Goal: Find contact information: Find contact information

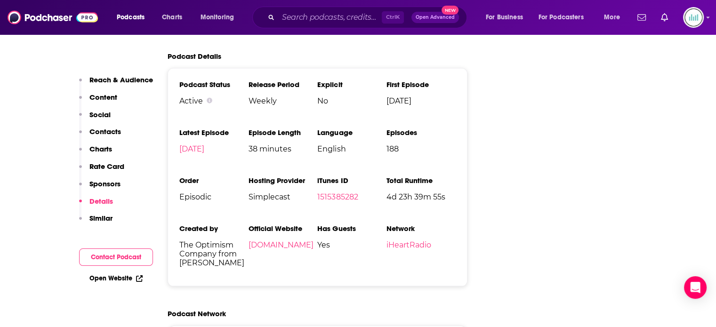
scroll to position [1931, 0]
click at [296, 20] on input "Search podcasts, credits, & more..." at bounding box center [330, 17] width 104 height 15
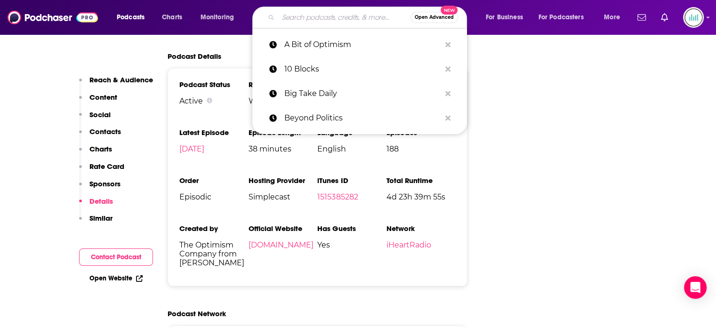
paste input "Black On The Air"
type input "Black On The Air"
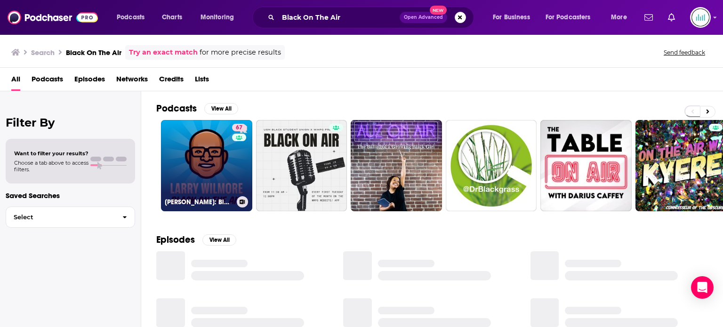
click at [213, 148] on link "67 Larry Wilmore: Black on the Air" at bounding box center [206, 165] width 91 height 91
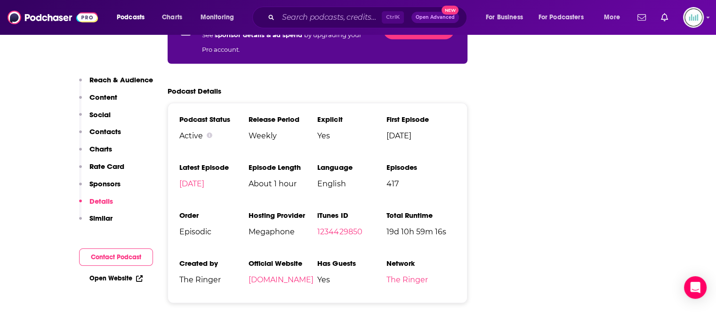
scroll to position [1790, 0]
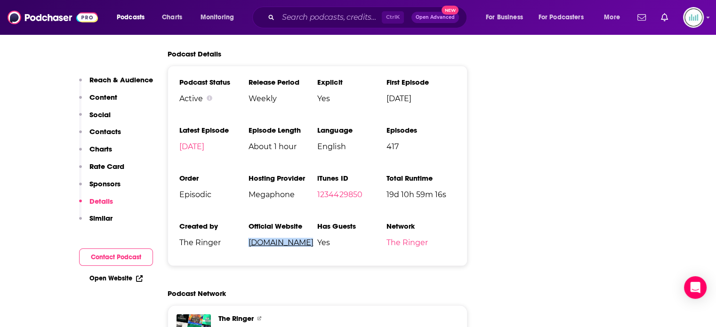
drag, startPoint x: 305, startPoint y: 204, endPoint x: 249, endPoint y: 204, distance: 56.5
click at [249, 238] on span "[DOMAIN_NAME]" at bounding box center [282, 242] width 69 height 9
copy link "[DOMAIN_NAME]"
click at [312, 15] on input "Search podcasts, credits, & more..." at bounding box center [330, 17] width 104 height 15
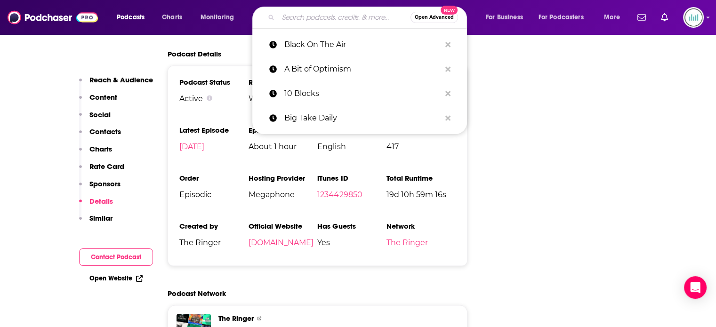
paste input "Blocked and Reported"
type input "Blocked and Reported"
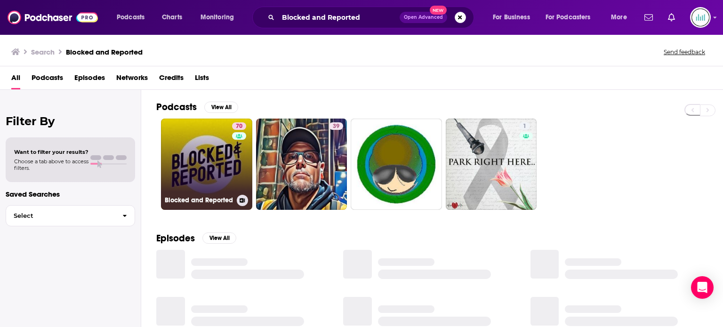
click at [228, 165] on link "70 Blocked and Reported" at bounding box center [206, 164] width 91 height 91
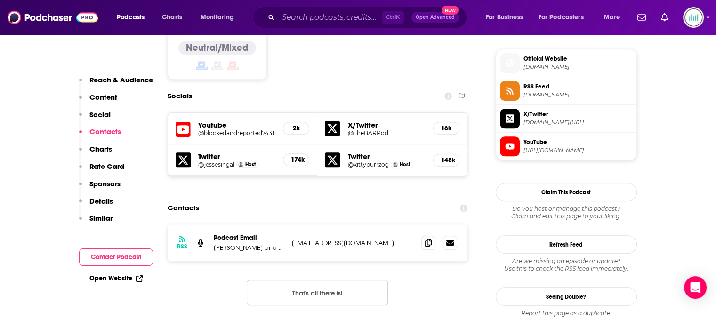
scroll to position [754, 0]
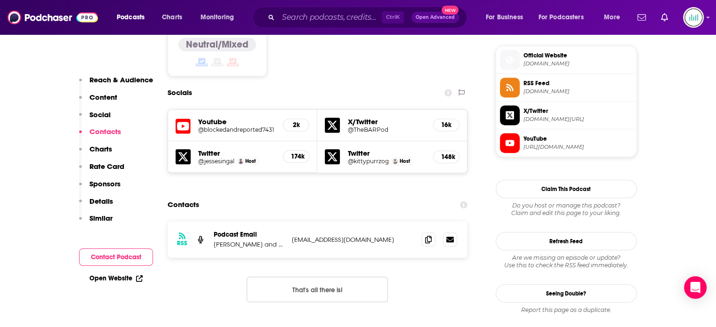
drag, startPoint x: 292, startPoint y: 219, endPoint x: 414, endPoint y: 216, distance: 121.5
click at [414, 236] on p "blockedandreportedpodcast@gmail.com" at bounding box center [353, 240] width 122 height 8
copy p "blockedandreportedpodcast@gmail.com"
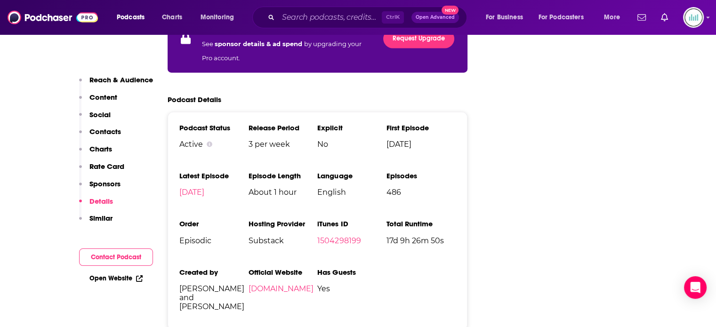
scroll to position [1554, 0]
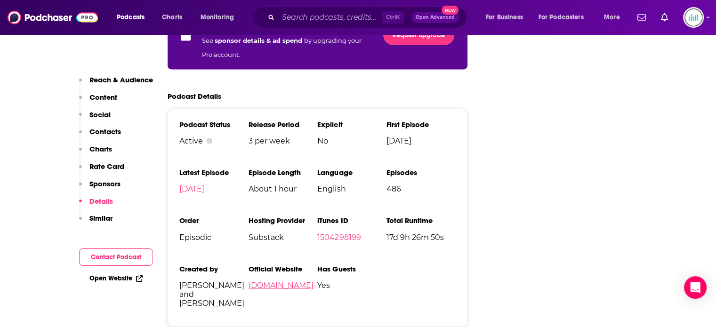
click at [306, 281] on link "blockedandreported.org" at bounding box center [280, 285] width 65 height 9
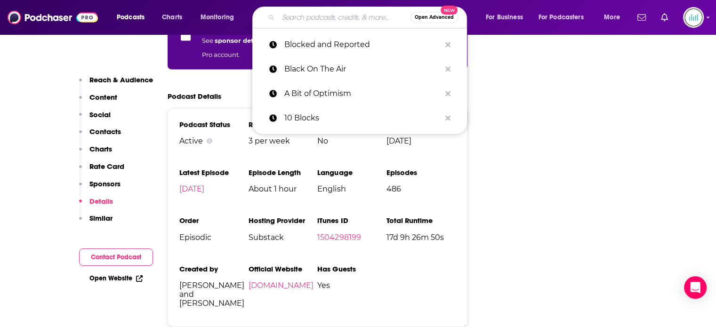
click at [284, 18] on input "Search podcasts, credits, & more..." at bounding box center [344, 17] width 132 height 15
paste input "Blocked and Reported"
type input "Blocked and Reported"
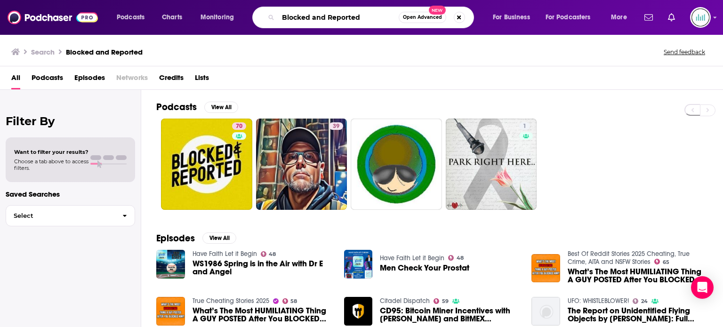
drag, startPoint x: 365, startPoint y: 17, endPoint x: 266, endPoint y: 18, distance: 98.4
click at [266, 18] on div "Blocked and Reported Open Advanced New" at bounding box center [363, 18] width 222 height 22
paste input "s w/ Neal Brennan"
type input "Blocks w/ Neal Brennan"
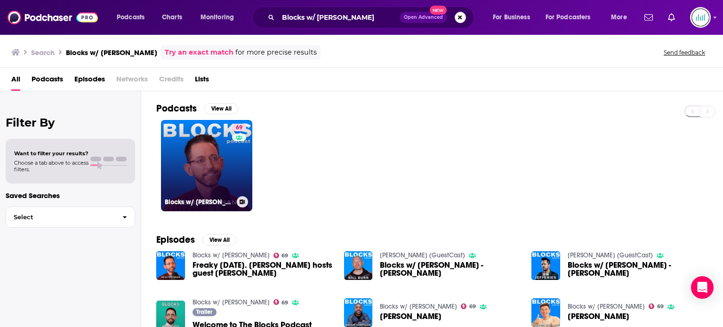
click at [227, 172] on link "69 Blocks w/ Neal Brennan" at bounding box center [206, 165] width 91 height 91
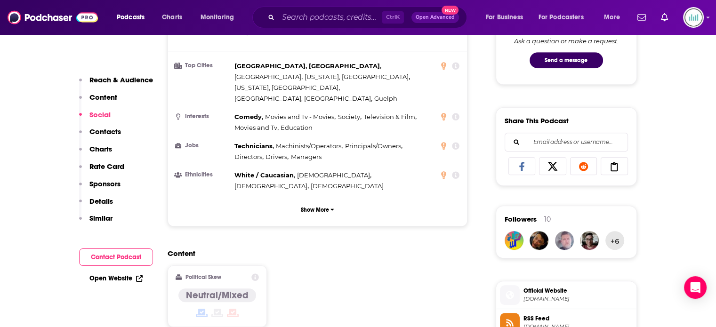
scroll to position [754, 0]
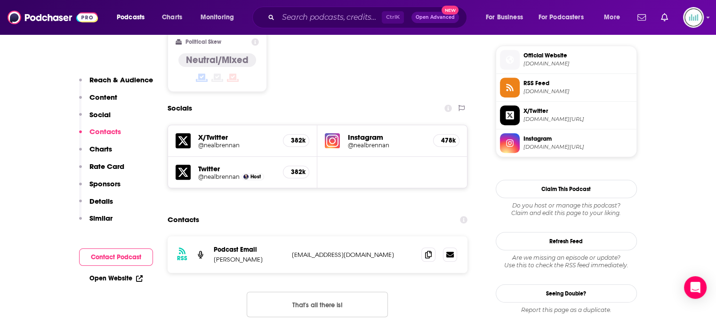
click at [292, 251] on p "nealbrennanblocks@gmail.com" at bounding box center [353, 255] width 122 height 8
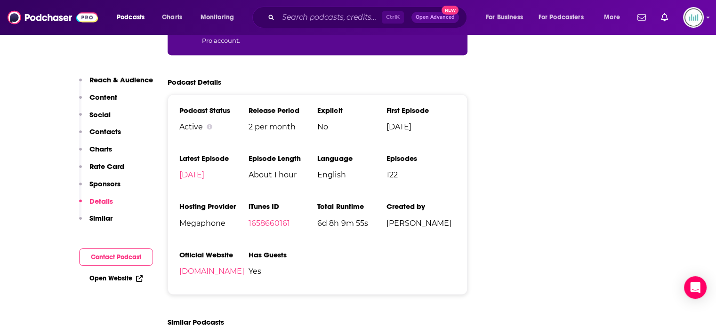
scroll to position [1648, 0]
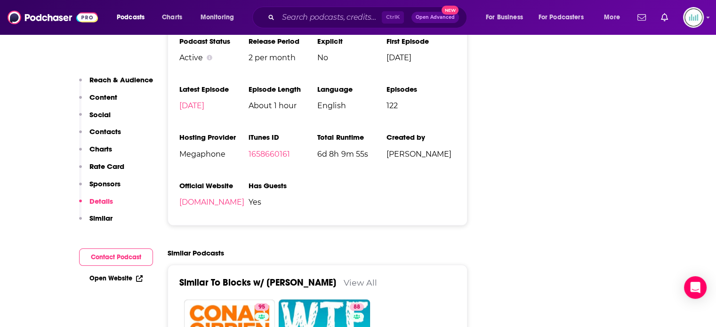
drag, startPoint x: 247, startPoint y: 168, endPoint x: 175, endPoint y: 168, distance: 71.6
click at [175, 168] on div "Podcast Status Active Release Period 2 per month Explicit No First Episode Dec …" at bounding box center [318, 125] width 300 height 201
drag, startPoint x: 304, startPoint y: 15, endPoint x: 335, endPoint y: 18, distance: 31.3
click at [304, 15] on input "Search podcasts, credits, & more..." at bounding box center [330, 17] width 104 height 15
paste input "Braver Angels"
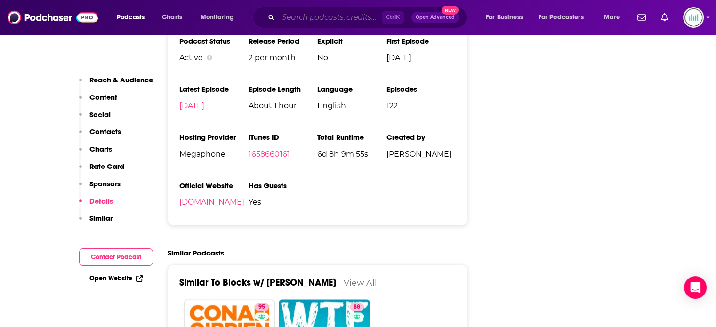
type input "Braver Angels"
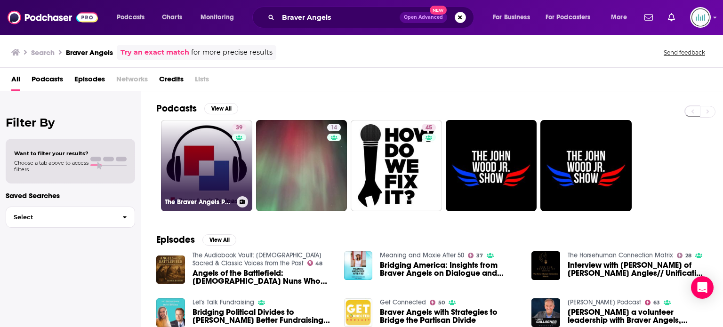
click at [232, 171] on div "39" at bounding box center [240, 160] width 16 height 73
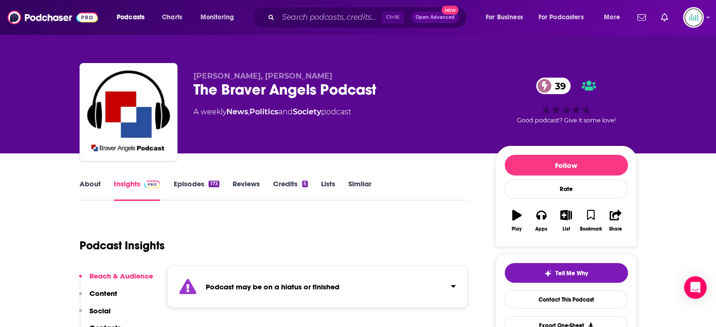
click at [90, 184] on link "About" at bounding box center [90, 190] width 21 height 22
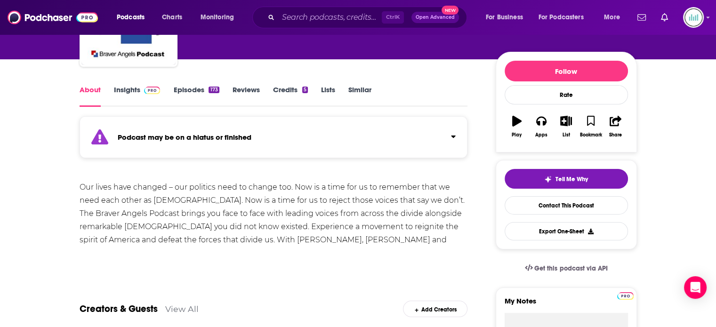
scroll to position [377, 0]
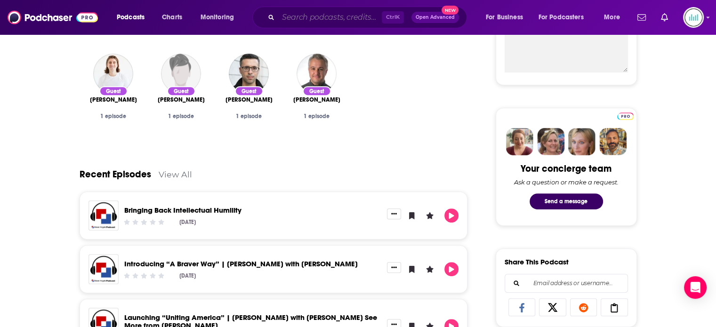
click at [307, 19] on input "Search podcasts, credits, & more..." at bounding box center [330, 17] width 104 height 15
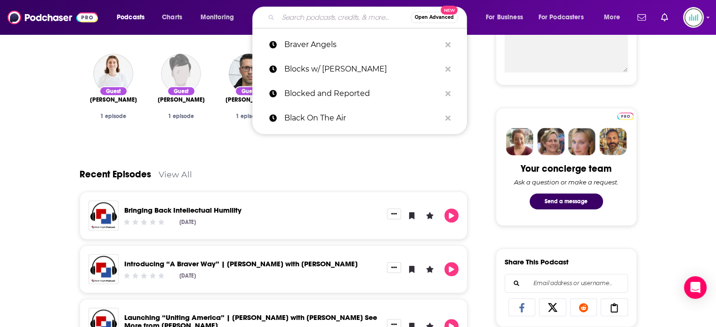
paste input "Click Here"
type input "Click Here"
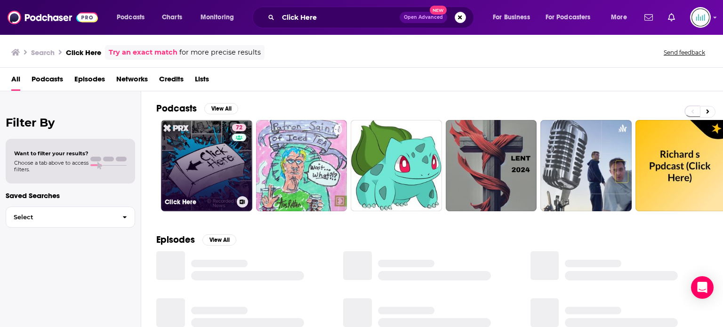
click at [220, 162] on link "72 Click Here" at bounding box center [206, 165] width 91 height 91
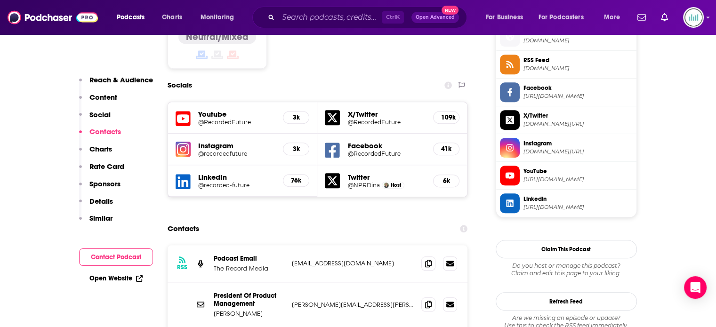
scroll to position [801, 0]
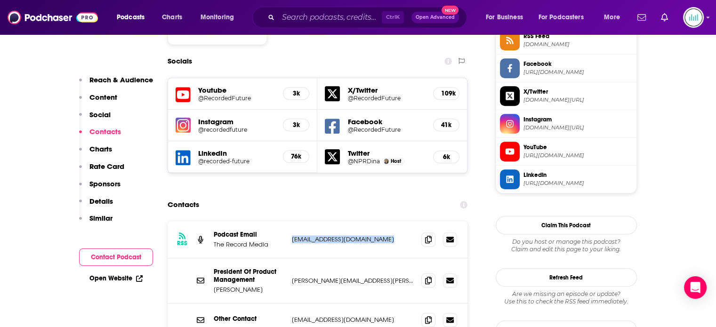
drag, startPoint x: 384, startPoint y: 197, endPoint x: 291, endPoint y: 200, distance: 93.8
click at [291, 221] on div "RSS Podcast Email The Record Media clickhere@recordedfuture.com clickhere@recor…" at bounding box center [318, 239] width 300 height 37
copy p "clickhere@recordedfuture.com"
drag, startPoint x: 366, startPoint y: 274, endPoint x: 291, endPoint y: 273, distance: 75.4
click at [291, 304] on div "Other Contact info@recordedfuture.com info@recordedfuture.com" at bounding box center [318, 320] width 300 height 33
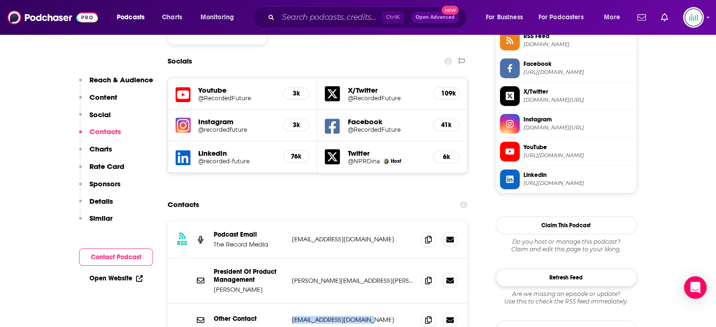
copy p "info@recordedfuture.com"
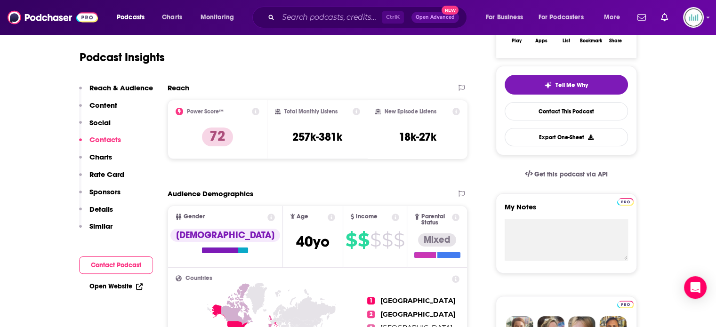
scroll to position [0, 0]
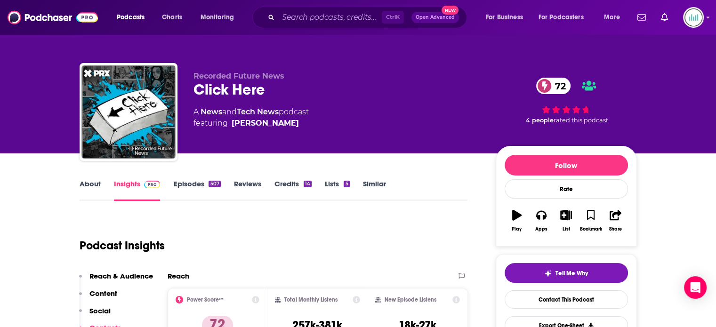
click at [87, 188] on link "About" at bounding box center [90, 190] width 21 height 22
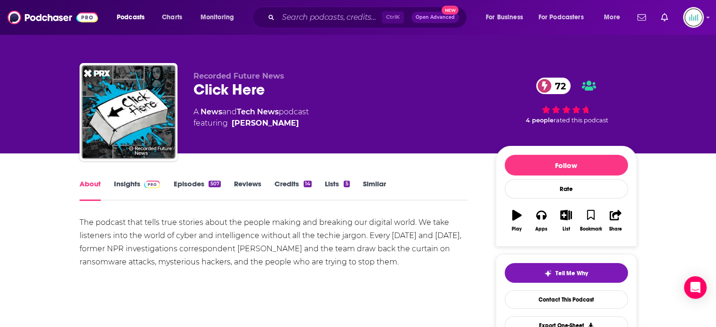
drag, startPoint x: 79, startPoint y: 222, endPoint x: 405, endPoint y: 266, distance: 328.9
click at [405, 266] on div "The podcast that tells true stories about the people making and breaking our di…" at bounding box center [274, 242] width 389 height 53
copy div "The podcast that tells true stories about the people making and breaking our di…"
click at [124, 185] on link "Insights" at bounding box center [137, 190] width 47 height 22
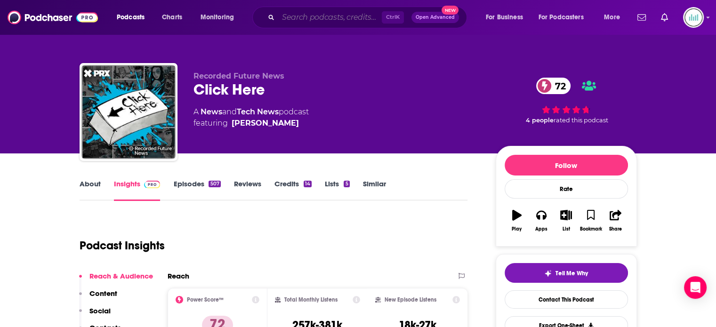
drag, startPoint x: 286, startPoint y: 13, endPoint x: 301, endPoint y: 13, distance: 15.1
click at [286, 13] on input "Search podcasts, credits, & more..." at bounding box center [330, 17] width 104 height 15
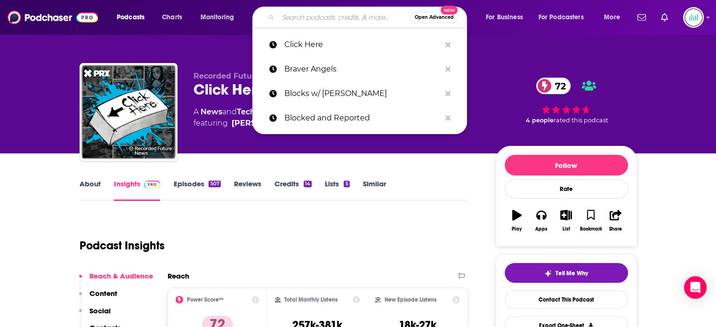
paste input "Club Random with [PERSON_NAME]"
type input "Club Random with [PERSON_NAME]"
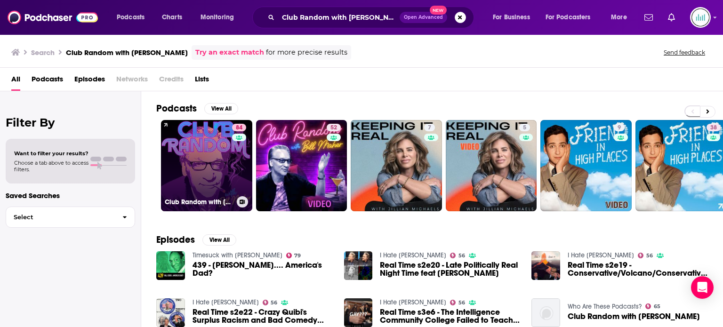
click at [210, 153] on link "84 Club Random with Bill Maher" at bounding box center [206, 165] width 91 height 91
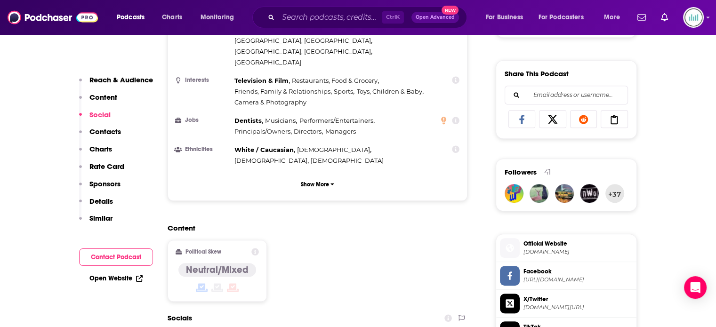
scroll to position [895, 0]
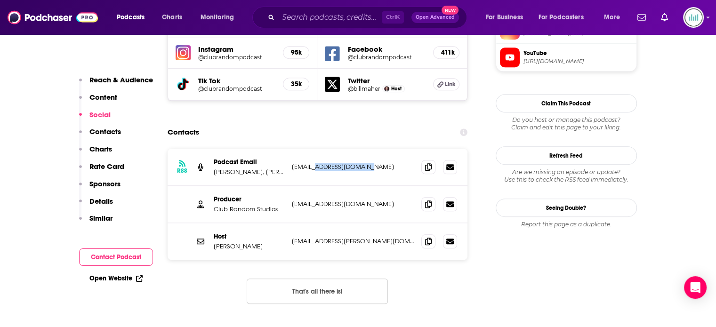
drag, startPoint x: 373, startPoint y: 121, endPoint x: 315, endPoint y: 122, distance: 57.9
click at [315, 163] on p "podcasts@studio71us.com" at bounding box center [353, 167] width 122 height 8
click at [332, 186] on div "Producer Club Random Studios lorre@clubrandom.com lorre@clubrandom.com" at bounding box center [318, 204] width 300 height 37
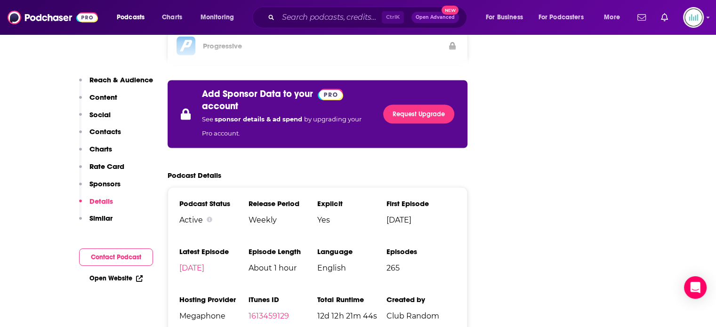
scroll to position [1696, 0]
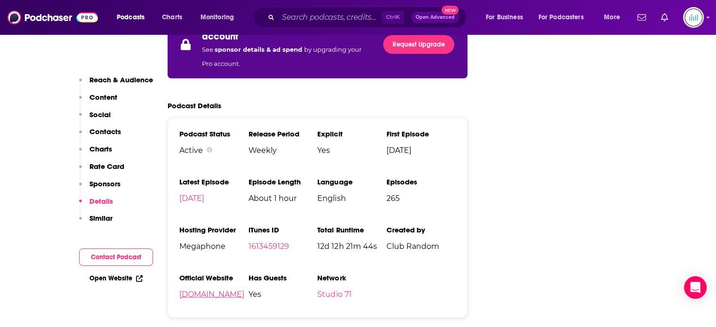
click at [206, 290] on link "studio71.com" at bounding box center [211, 294] width 65 height 9
click at [294, 17] on input "Search podcasts, credits, & more..." at bounding box center [330, 17] width 104 height 15
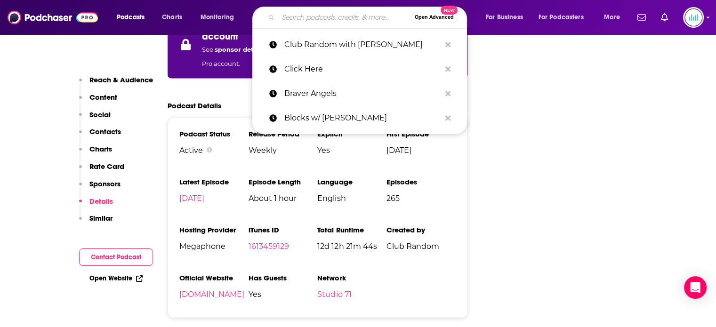
paste input "Conversations with Tyler"
type input "Conversations with Tyler"
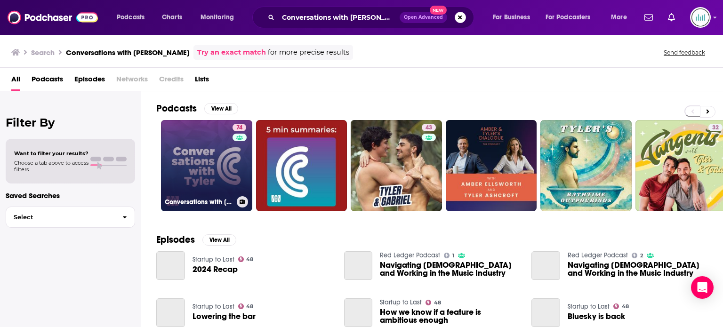
click at [203, 166] on link "74 Conversations with Tyler" at bounding box center [206, 165] width 91 height 91
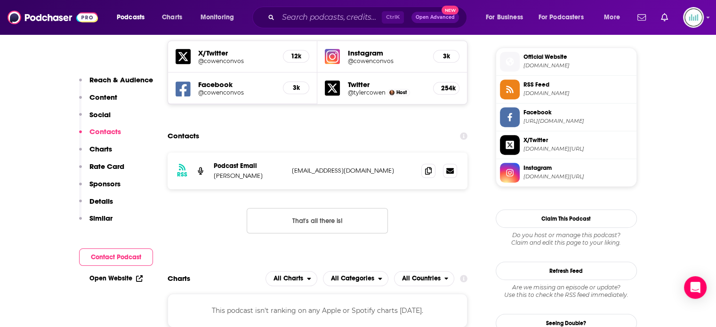
scroll to position [848, 0]
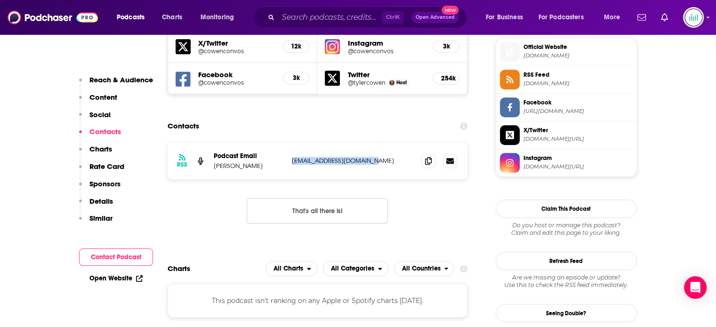
drag, startPoint x: 376, startPoint y: 114, endPoint x: 290, endPoint y: 115, distance: 86.7
click at [290, 143] on div "RSS Podcast Email Jeff Holmes jholmes@mercatus.gmu.edu jholmes@mercatus.gmu.edu" at bounding box center [318, 161] width 300 height 37
copy p "jholmes@mercatus.gmu.edu"
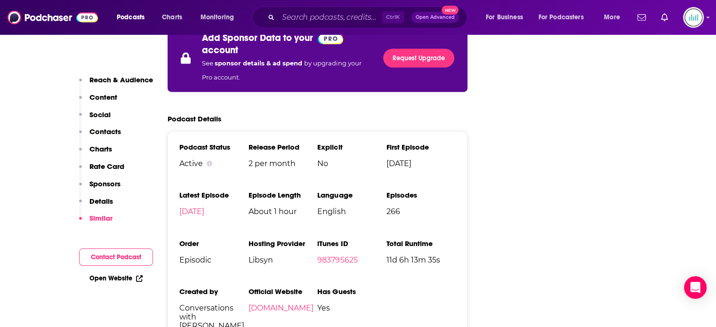
scroll to position [1743, 0]
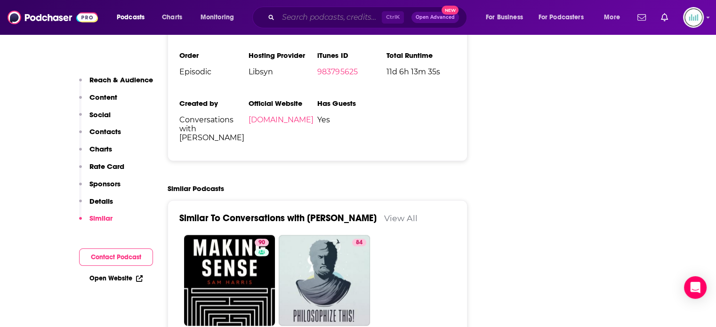
drag, startPoint x: 287, startPoint y: 13, endPoint x: 391, endPoint y: 18, distance: 103.7
click at [287, 13] on input "Search podcasts, credits, & more..." at bounding box center [330, 17] width 104 height 15
paste input "Firewall"
type input "Firewall"
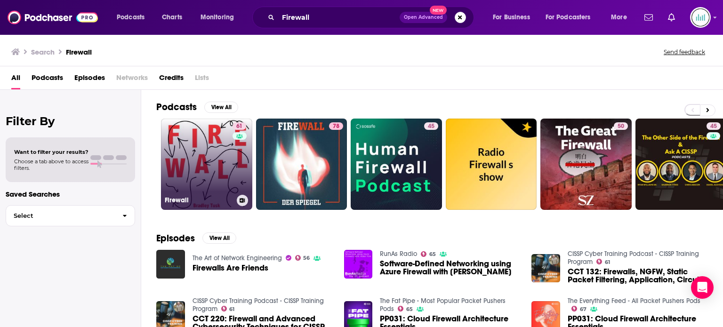
click at [187, 171] on link "61 Firewall" at bounding box center [206, 164] width 91 height 91
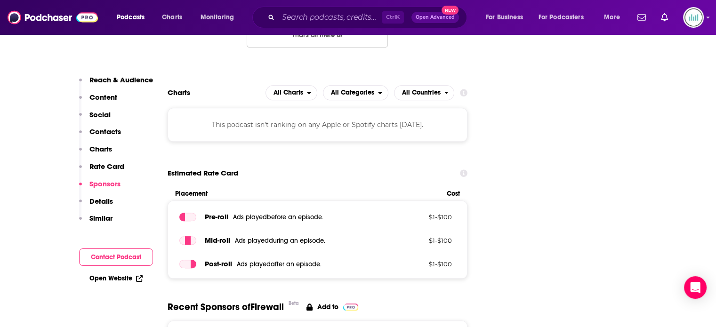
scroll to position [1319, 0]
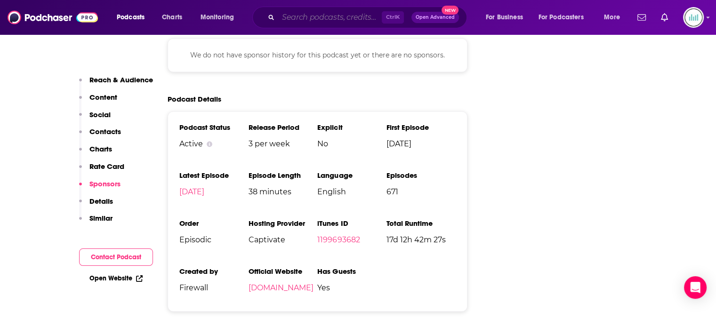
click at [291, 16] on input "Search podcasts, credits, & more..." at bounding box center [330, 17] width 104 height 15
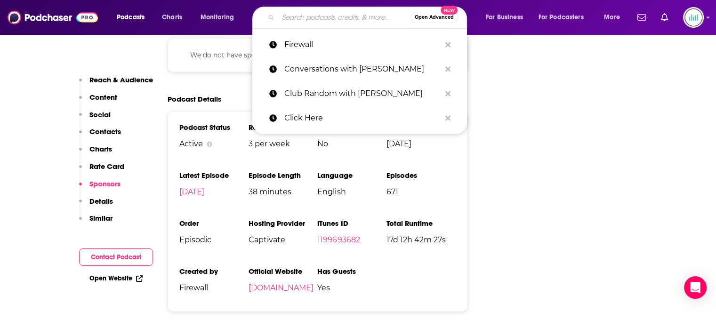
paste input "Focus Group"
type input "Focus Group"
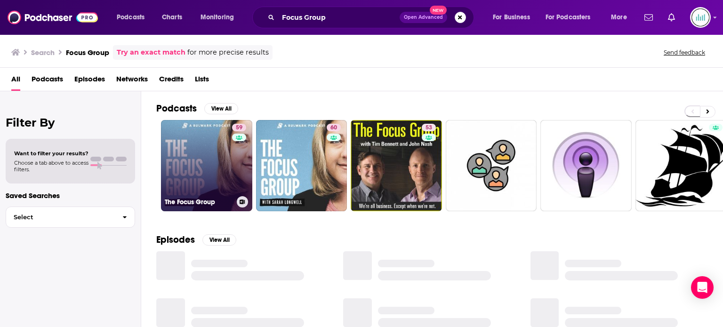
click at [193, 150] on link "59 The Focus Group" at bounding box center [206, 165] width 91 height 91
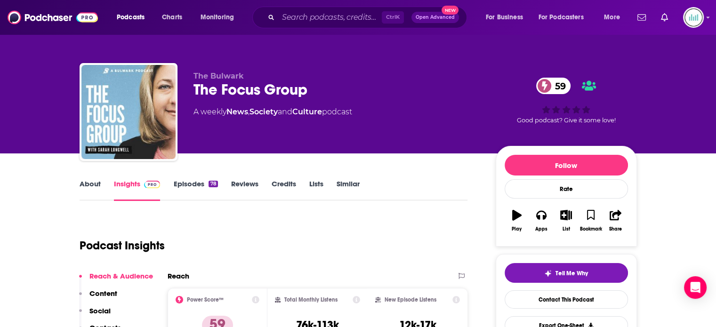
click at [311, 224] on div "Podcast Insights" at bounding box center [270, 240] width 381 height 48
click at [98, 189] on link "About" at bounding box center [90, 190] width 21 height 22
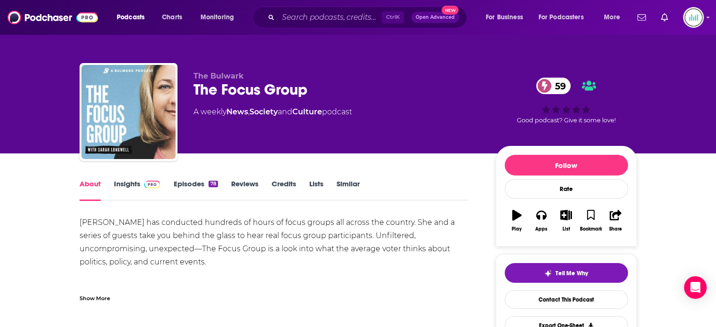
drag, startPoint x: 79, startPoint y: 223, endPoint x: 207, endPoint y: 268, distance: 136.1
copy div "Sarah Longwell has conducted hundreds of hours of focus groups all across the c…"
click at [138, 187] on link "Insights" at bounding box center [137, 190] width 47 height 22
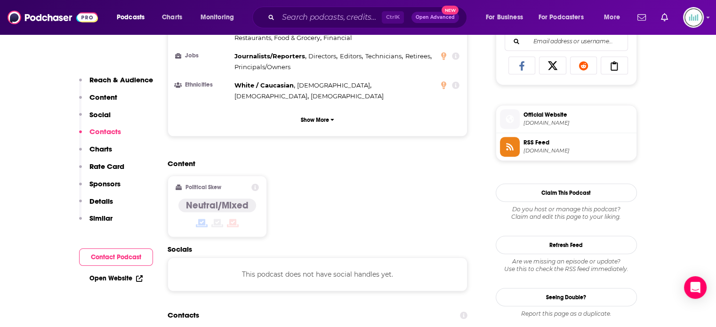
scroll to position [848, 0]
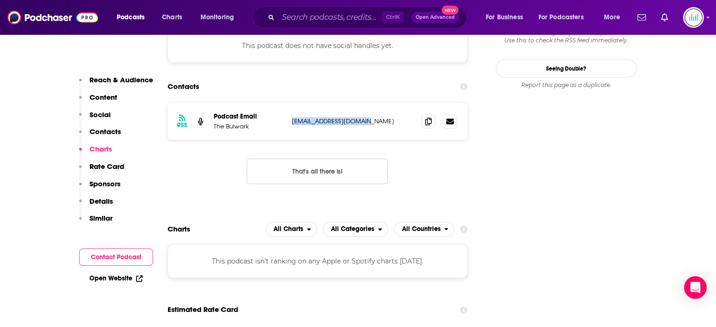
drag, startPoint x: 377, startPoint y: 74, endPoint x: 290, endPoint y: 79, distance: 87.3
click at [290, 103] on div "RSS Podcast Email The Bulwark members@thebulwark.com members@thebulwark.com" at bounding box center [318, 121] width 300 height 37
copy p "members@thebulwark.com"
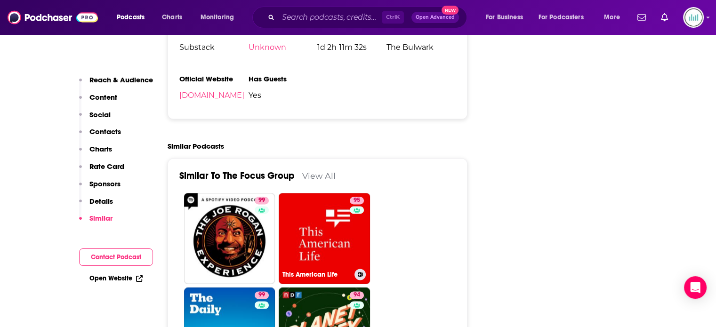
scroll to position [1366, 0]
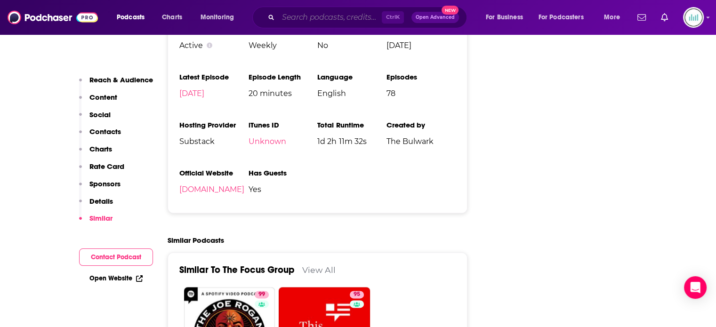
click at [306, 18] on input "Search podcasts, credits, & more..." at bounding box center [330, 17] width 104 height 15
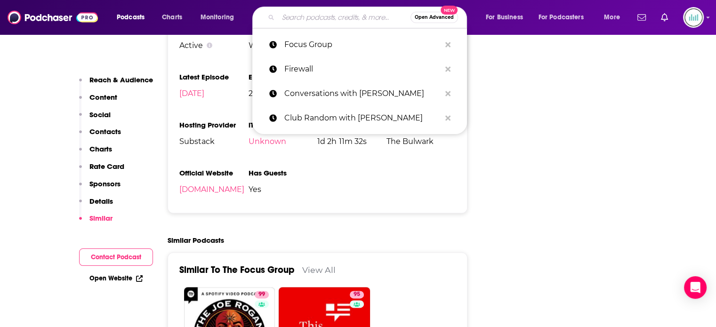
paste input "Forbidden Knowledge News"
type input "Forbidden Knowledge News"
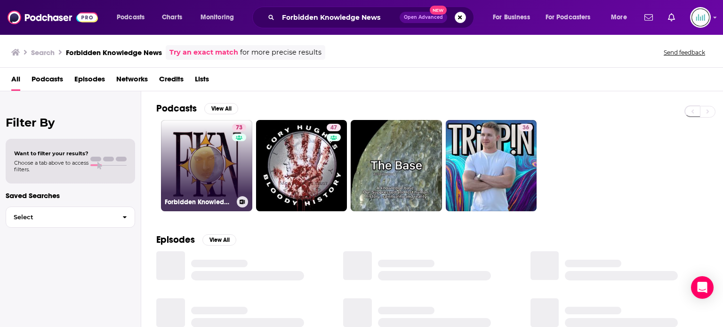
click at [200, 162] on link "73 Forbidden Knowledge News" at bounding box center [206, 165] width 91 height 91
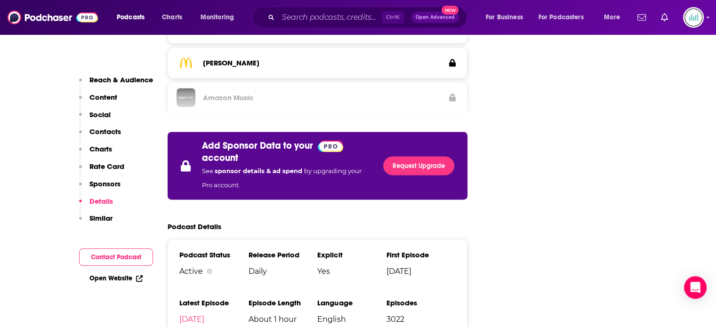
scroll to position [1648, 0]
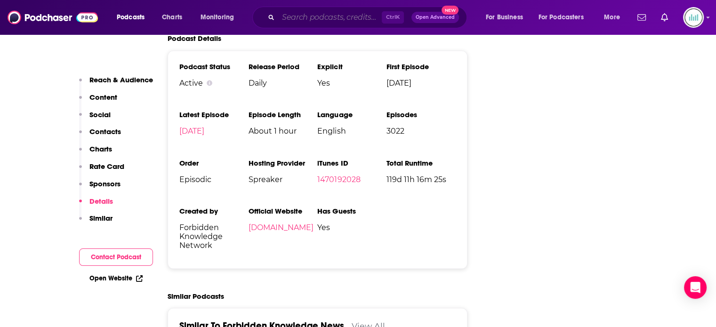
click at [304, 16] on input "Search podcasts, credits, & more..." at bounding box center [330, 17] width 104 height 15
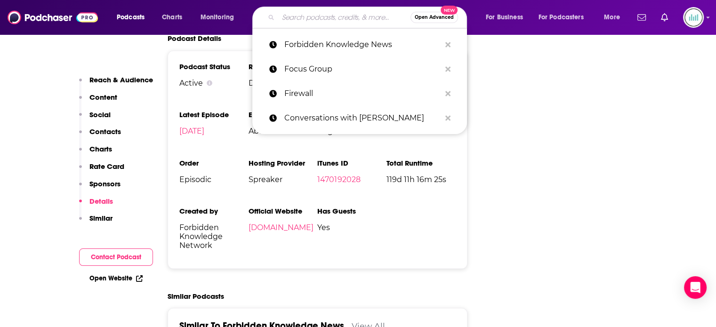
paste input "FYPod"
type input "FYPod"
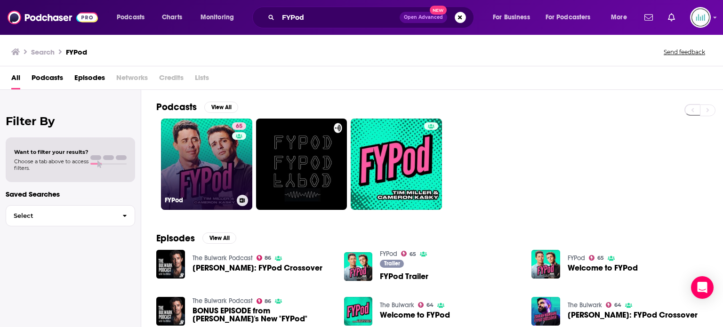
click at [203, 167] on link "65 FYPod" at bounding box center [206, 164] width 91 height 91
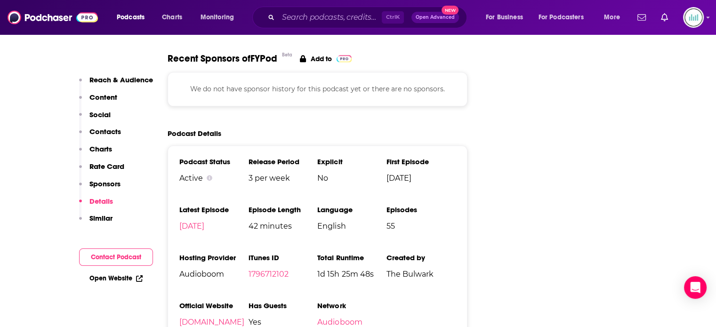
scroll to position [1272, 0]
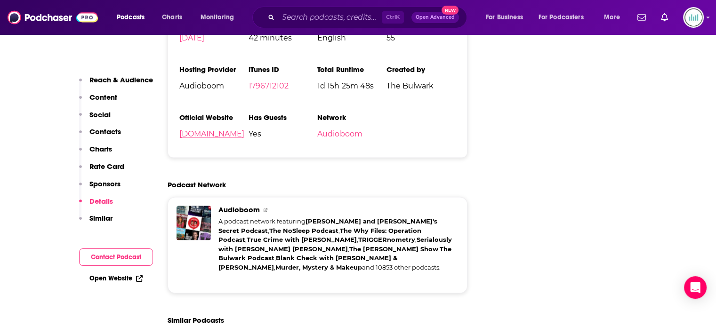
click at [217, 136] on link "[DOMAIN_NAME]" at bounding box center [211, 134] width 65 height 9
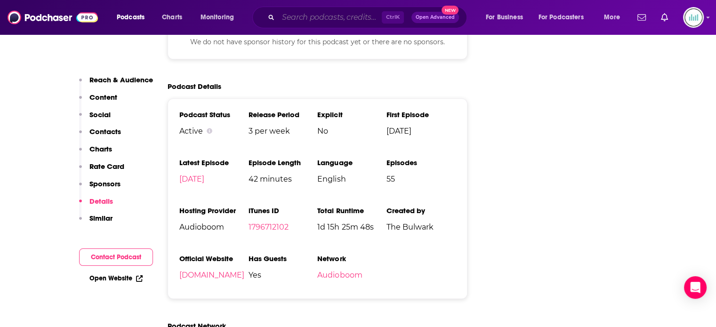
click at [291, 18] on input "Search podcasts, credits, & more..." at bounding box center [330, 17] width 104 height 15
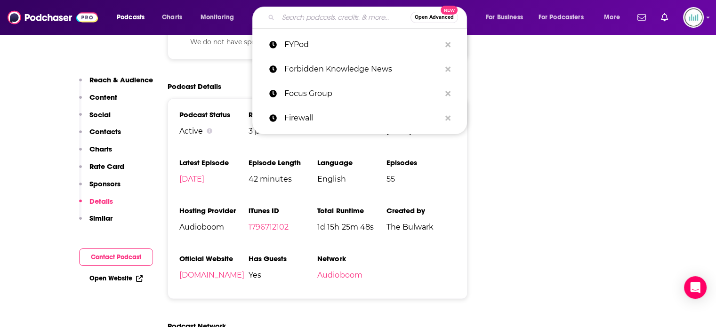
paste input "GLoP"
type input "GLoP"
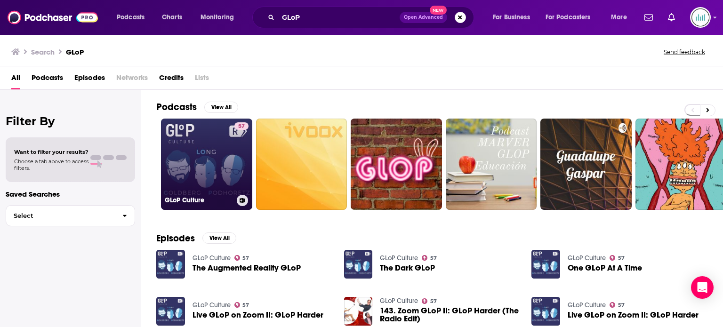
click at [215, 169] on link "57 GLoP Culture" at bounding box center [206, 164] width 91 height 91
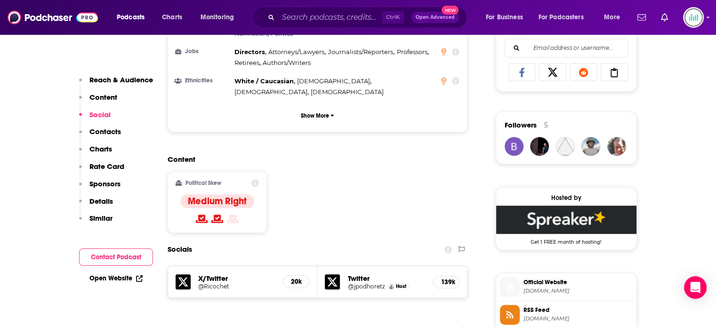
scroll to position [801, 0]
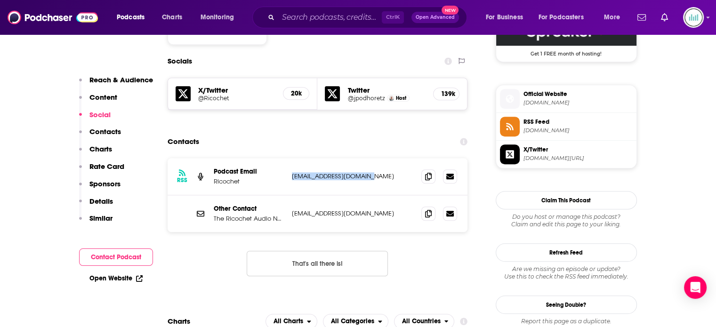
drag, startPoint x: 368, startPoint y: 141, endPoint x: 287, endPoint y: 143, distance: 81.0
click at [287, 158] on div "RSS Podcast Email Ricochet production@ricochet.com production@ricochet.com" at bounding box center [318, 176] width 300 height 37
copy div "production@ricochet.com"
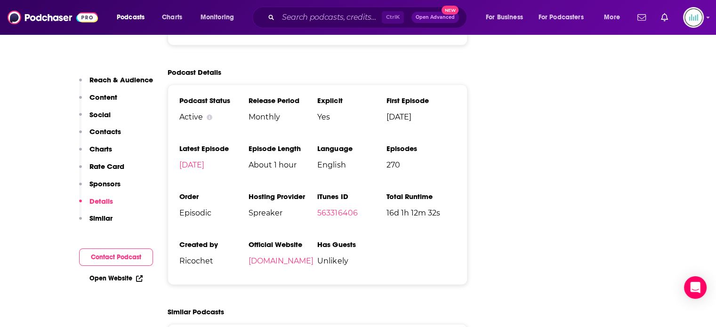
scroll to position [1413, 0]
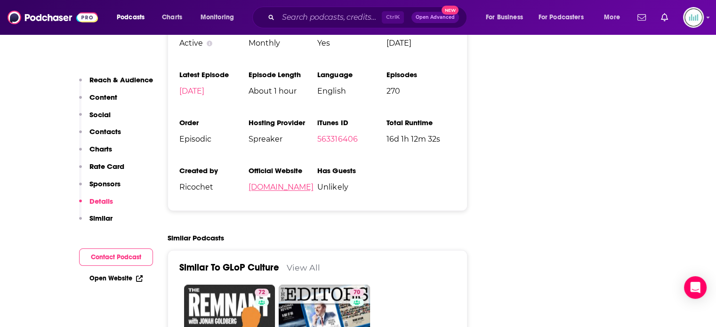
click at [280, 183] on link "ricochet.com" at bounding box center [280, 187] width 65 height 9
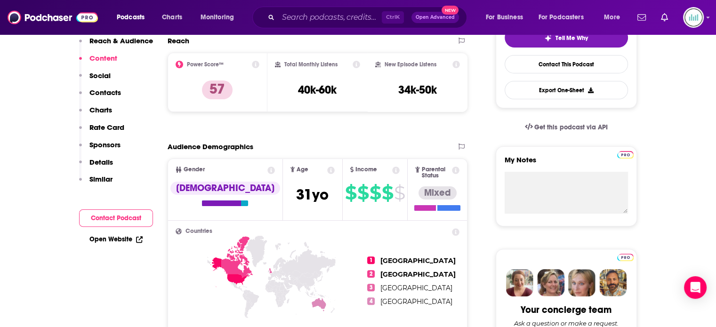
scroll to position [0, 0]
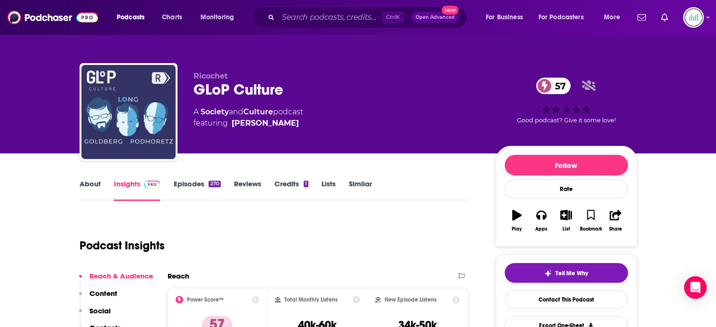
click at [98, 183] on link "About" at bounding box center [90, 190] width 21 height 22
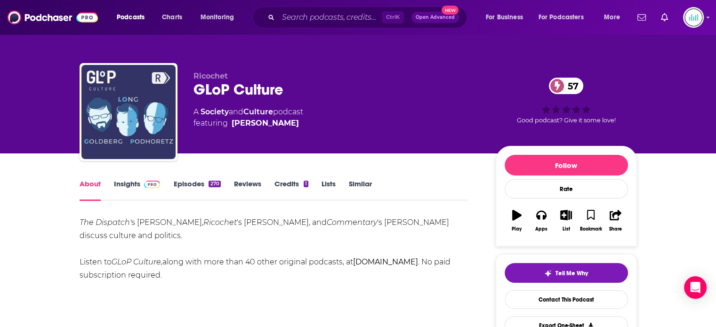
drag, startPoint x: 80, startPoint y: 218, endPoint x: 168, endPoint y: 235, distance: 89.7
click at [168, 235] on div "The Dispatch' s Jonah Goldberg, Ricochet 's Rob Long, and Commentary 's John Po…" at bounding box center [274, 249] width 389 height 66
copy div "The Dispatch' s Jonah Goldberg, Ricochet 's Rob Long, and Commentary 's John Po…"
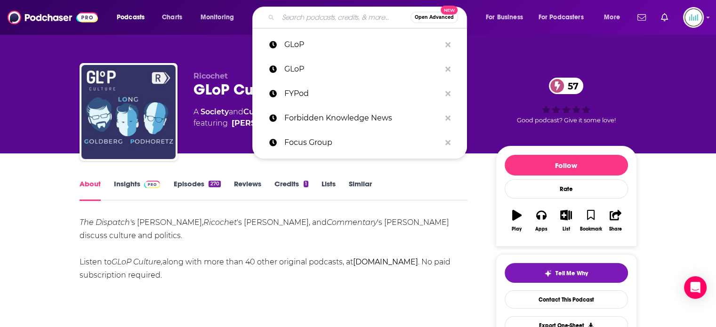
click at [287, 17] on input "Search podcasts, credits, & more..." at bounding box center [344, 17] width 132 height 15
paste input "Hacks On Tap"
type input "Hacks On Tap"
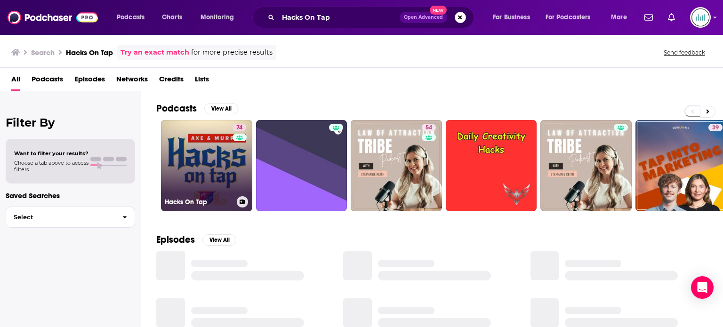
click at [226, 165] on link "74 Hacks On Tap" at bounding box center [206, 165] width 91 height 91
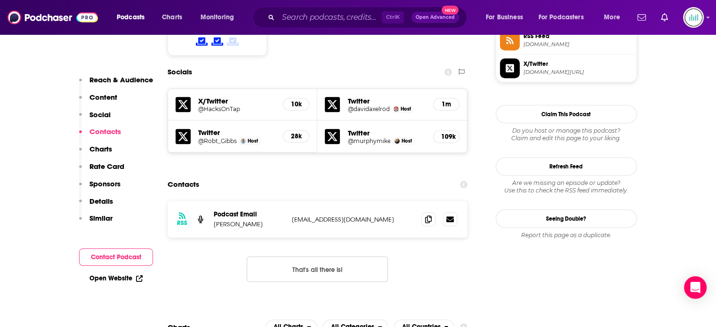
scroll to position [848, 0]
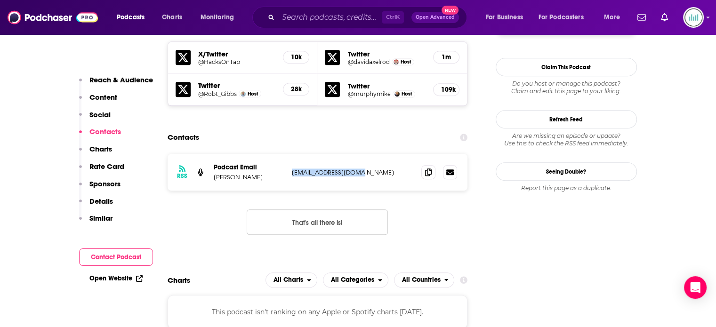
drag, startPoint x: 363, startPoint y: 114, endPoint x: 291, endPoint y: 118, distance: 72.6
click at [291, 154] on div "RSS Podcast Email David Axelrod hacksontap@gmail.com hacksontap@gmail.com" at bounding box center [318, 172] width 300 height 37
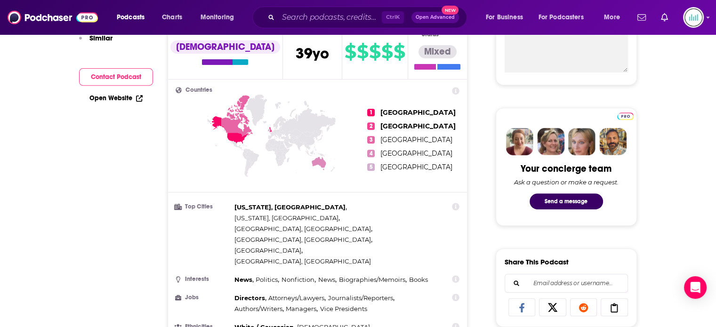
scroll to position [0, 0]
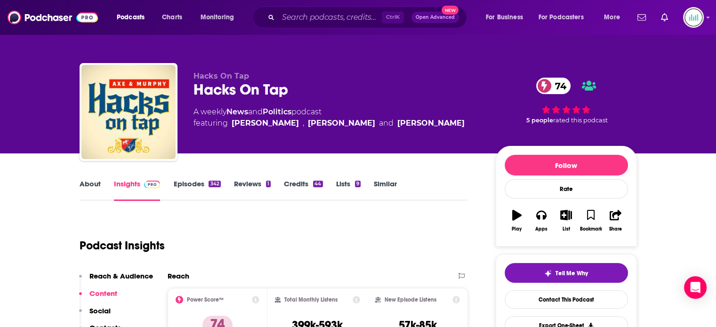
click at [90, 180] on link "About" at bounding box center [90, 190] width 21 height 22
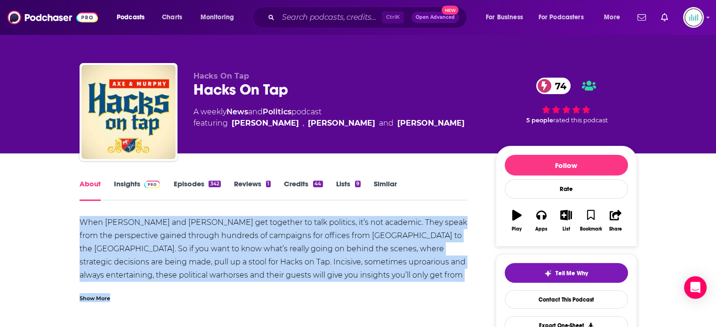
drag, startPoint x: 80, startPoint y: 219, endPoint x: 450, endPoint y: 283, distance: 376.2
click at [450, 283] on div "When David Axelrod and Mike Murphy get together to talk politics, it’s not acad…" at bounding box center [274, 259] width 389 height 86
click at [149, 287] on div "Show More" at bounding box center [274, 295] width 389 height 16
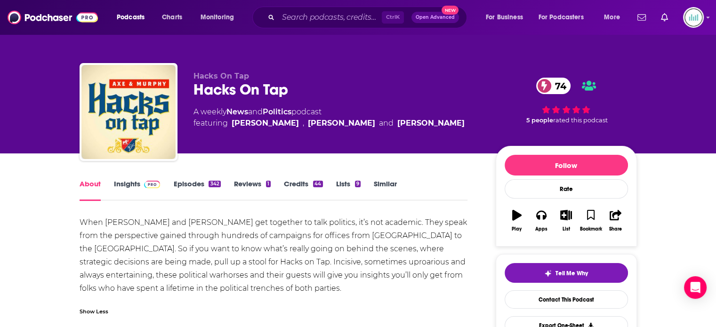
click at [96, 300] on div "Show Less" at bounding box center [274, 308] width 389 height 16
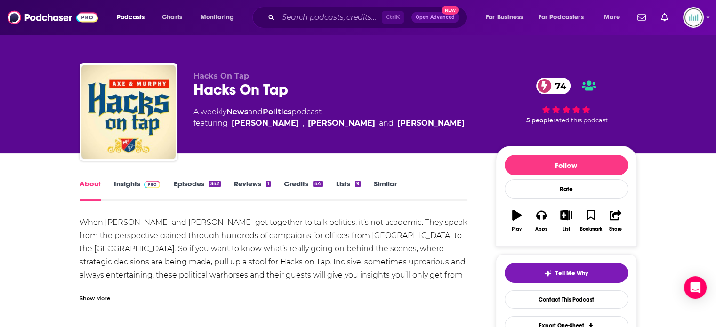
click at [86, 301] on div "Show More" at bounding box center [95, 297] width 31 height 9
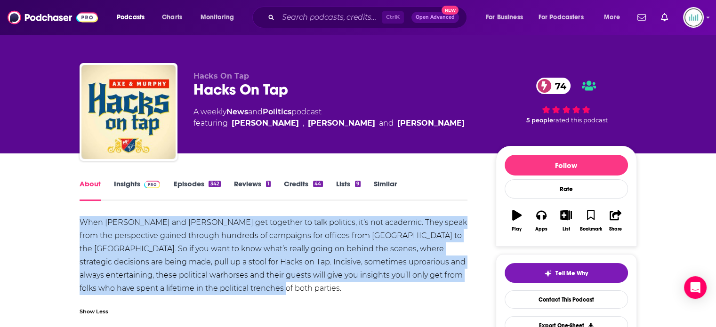
drag, startPoint x: 77, startPoint y: 220, endPoint x: 237, endPoint y: 287, distance: 173.5
click at [134, 182] on link "Insights" at bounding box center [137, 190] width 47 height 22
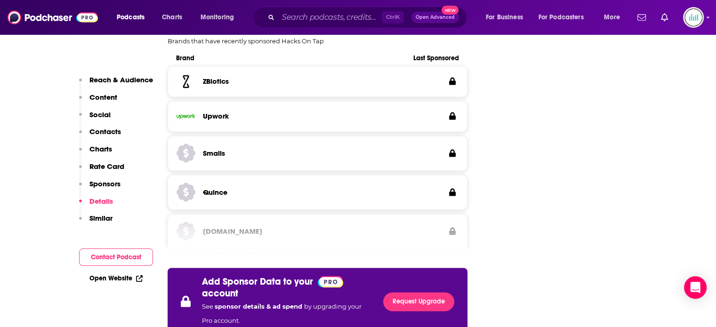
scroll to position [1554, 0]
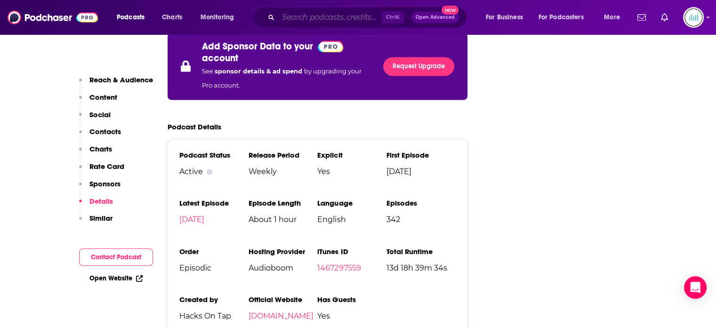
click at [304, 18] on input "Search podcasts, credits, & more..." at bounding box center [330, 17] width 104 height 15
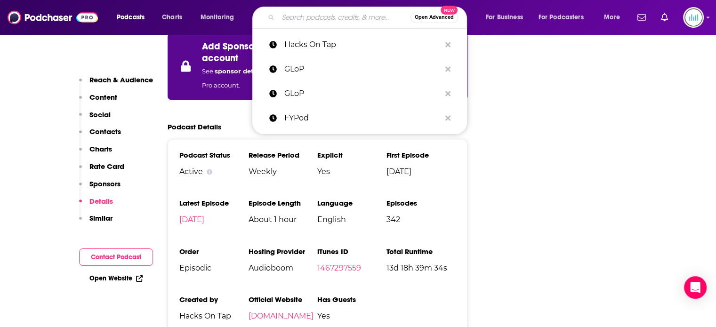
paste input "Honestly w Bari Weiss"
type input "Honestly w Bari Weiss"
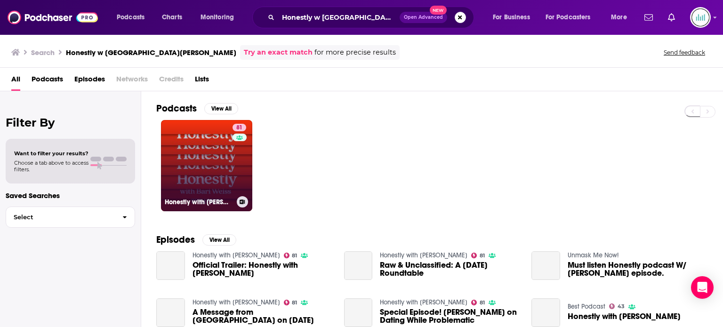
click at [190, 176] on link "81 Honestly with Bari Weiss" at bounding box center [206, 165] width 91 height 91
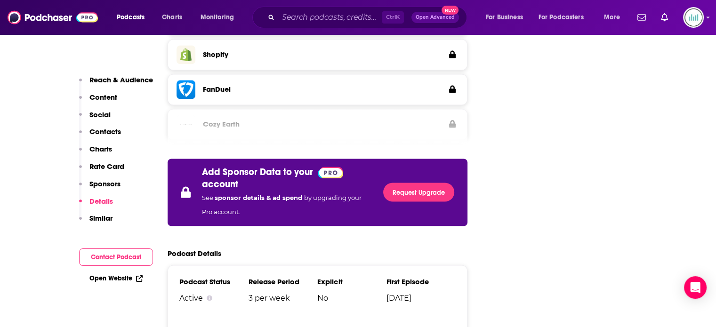
scroll to position [1790, 0]
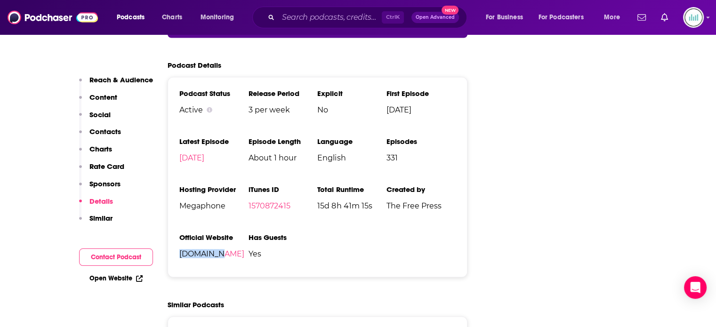
drag, startPoint x: 219, startPoint y: 202, endPoint x: 175, endPoint y: 206, distance: 44.5
click at [175, 206] on div "Podcast Status Active Release Period 3 per week Explicit No First Episode Jun 4…" at bounding box center [318, 177] width 300 height 201
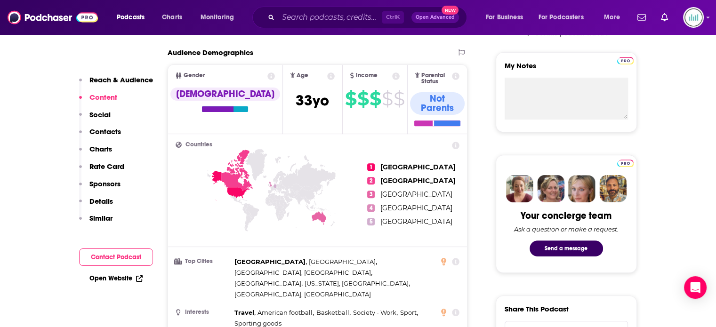
scroll to position [94, 0]
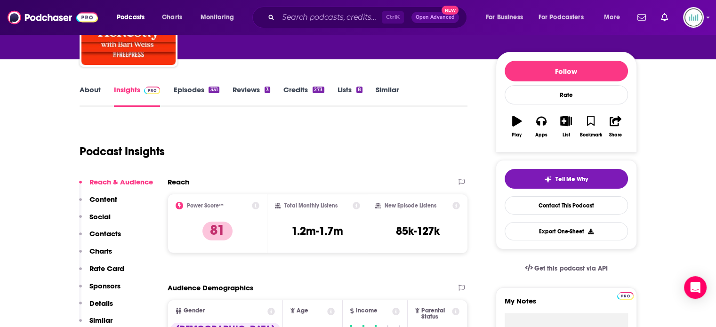
click at [87, 91] on link "About" at bounding box center [90, 96] width 21 height 22
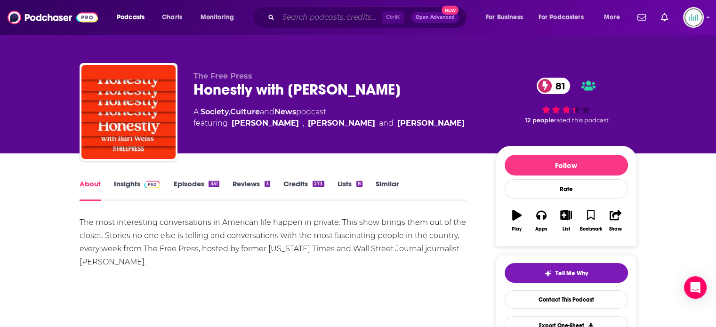
click at [302, 20] on input "Search podcasts, credits, & more..." at bounding box center [330, 17] width 104 height 15
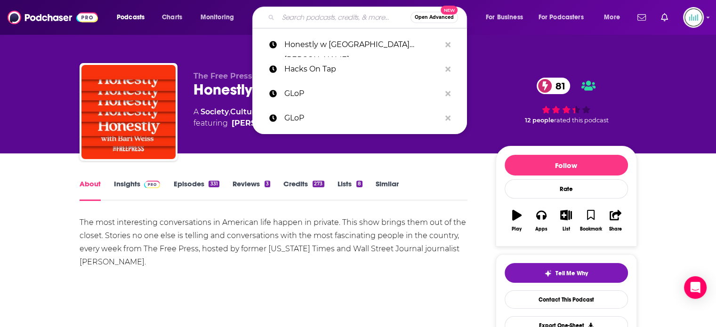
paste input "House of Strauss"
type input "House of Strauss"
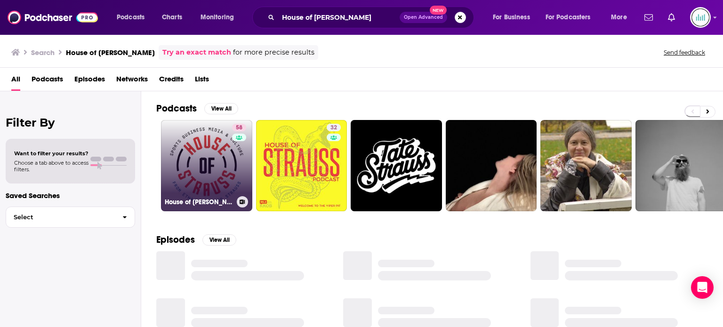
click at [200, 152] on link "58 House of Strauss" at bounding box center [206, 165] width 91 height 91
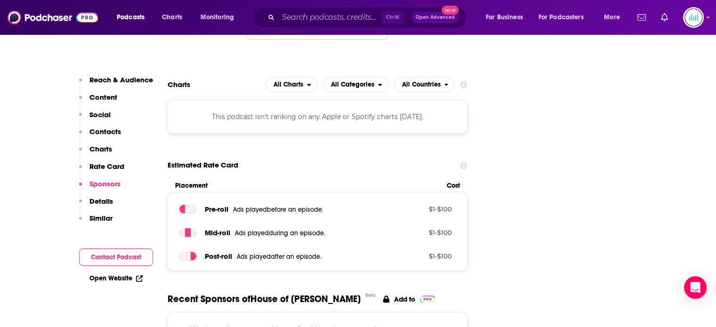
scroll to position [1319, 0]
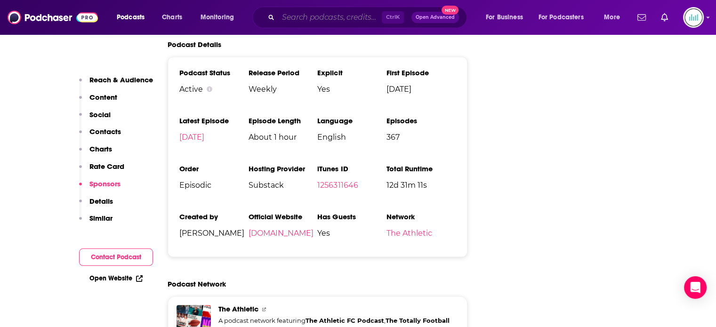
click at [305, 18] on input "Search podcasts, credits, & more..." at bounding box center [330, 17] width 104 height 15
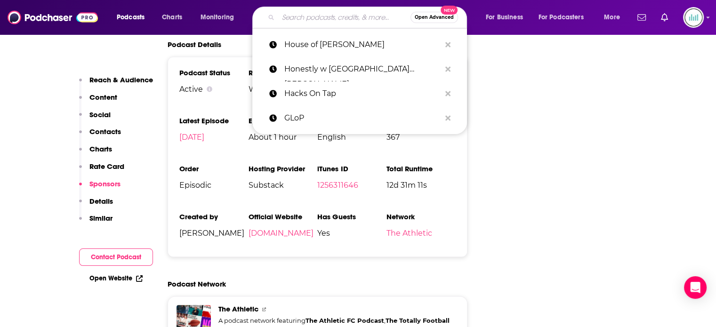
paste input "I Might Be Wrong"
type input "I Might Be Wrong"
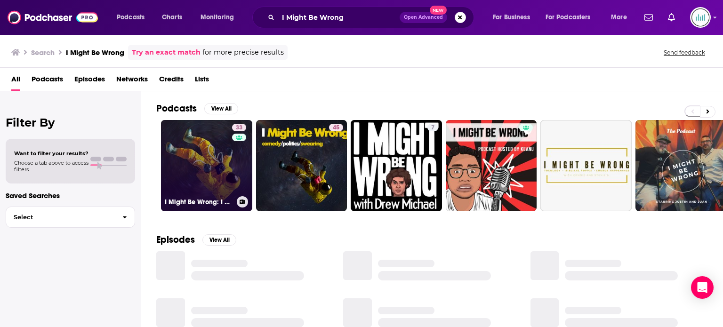
click at [219, 145] on link "33 I Might Be Wrong: I Might Be Wrong audio" at bounding box center [206, 165] width 91 height 91
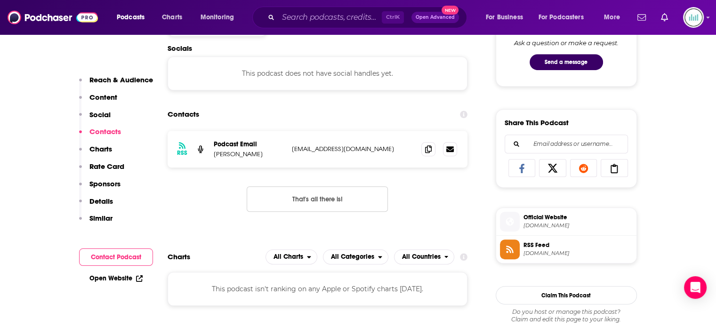
scroll to position [565, 0]
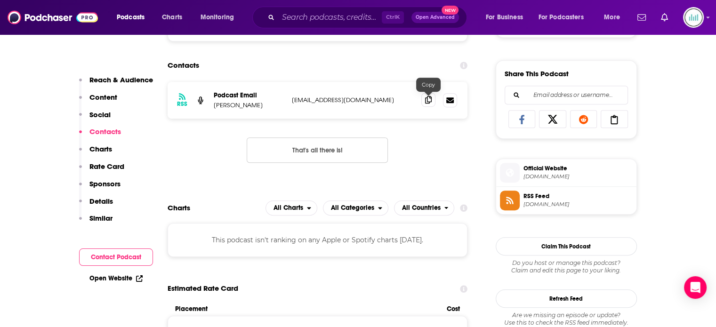
click at [425, 100] on icon at bounding box center [428, 100] width 7 height 8
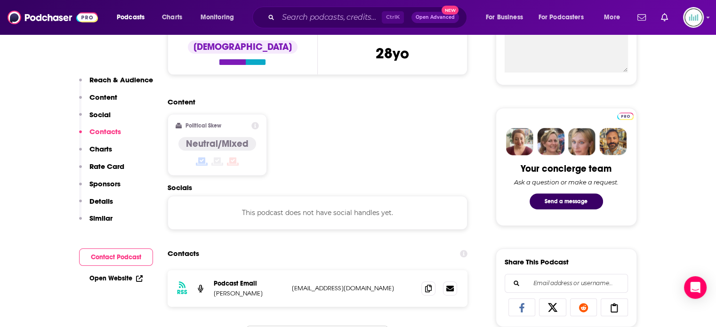
scroll to position [0, 0]
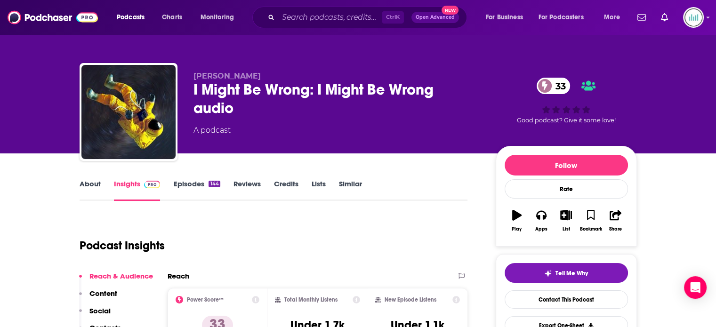
click at [88, 182] on link "About" at bounding box center [90, 190] width 21 height 22
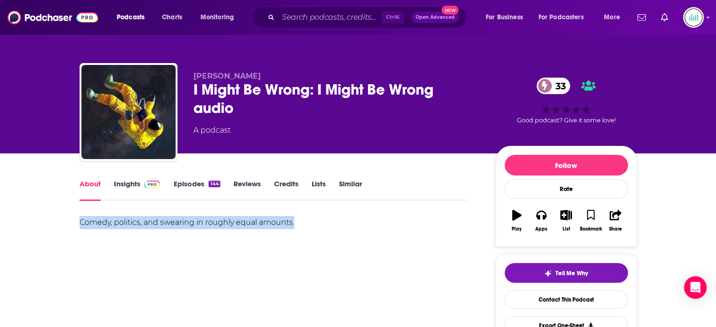
drag, startPoint x: 306, startPoint y: 220, endPoint x: 78, endPoint y: 221, distance: 228.4
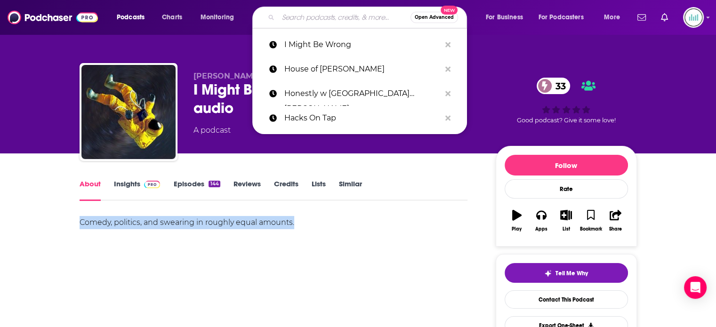
click at [282, 19] on input "Search podcasts, credits, & more..." at bounding box center [344, 17] width 132 height 15
paste input "Impolitic with John Heilemann"
type input "Impolitic with John Heilemann"
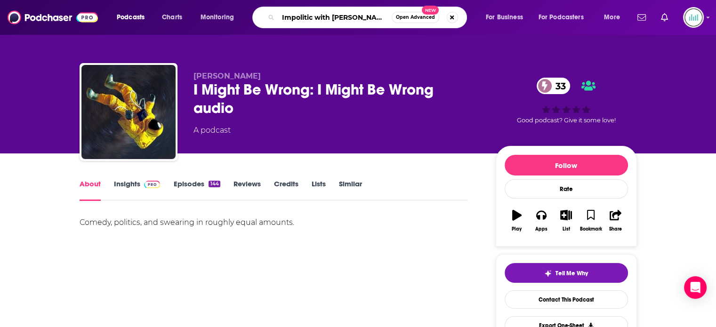
scroll to position [0, 1]
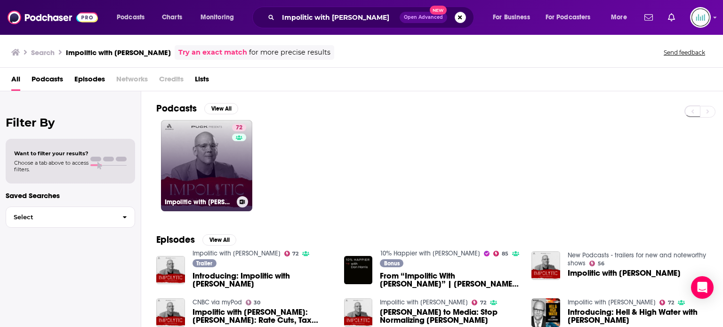
click at [206, 163] on link "72 Impolitic with John Heilemann" at bounding box center [206, 165] width 91 height 91
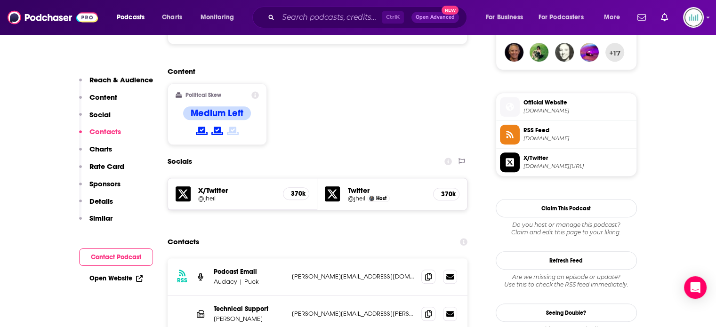
scroll to position [754, 0]
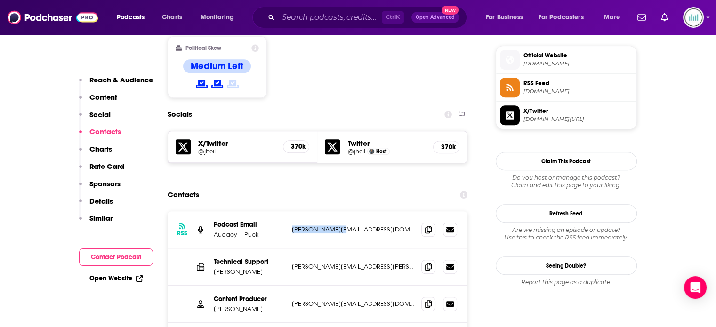
drag, startPoint x: 352, startPoint y: 177, endPoint x: 288, endPoint y: 177, distance: 63.6
click at [288, 211] on div "RSS Podcast Email Audacy | Puck FRITZ@PUCK.NEWS FRITZ@PUCK.NEWS" at bounding box center [318, 229] width 300 height 37
drag, startPoint x: 314, startPoint y: 15, endPoint x: 353, endPoint y: 22, distance: 39.4
click at [314, 15] on input "Search podcasts, credits, & more..." at bounding box center [330, 17] width 104 height 15
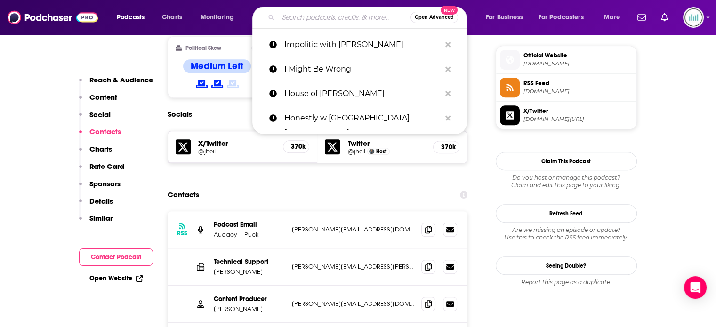
paste input "Ink Stained Wretches"
type input "Ink Stained Wretches"
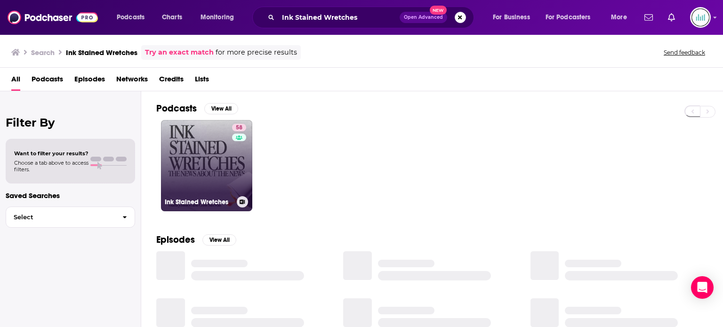
click at [208, 169] on link "58 Ink Stained Wretches" at bounding box center [206, 165] width 91 height 91
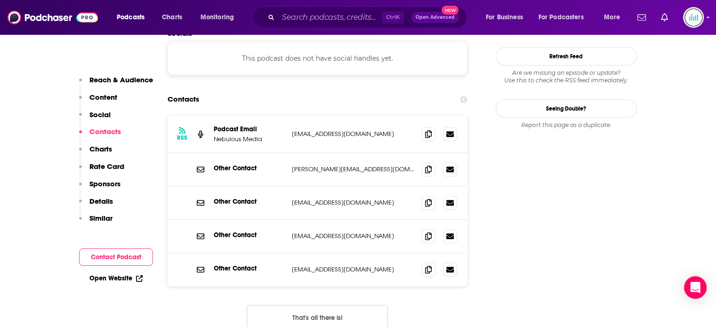
scroll to position [895, 0]
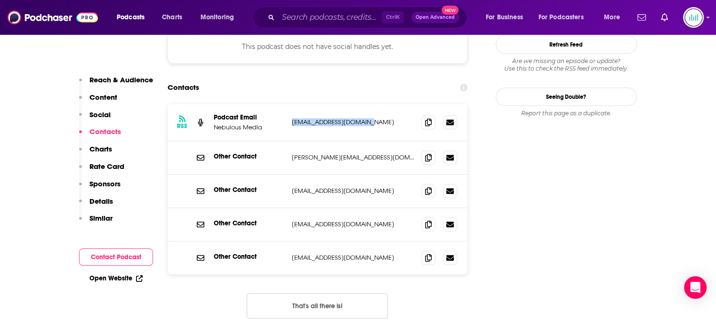
drag, startPoint x: 380, startPoint y: 91, endPoint x: 289, endPoint y: 91, distance: 90.9
click at [289, 104] on div "RSS Podcast Email Nebulous Media hq@nebulouspodcasts.com hq@nebulouspodcasts.com" at bounding box center [318, 122] width 300 height 37
drag, startPoint x: 373, startPoint y: 119, endPoint x: 288, endPoint y: 122, distance: 85.3
click at [288, 141] on div "Other Contact eli@nebulouspodcasts.com eli@nebulouspodcasts.com" at bounding box center [318, 157] width 300 height 33
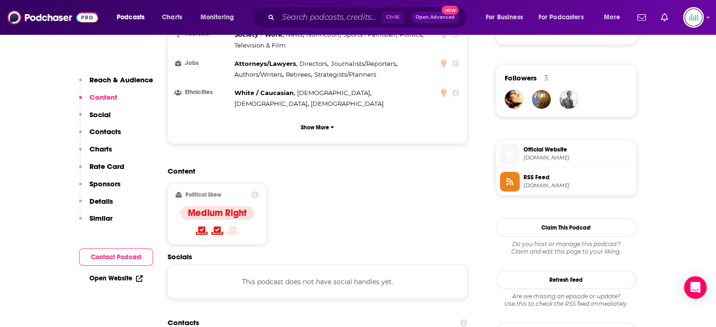
scroll to position [377, 0]
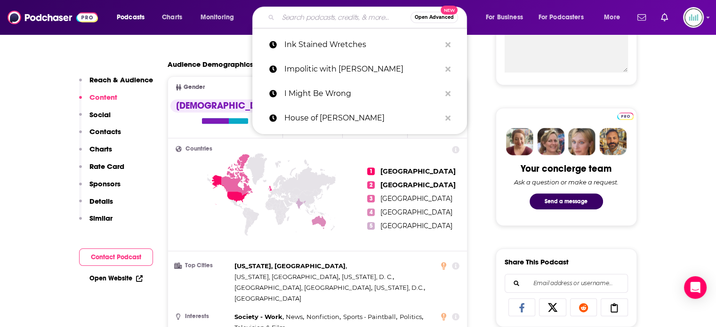
click at [295, 14] on input "Search podcasts, credits, & more..." at bounding box center [344, 17] width 132 height 15
paste input "Inside The Ice House"
type input "Inside The Ice House"
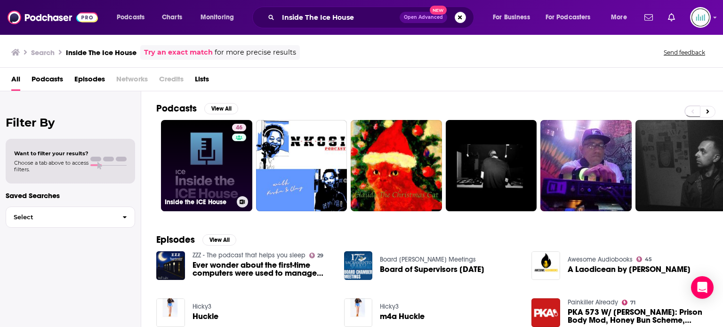
click at [211, 141] on link "46 Inside the ICE House" at bounding box center [206, 165] width 91 height 91
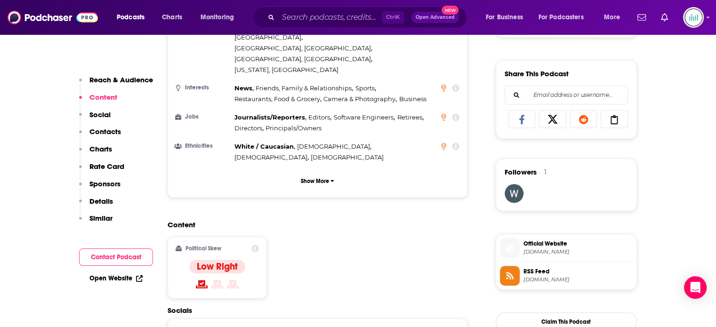
scroll to position [801, 0]
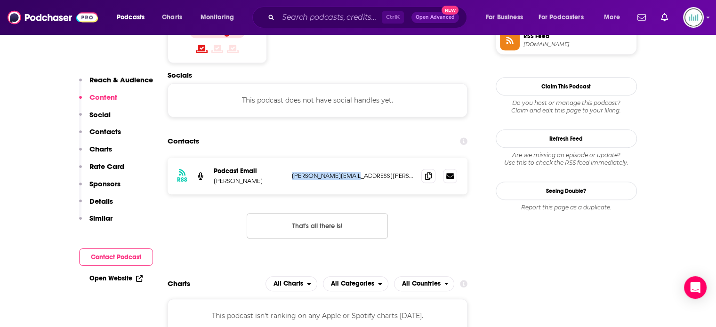
drag, startPoint x: 358, startPoint y: 119, endPoint x: 289, endPoint y: 122, distance: 69.8
click at [289, 158] on div "RSS Podcast Email Lance Glinn Lance.Glinn@ice.com Lance.Glinn@ice.com" at bounding box center [318, 176] width 300 height 37
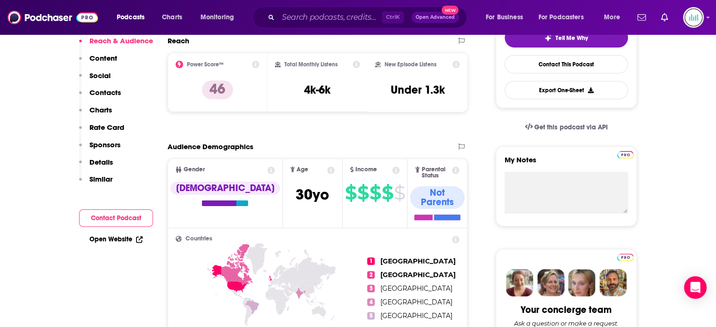
scroll to position [0, 0]
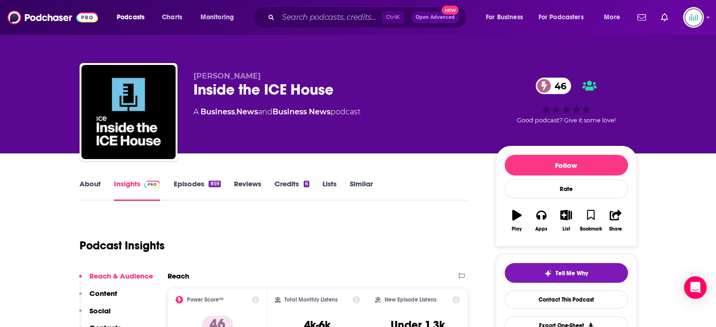
click at [93, 182] on link "About" at bounding box center [90, 190] width 21 height 22
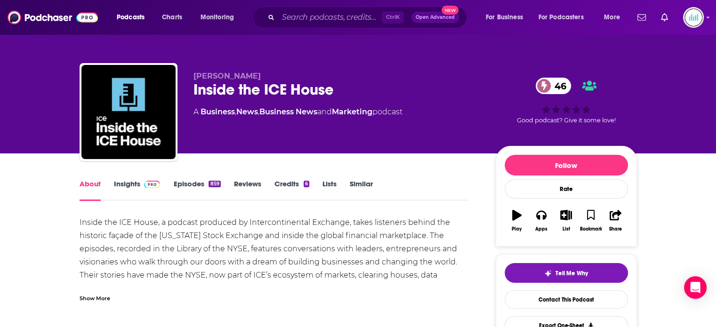
click at [81, 297] on div "Show More" at bounding box center [95, 297] width 31 height 9
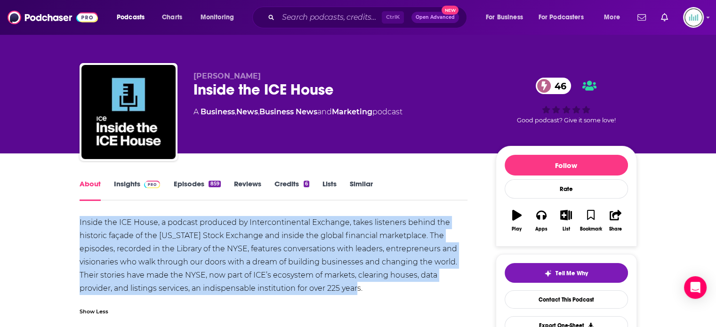
drag, startPoint x: 80, startPoint y: 222, endPoint x: 382, endPoint y: 288, distance: 309.0
click at [382, 288] on div "Inside the ICE House, a podcast produced by Intercontinental Exchange, takes li…" at bounding box center [274, 255] width 389 height 79
click at [126, 183] on link "Insights" at bounding box center [137, 190] width 47 height 22
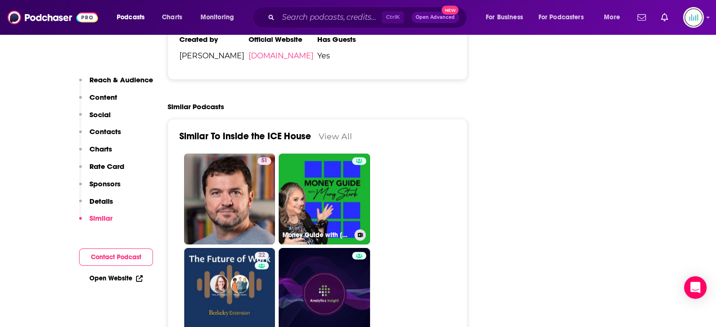
scroll to position [1225, 0]
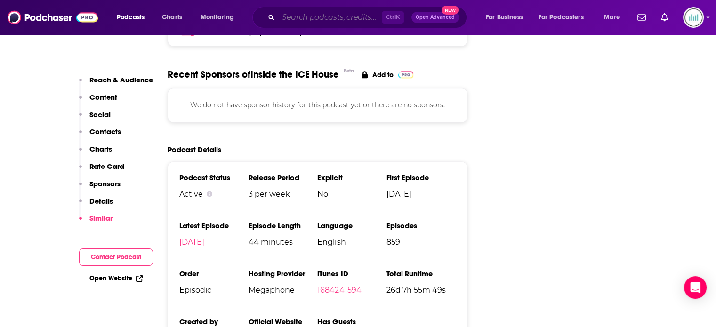
click at [290, 22] on input "Search podcasts, credits, & more..." at bounding box center [330, 17] width 104 height 15
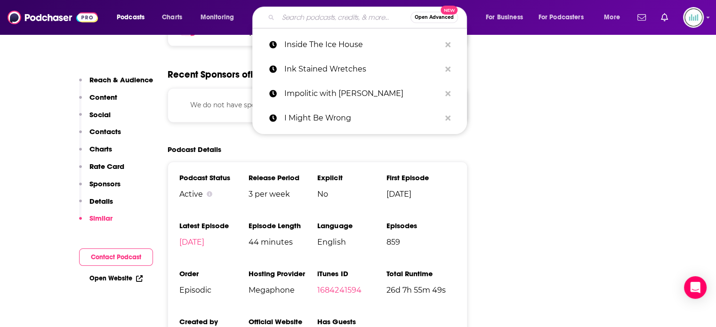
paste input "Intercepted"
type input "Intercepted"
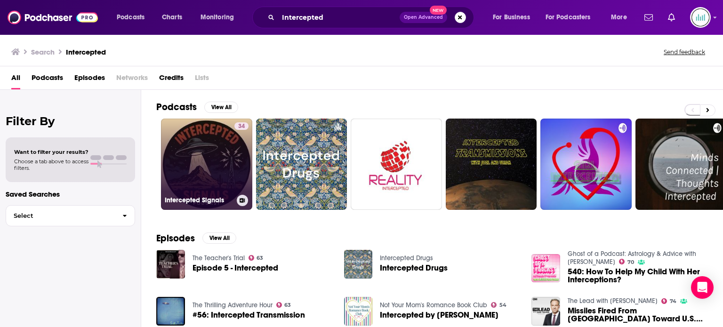
click at [194, 175] on link "34 Intercepted Signals" at bounding box center [206, 164] width 91 height 91
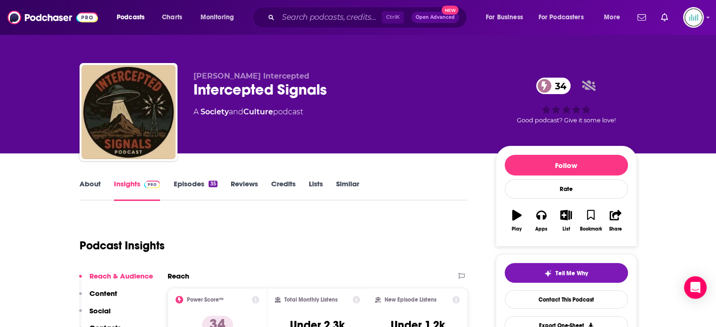
click at [92, 187] on link "About" at bounding box center [90, 190] width 21 height 22
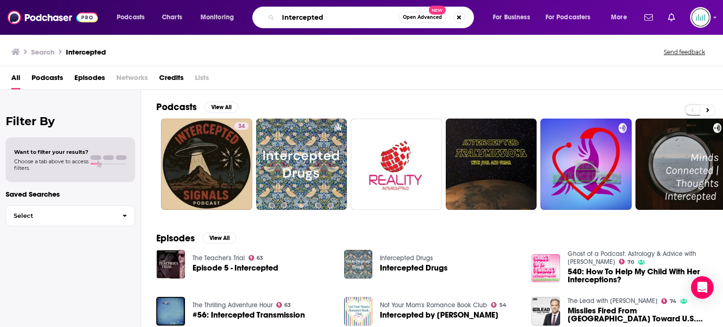
drag, startPoint x: 340, startPoint y: 20, endPoint x: 266, endPoint y: 24, distance: 74.5
click at [266, 24] on div "Intercepted Open Advanced New" at bounding box center [363, 18] width 222 height 22
paste input "esting Times with Ross Douthat"
type input "Interesting Times with Ross Douthat"
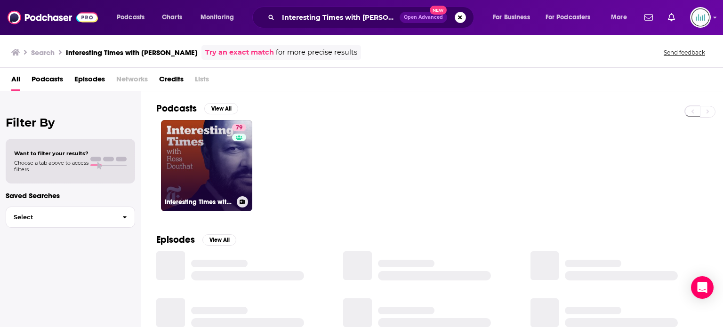
click at [206, 169] on link "79 Interesting Times with Ross Douthat" at bounding box center [206, 165] width 91 height 91
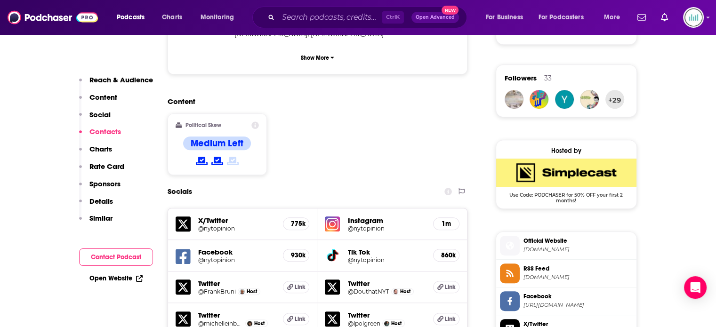
scroll to position [942, 0]
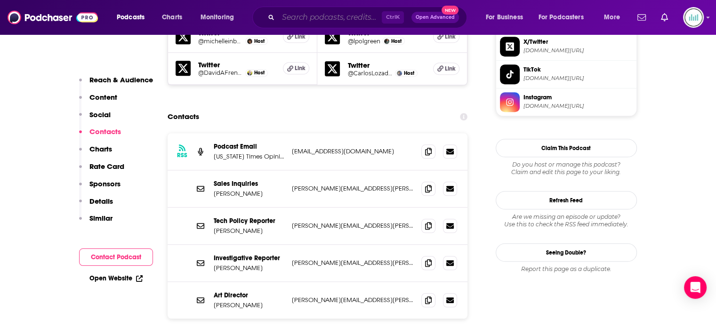
click at [290, 19] on input "Search podcasts, credits, & more..." at bounding box center [330, 17] width 104 height 15
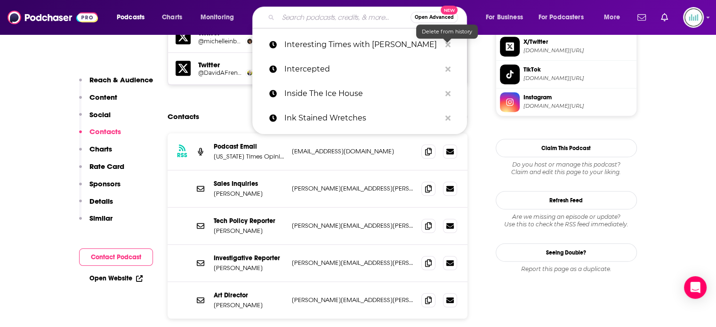
paste input "Just Asking Questions"
type input "Just Asking Questions"
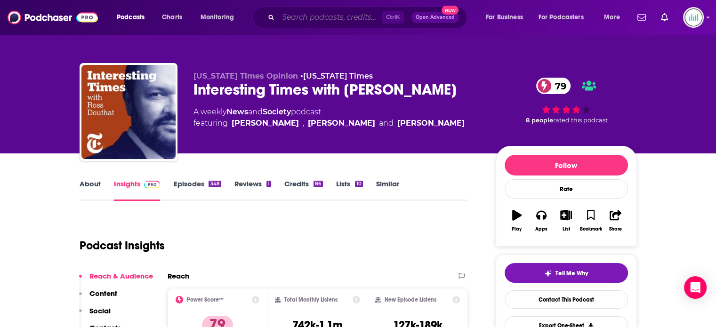
click at [309, 24] on div "Ctrl K Open Advanced New" at bounding box center [359, 18] width 215 height 22
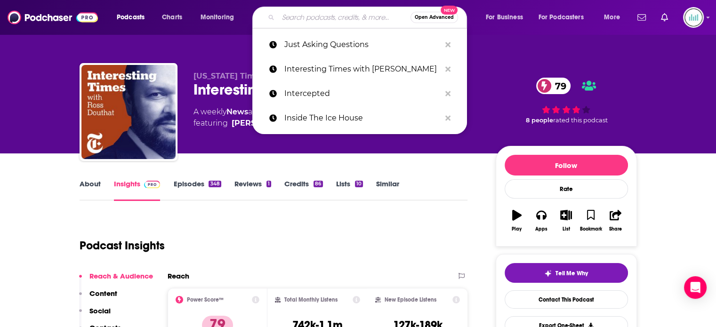
paste input "Just Asking Questions"
type input "Just Asking Questions"
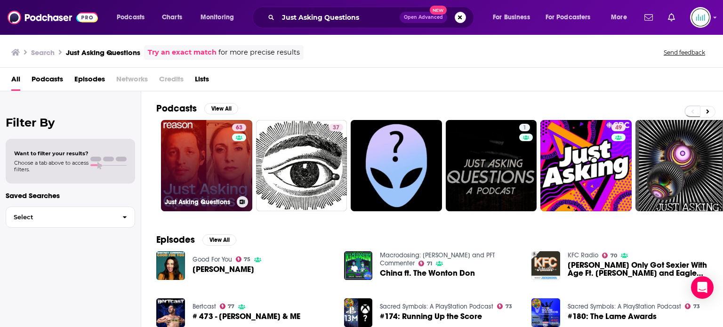
click at [207, 172] on link "63 Just Asking Questions" at bounding box center [206, 165] width 91 height 91
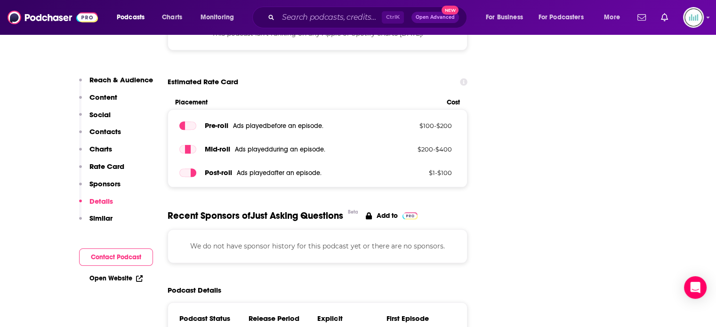
scroll to position [1413, 0]
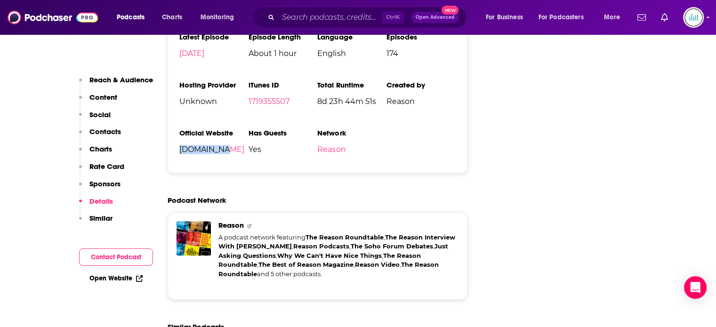
drag, startPoint x: 224, startPoint y: 116, endPoint x: 176, endPoint y: 118, distance: 48.1
click at [176, 118] on div "Podcast Status Active Release Period Weekly Explicit No First Episode Dec 1st, …" at bounding box center [318, 73] width 300 height 201
click at [288, 14] on input "Search podcasts, credits, & more..." at bounding box center [330, 17] width 104 height 15
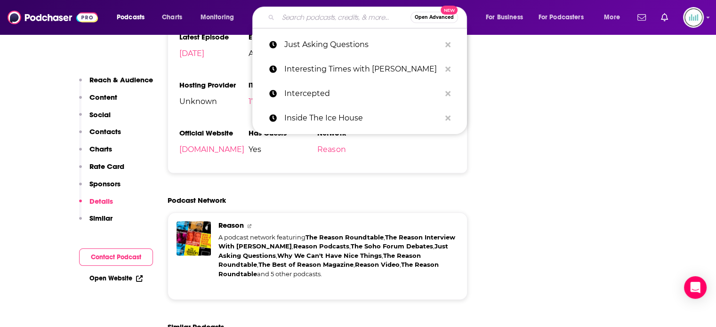
paste input "Kibbe on Liberty"
type input "Kibbe on Liberty"
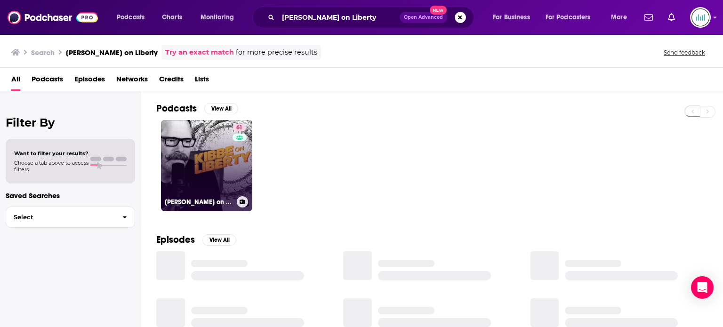
click at [199, 162] on link "61 Kibbe on Liberty" at bounding box center [206, 165] width 91 height 91
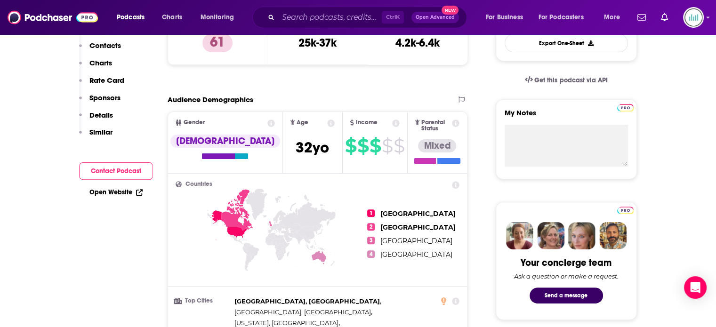
scroll to position [47, 0]
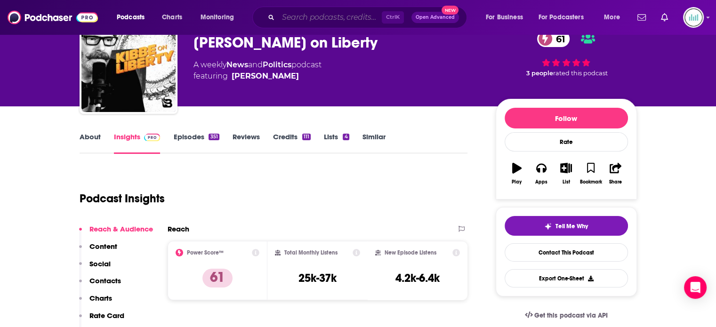
drag, startPoint x: 284, startPoint y: 21, endPoint x: 293, endPoint y: 22, distance: 9.0
click at [284, 21] on input "Search podcasts, credits, & more..." at bounding box center [330, 17] width 104 height 15
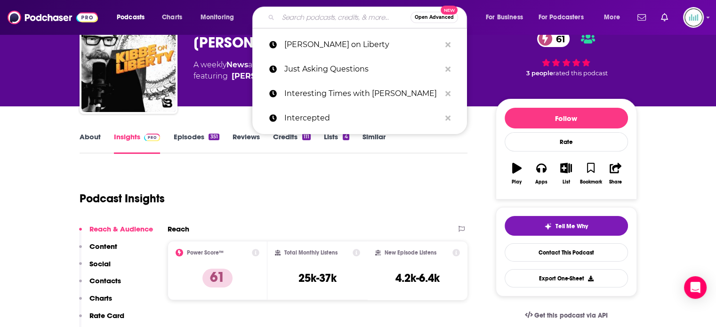
paste input "Know Your Enemy"
type input "Know Your Enemy"
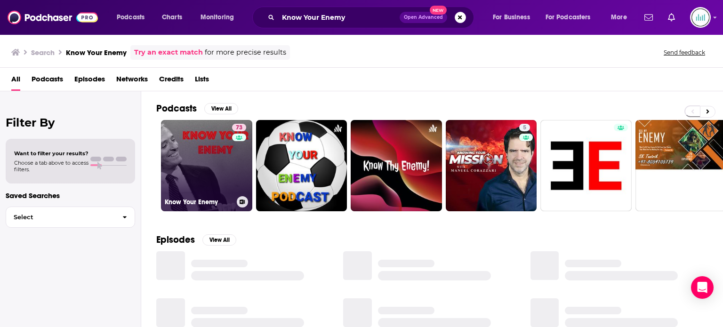
click at [226, 169] on link "73 Know Your Enemy" at bounding box center [206, 165] width 91 height 91
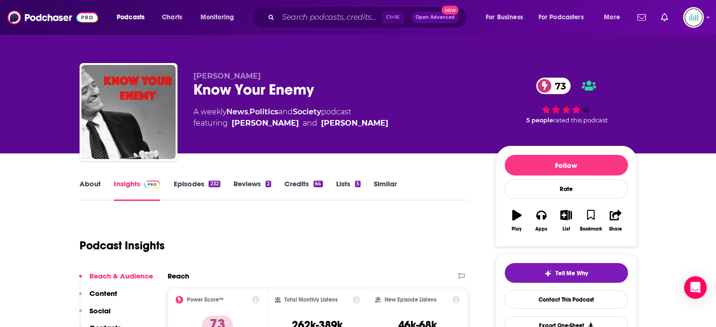
scroll to position [94, 0]
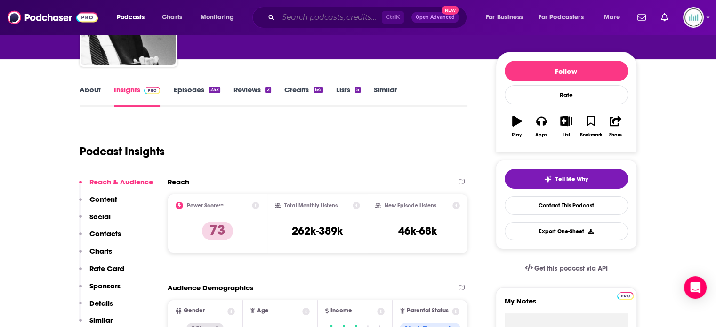
click at [284, 20] on input "Search podcasts, credits, & more..." at bounding box center [330, 17] width 104 height 15
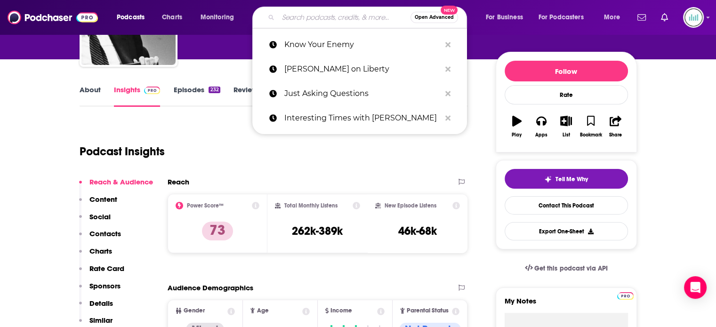
paste input "Larry Wilmore"
type input "Larry Wilmore"
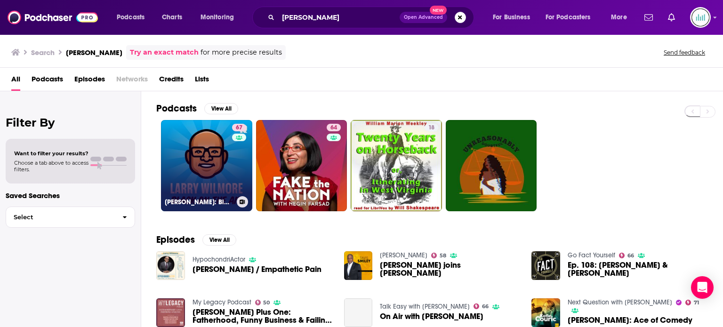
click at [201, 157] on link "67 Larry Wilmore: Black on the Air" at bounding box center [206, 165] width 91 height 91
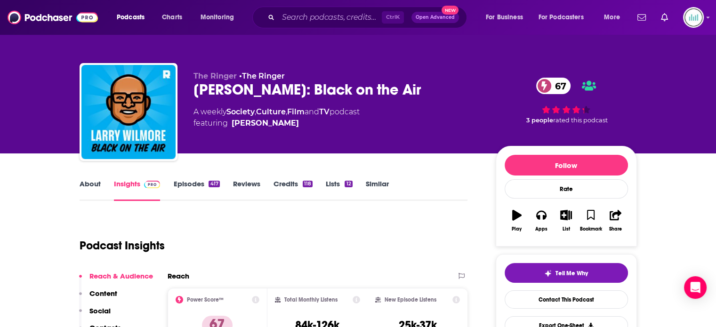
click at [86, 184] on link "About" at bounding box center [90, 190] width 21 height 22
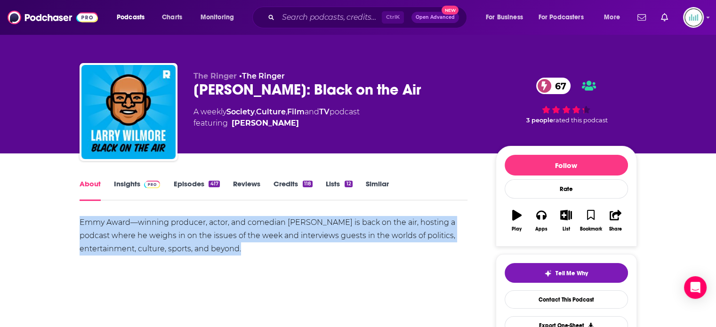
drag, startPoint x: 72, startPoint y: 223, endPoint x: 327, endPoint y: 267, distance: 258.5
click at [299, 17] on input "Search podcasts, credits, & more..." at bounding box center [330, 17] width 104 height 15
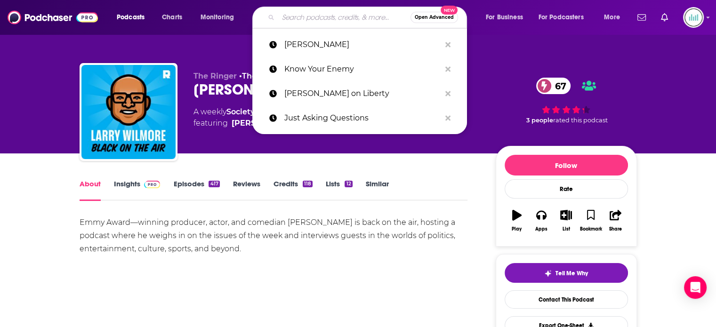
paste input "Lexicon Valley"
type input "Lexicon Valley"
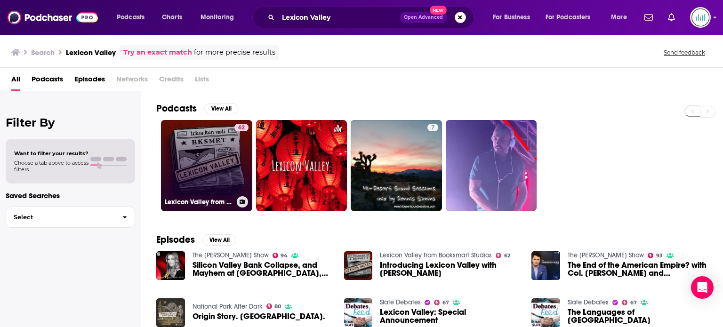
click at [202, 151] on link "62 Lexicon Valley from Booksmart Studios" at bounding box center [206, 165] width 91 height 91
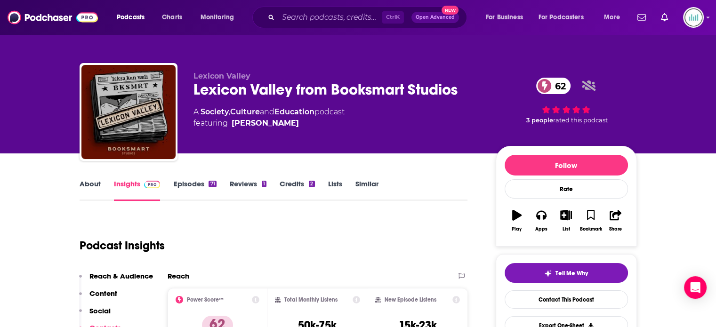
click at [93, 184] on link "About" at bounding box center [90, 190] width 21 height 22
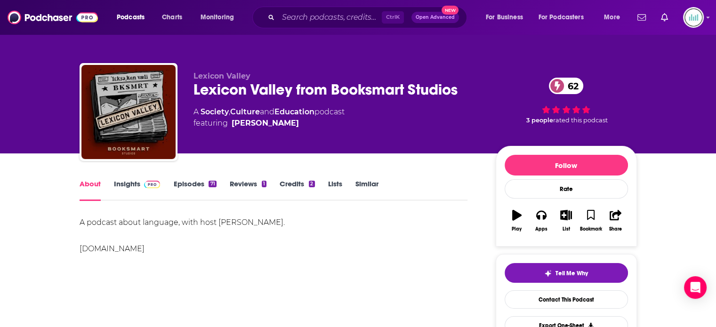
drag, startPoint x: 77, startPoint y: 222, endPoint x: 301, endPoint y: 227, distance: 224.3
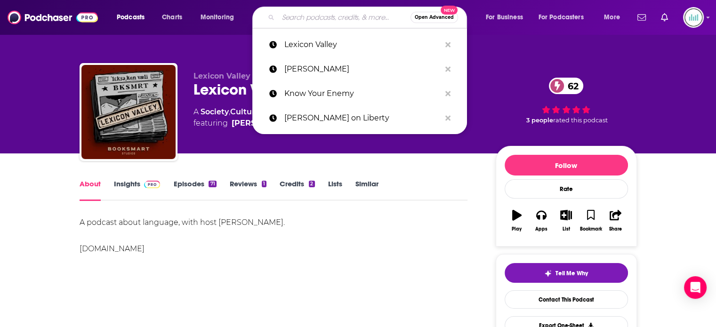
click at [300, 20] on input "Search podcasts, credits, & more..." at bounding box center [344, 17] width 132 height 15
paste input "Live From The Table"
type input "Live From The Table"
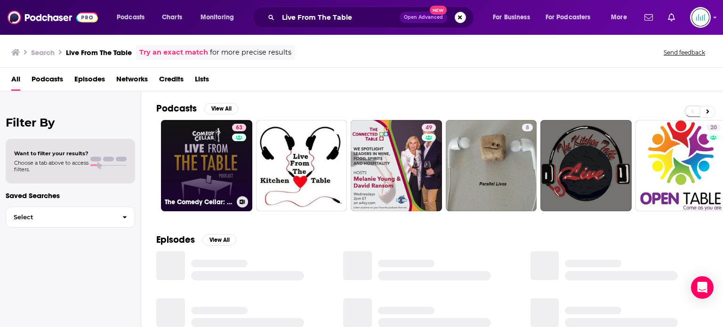
click at [196, 155] on link "63 The Comedy Cellar: Live from the Table" at bounding box center [206, 165] width 91 height 91
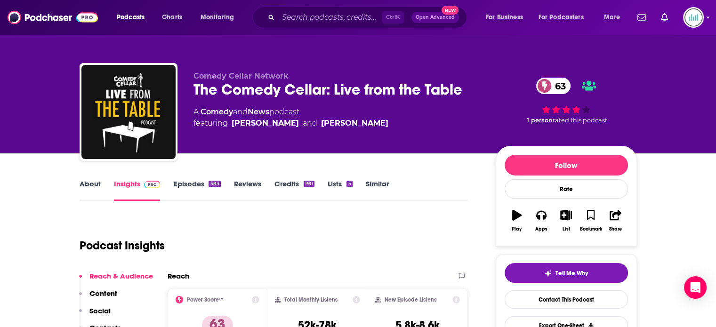
click at [92, 182] on link "About" at bounding box center [90, 190] width 21 height 22
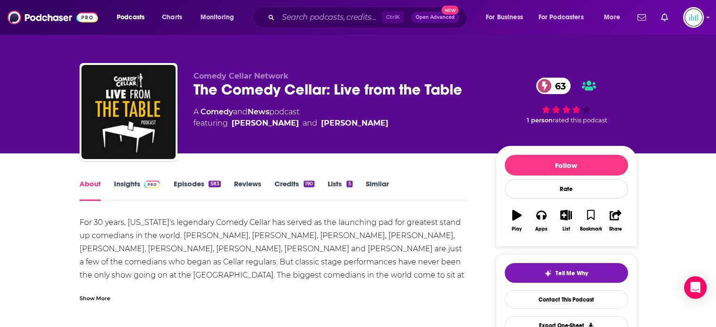
click at [97, 299] on div "Show More" at bounding box center [95, 297] width 31 height 9
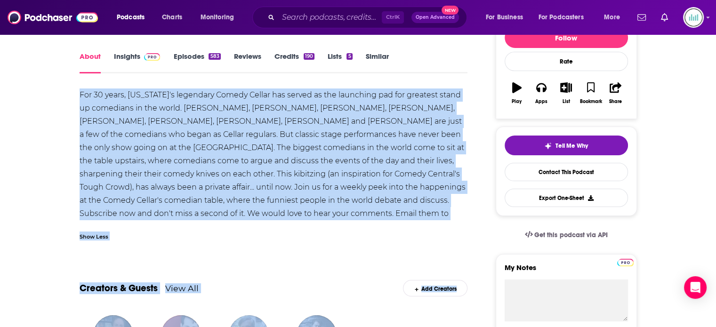
scroll to position [163, 0]
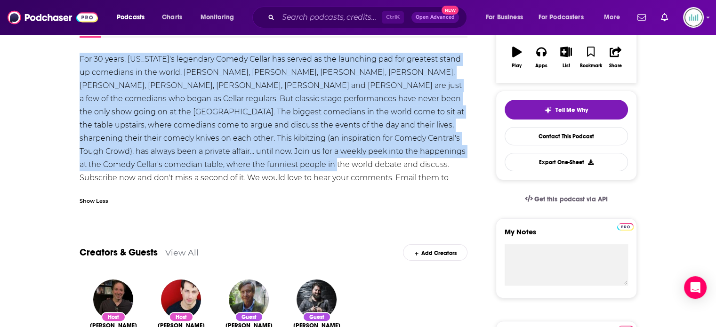
drag, startPoint x: 79, startPoint y: 223, endPoint x: 193, endPoint y: 170, distance: 125.6
click at [193, 170] on div "For 30 years, New York's legendary Comedy Cellar has served as the launching pa…" at bounding box center [274, 125] width 389 height 145
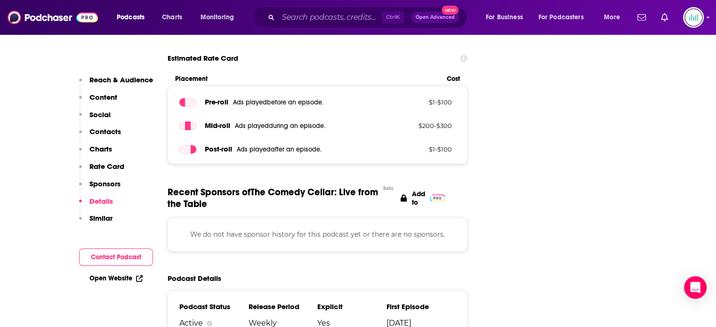
scroll to position [1460, 0]
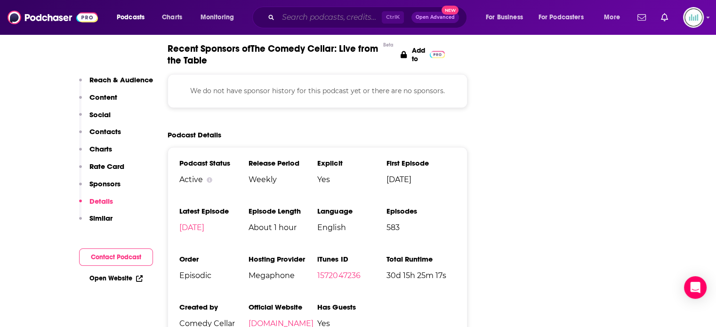
click at [281, 15] on input "Search podcasts, credits, & more..." at bounding box center [330, 17] width 104 height 15
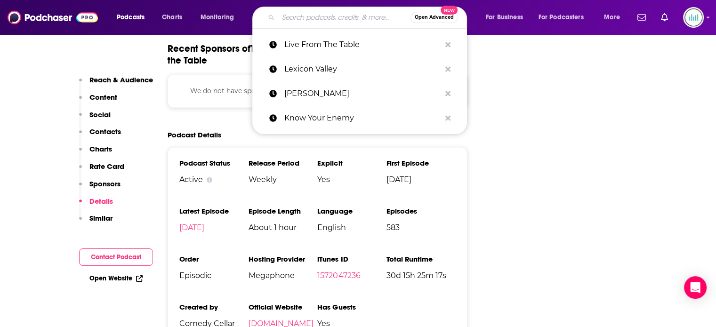
paste input "Lexicon Valley"
type input "Lexicon Valley"
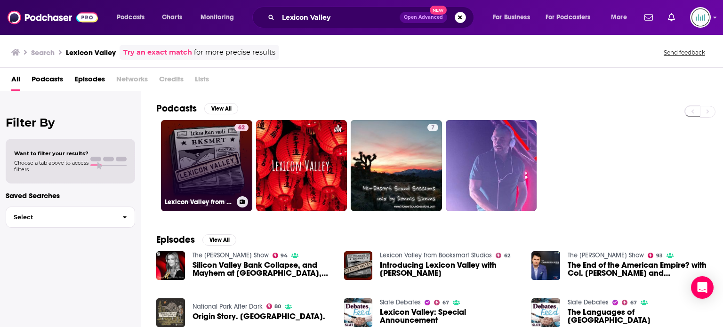
click at [198, 156] on link "62 Lexicon Valley from Booksmart Studios" at bounding box center [206, 165] width 91 height 91
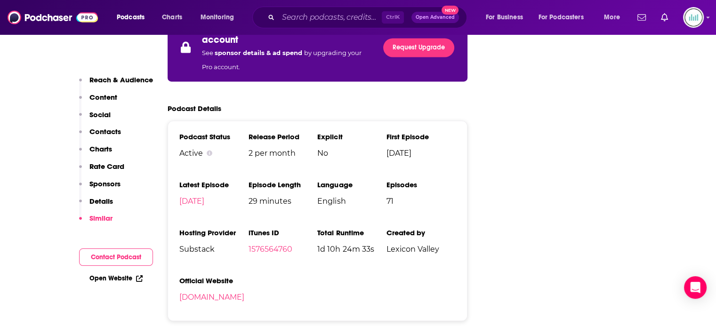
scroll to position [1460, 0]
click at [303, 19] on input "Search podcasts, credits, & more..." at bounding box center [330, 17] width 104 height 15
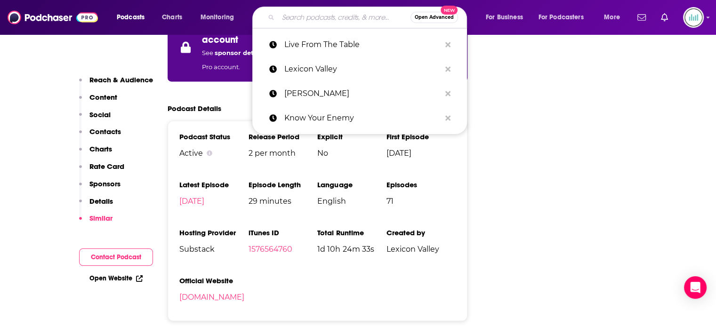
paste input "Mincing Rascals"
type input "Mincing Rascals"
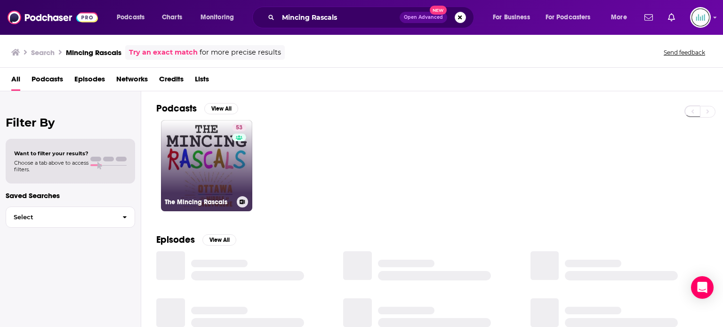
click at [211, 143] on link "53 The Mincing Rascals" at bounding box center [206, 165] width 91 height 91
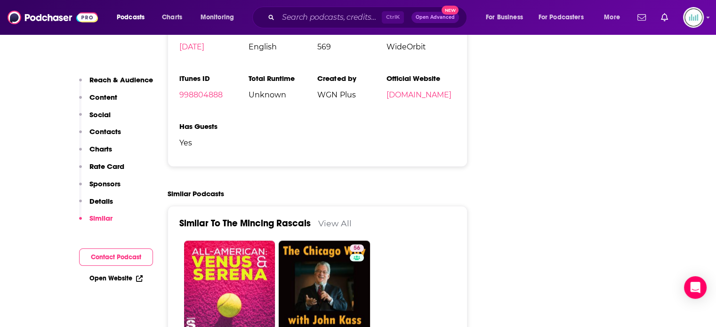
scroll to position [1413, 0]
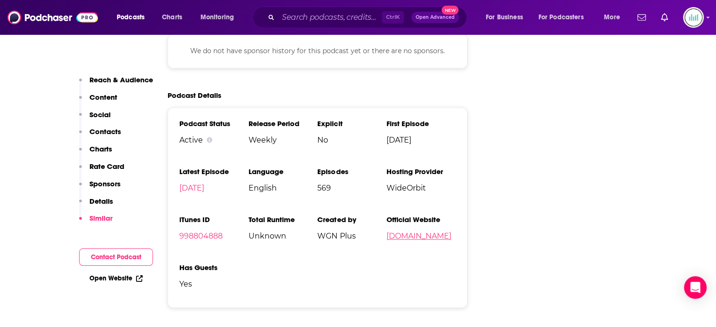
click at [415, 232] on link "wgnradio.com" at bounding box center [419, 236] width 65 height 9
click at [300, 19] on input "Search podcasts, credits, & more..." at bounding box center [330, 17] width 104 height 15
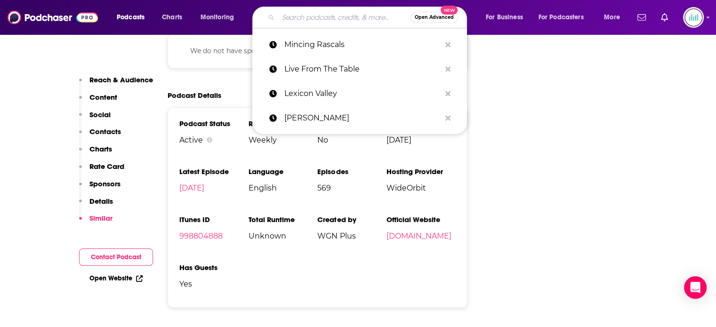
paste input "Mixed Signals"
type input "Mixed Signals"
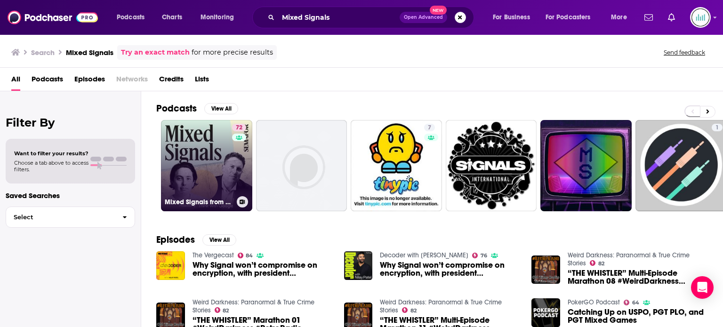
click at [202, 160] on link "72 Mixed Signals from Semafor Media" at bounding box center [206, 165] width 91 height 91
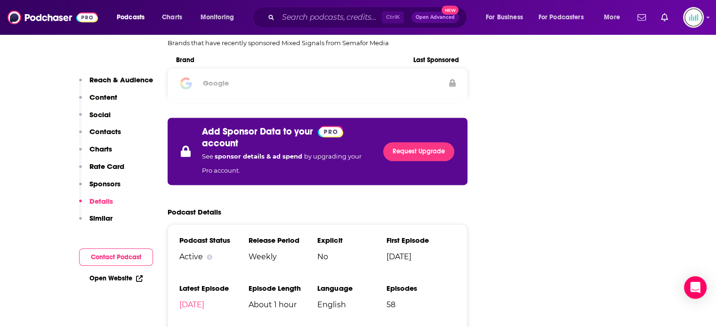
scroll to position [1507, 0]
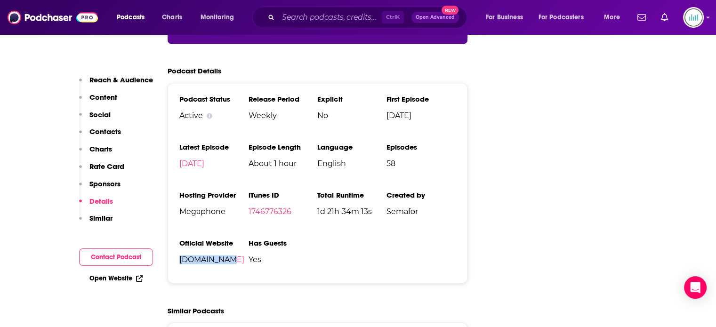
drag, startPoint x: 228, startPoint y: 222, endPoint x: 160, endPoint y: 221, distance: 67.8
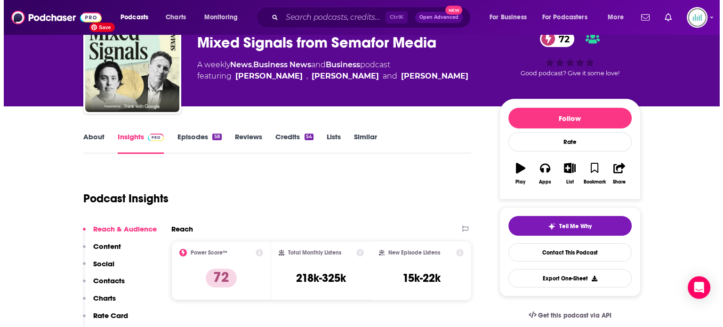
scroll to position [0, 0]
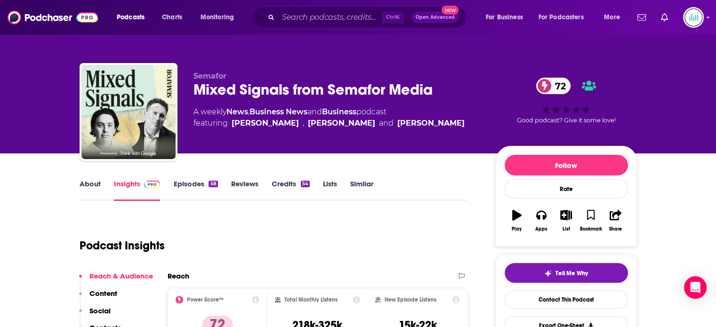
click at [88, 180] on link "About" at bounding box center [90, 190] width 21 height 22
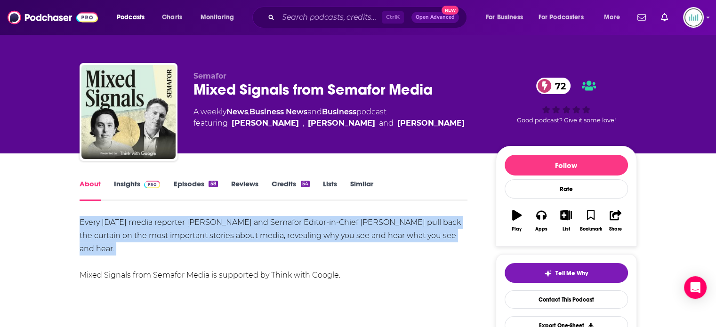
drag, startPoint x: 82, startPoint y: 221, endPoint x: 462, endPoint y: 246, distance: 380.5
click at [462, 246] on div "Every Friday media reporter Max Tani and Semafor Editor-in-Chief Ben Smith pull…" at bounding box center [274, 249] width 389 height 66
click at [295, 20] on input "Search podcasts, credits, & more..." at bounding box center [330, 17] width 104 height 15
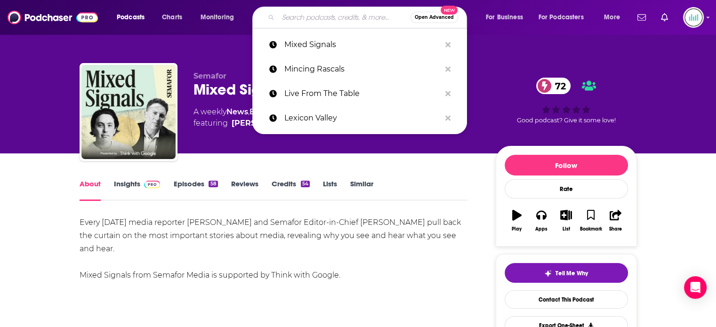
paste input "Mo News Podcast"
type input "Mo News Podcast"
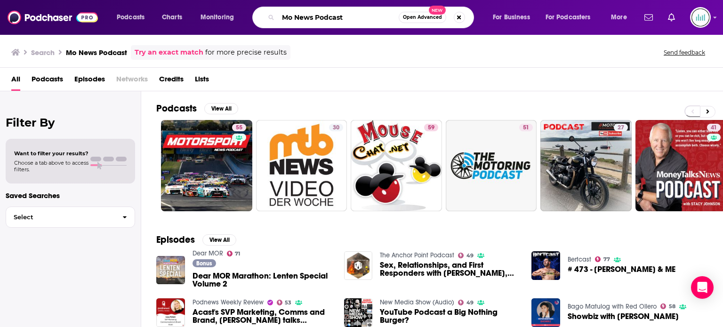
drag, startPoint x: 350, startPoint y: 16, endPoint x: 249, endPoint y: 16, distance: 101.7
click at [249, 16] on div "Podcasts Charts Monitoring Mo News Podcast Open Advanced New For Business For P…" at bounding box center [373, 18] width 526 height 22
paste input "y History Can Beat Up Your Politics"
type input "My History Can Beat Up Your Politics"
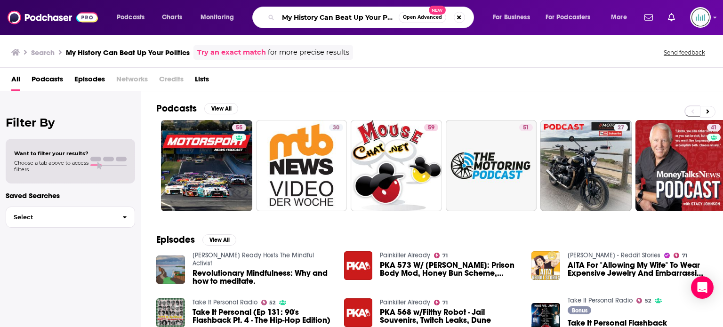
click at [394, 17] on input "My History Can Beat Up Your Politics" at bounding box center [338, 17] width 121 height 15
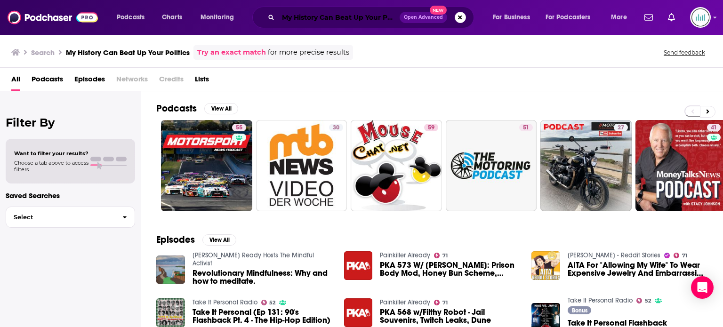
click at [287, 18] on input "My History Can Beat Up Your Politics" at bounding box center [339, 17] width 122 height 15
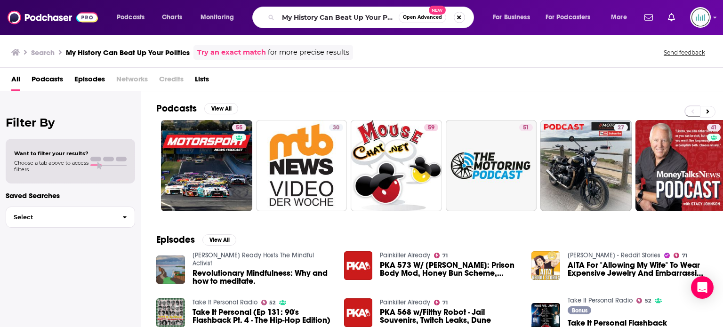
click at [459, 21] on button "Search podcasts, credits, & more..." at bounding box center [459, 17] width 11 height 11
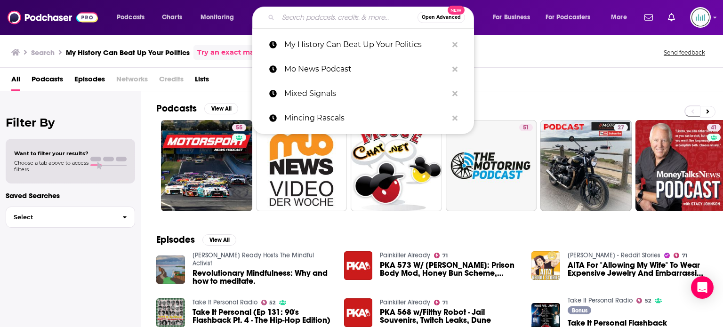
click at [280, 17] on input "Search podcasts, credits, & more..." at bounding box center [347, 17] width 139 height 15
paste input "My History Can Beat Up Your Politics"
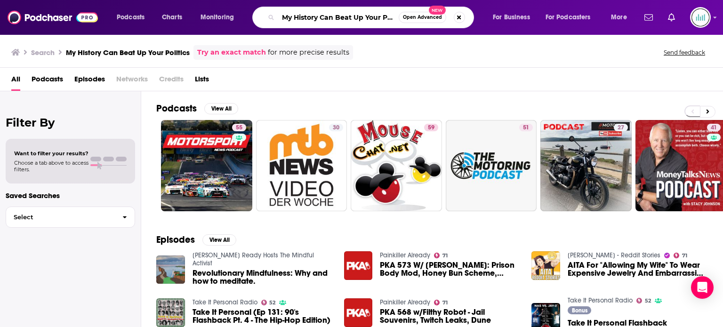
scroll to position [0, 14]
drag, startPoint x: 285, startPoint y: 16, endPoint x: 515, endPoint y: 20, distance: 229.4
click at [515, 20] on div "Podcasts Charts Monitoring My History Can Beat Up Your Politics Open Advanced N…" at bounding box center [373, 18] width 526 height 22
paste input "Night Owl"
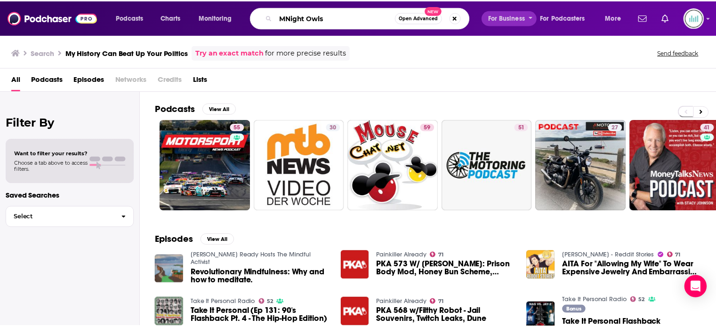
scroll to position [0, 0]
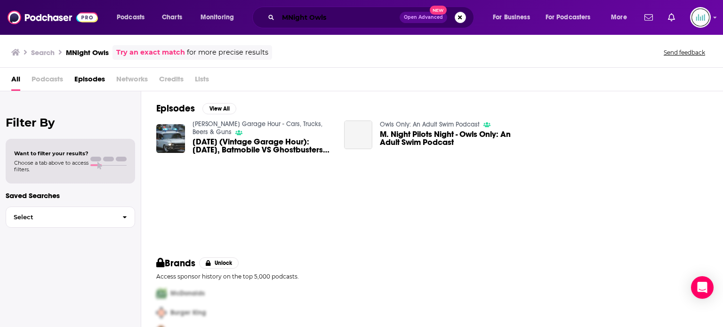
click at [288, 14] on input "MNight Owls" at bounding box center [339, 17] width 122 height 15
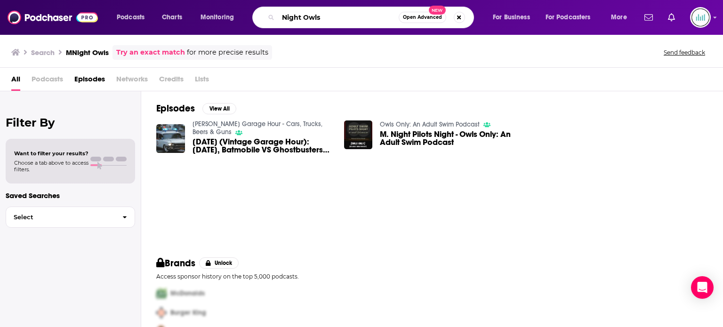
type input "Night Owls"
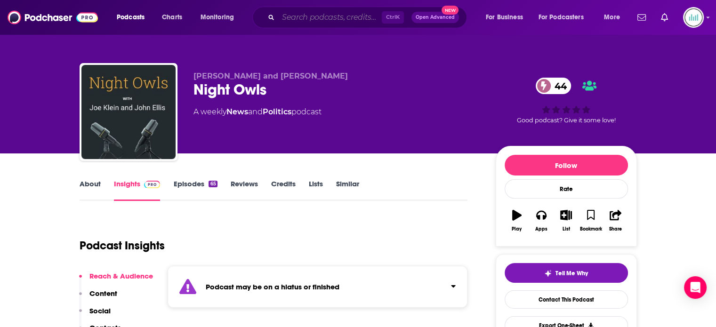
click at [299, 21] on input "Search podcasts, credits, & more..." at bounding box center [330, 17] width 104 height 15
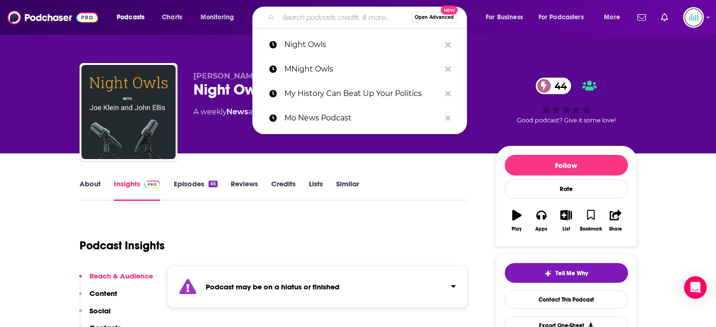
paste input "No Small Endeavor"
type input "No Small Endeavor"
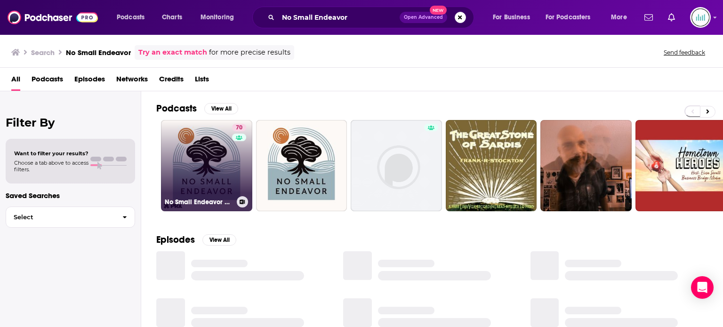
click at [198, 171] on link "70 No Small Endeavor with Lee C. Camp" at bounding box center [206, 165] width 91 height 91
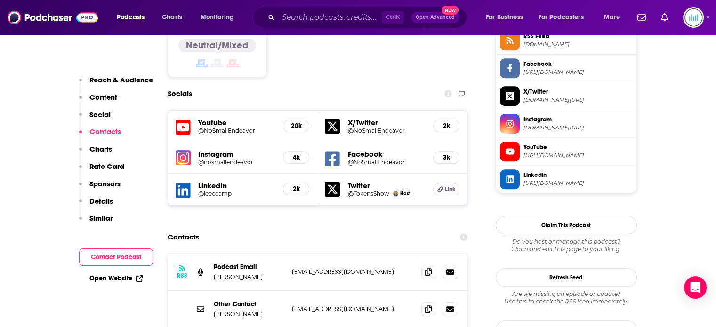
scroll to position [848, 0]
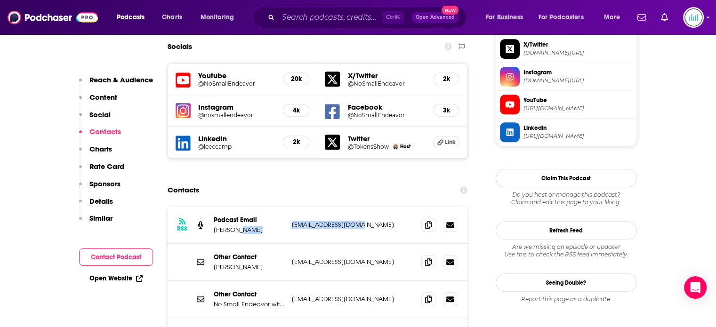
drag, startPoint x: 361, startPoint y: 158, endPoint x: 284, endPoint y: 161, distance: 77.3
click at [0, 0] on div "Podcast Email Lee Camp info@tokensmedia.com info@tokensmedia.com" at bounding box center [0, 0] width 0 height 0
click at [430, 221] on icon at bounding box center [428, 225] width 7 height 8
drag, startPoint x: 372, startPoint y: 268, endPoint x: 292, endPoint y: 270, distance: 80.6
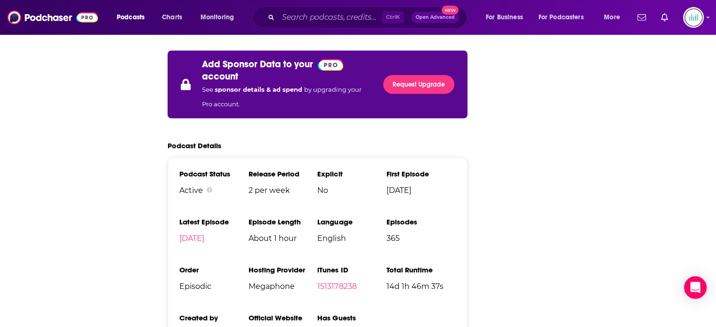
scroll to position [0, 0]
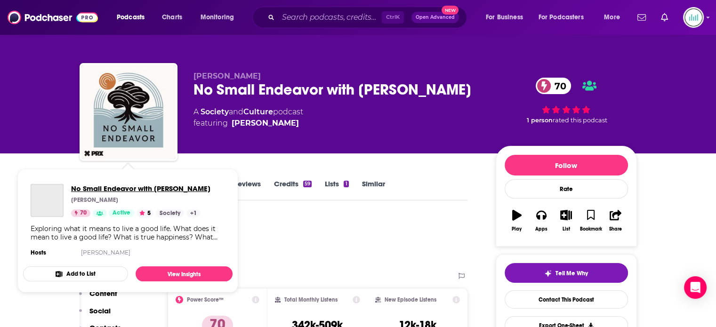
click at [89, 185] on span "No Small Endeavor with Lee C. Camp" at bounding box center [140, 188] width 139 height 9
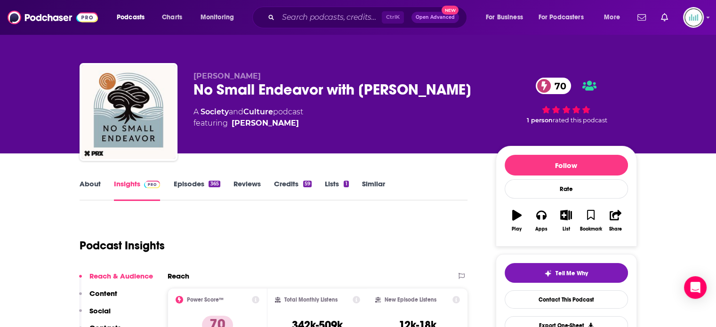
click at [85, 180] on link "About" at bounding box center [90, 190] width 21 height 22
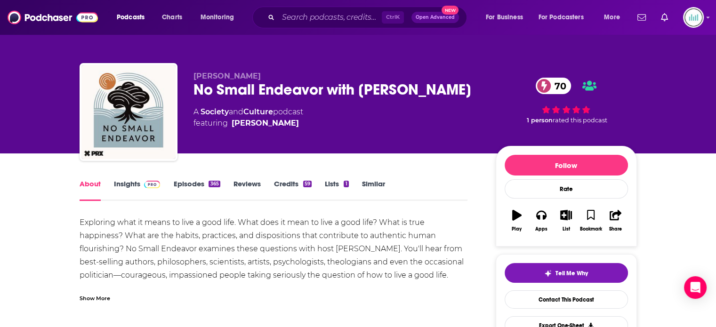
click at [85, 297] on div "Show More" at bounding box center [95, 297] width 31 height 9
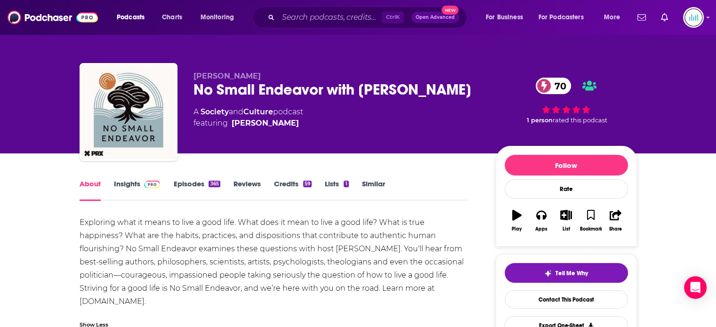
drag, startPoint x: 81, startPoint y: 221, endPoint x: 192, endPoint y: 303, distance: 138.5
click at [192, 303] on div "Exploring what it means to live a good life. What does it mean to live a good l…" at bounding box center [274, 262] width 389 height 92
click at [286, 20] on input "Search podcasts, credits, & more..." at bounding box center [330, 17] width 104 height 15
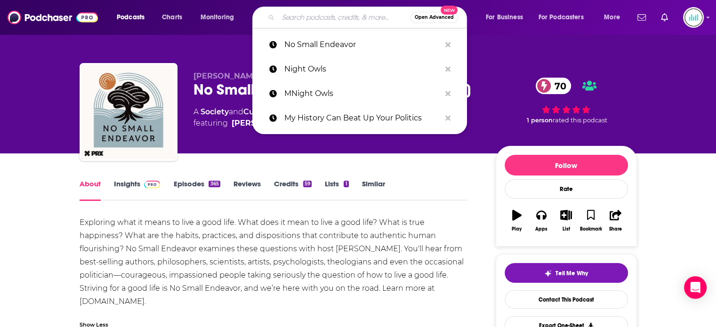
paste input "Nobody Listens to [PERSON_NAME]"
type input "Nobody Listens to [PERSON_NAME]"
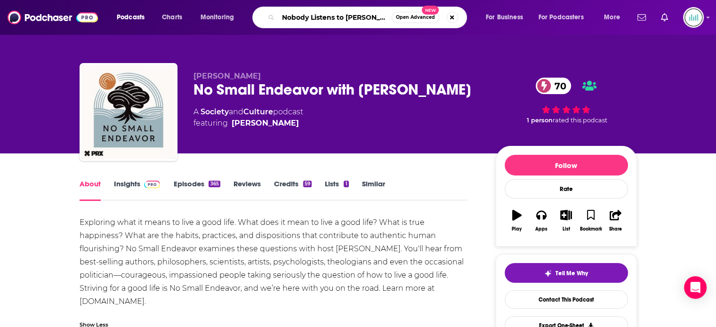
scroll to position [0, 22]
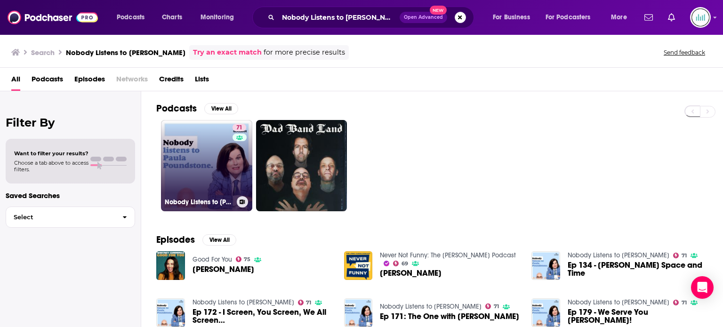
click at [181, 178] on link "71 Nobody Listens to Paula Poundstone" at bounding box center [206, 165] width 91 height 91
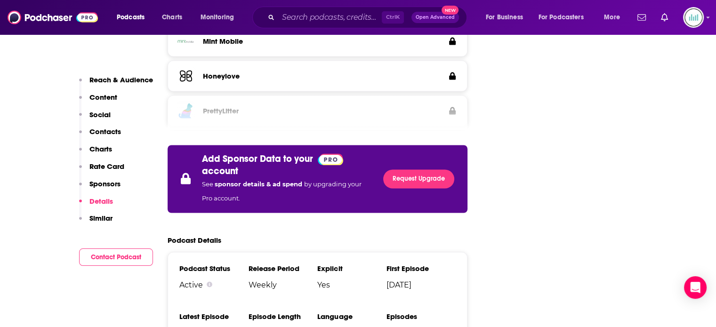
scroll to position [1790, 0]
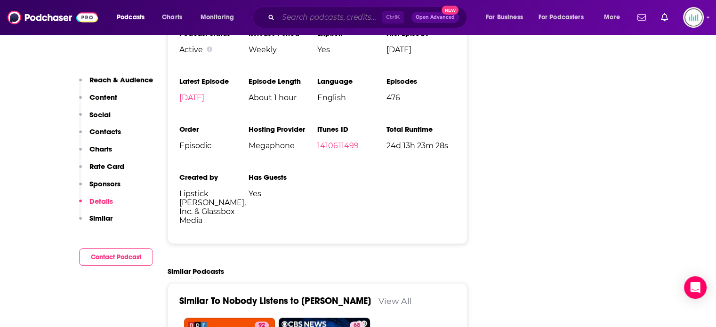
drag, startPoint x: 286, startPoint y: 13, endPoint x: 350, endPoint y: 16, distance: 63.7
click at [286, 13] on input "Search podcasts, credits, & more..." at bounding box center [330, 17] width 104 height 15
paste input "On The Media"
click at [285, 16] on input "On The Media" at bounding box center [330, 17] width 104 height 15
paste input "On The Media"
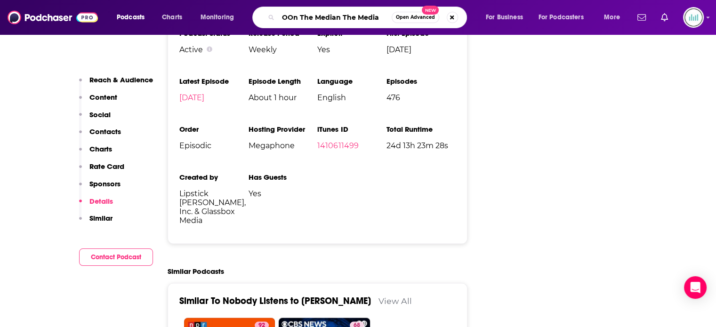
type input "On The Media"
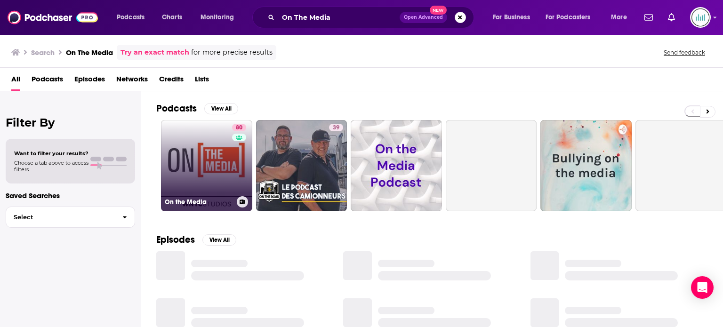
click at [212, 161] on link "80 On the Media" at bounding box center [206, 165] width 91 height 91
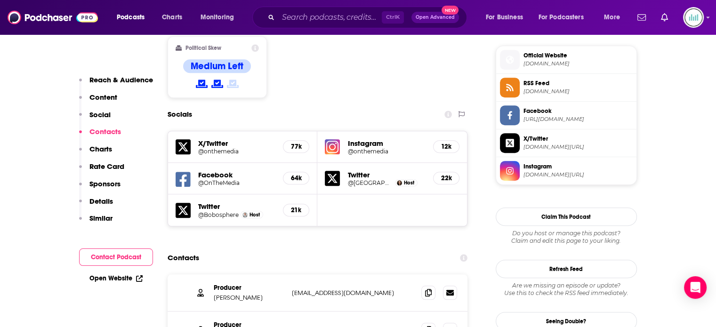
scroll to position [895, 0]
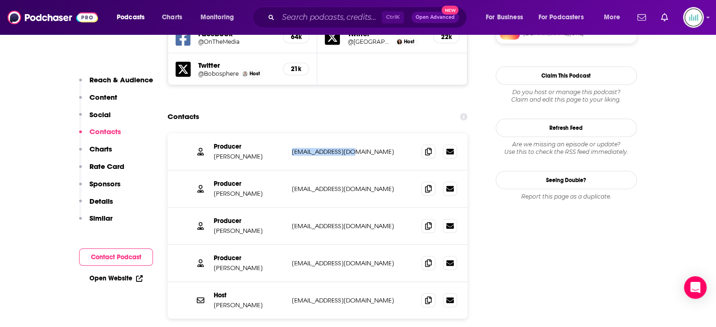
drag, startPoint x: 360, startPoint y: 99, endPoint x: 291, endPoint y: 102, distance: 69.3
click at [291, 133] on div "Producer Alana Casanova-Burgess acasanova@wnyc.org acasanova@wnyc.org" at bounding box center [318, 151] width 300 height 37
drag, startPoint x: 366, startPoint y: 140, endPoint x: 287, endPoint y: 140, distance: 79.1
click at [287, 171] on div "Producer Micah Loewinger mloewinger@wnyc.org mloewinger@wnyc.org" at bounding box center [318, 189] width 300 height 37
drag, startPoint x: 363, startPoint y: 249, endPoint x: 292, endPoint y: 250, distance: 70.7
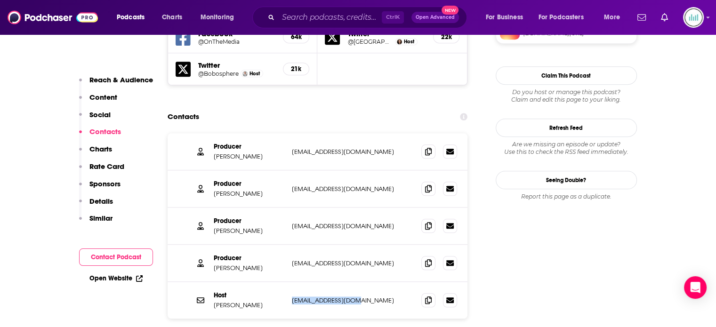
click at [292, 297] on p "bgladstone@wnyc.org" at bounding box center [353, 301] width 122 height 8
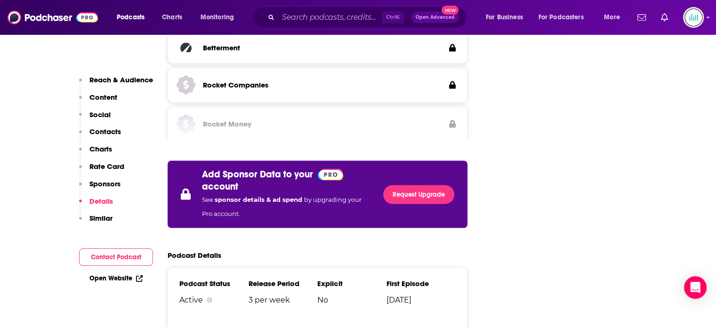
scroll to position [1837, 0]
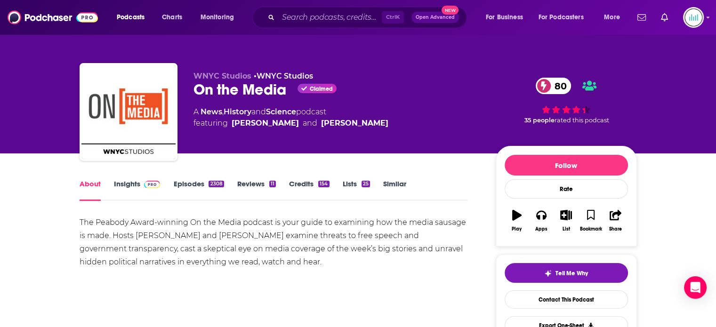
drag, startPoint x: 107, startPoint y: 223, endPoint x: 320, endPoint y: 269, distance: 217.8
click at [134, 184] on link "Insights" at bounding box center [137, 190] width 47 height 22
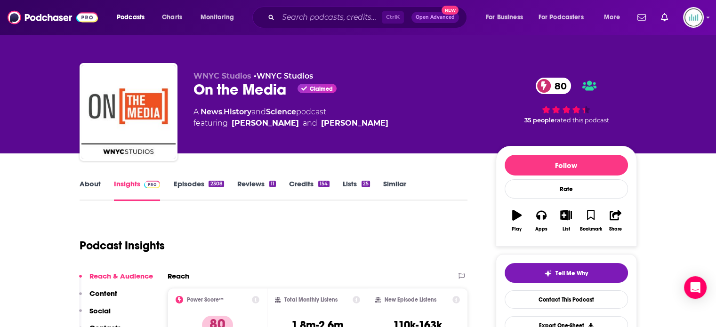
scroll to position [141, 0]
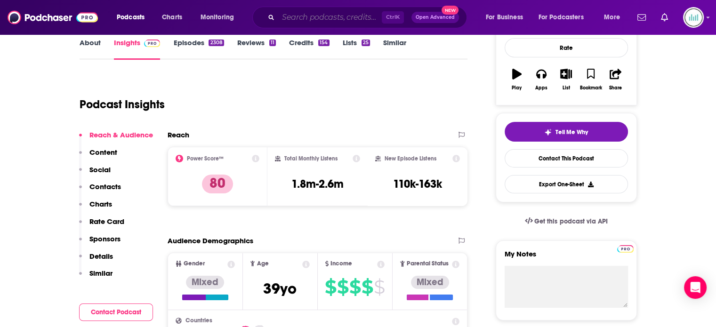
click at [298, 18] on input "Search podcasts, credits, & more..." at bounding box center [330, 17] width 104 height 15
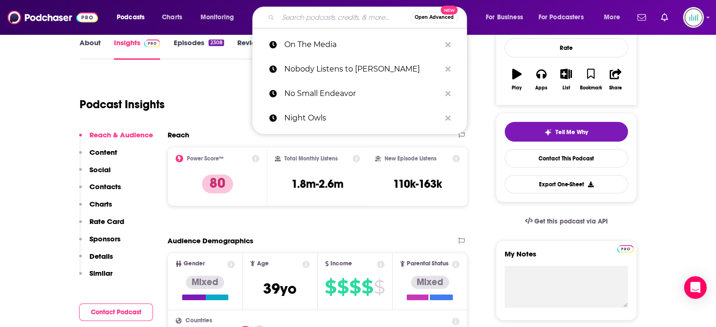
paste input "Parenting Is A Joke"
type input "Parenting Is A Joke"
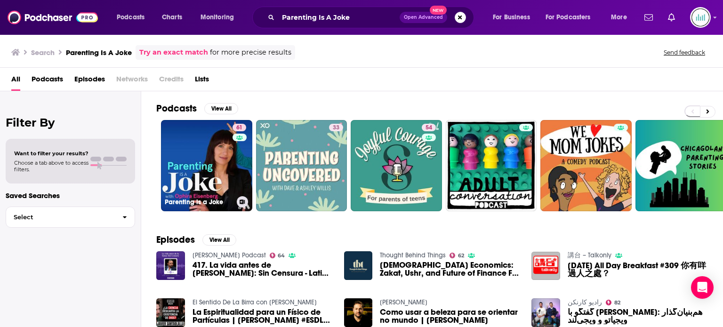
click at [201, 145] on link "61 Parenting is a Joke" at bounding box center [206, 165] width 91 height 91
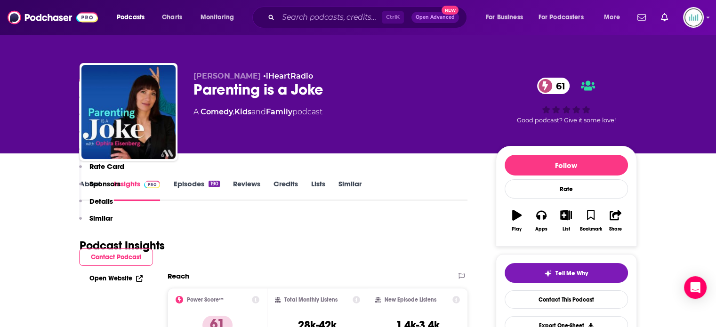
scroll to position [235, 0]
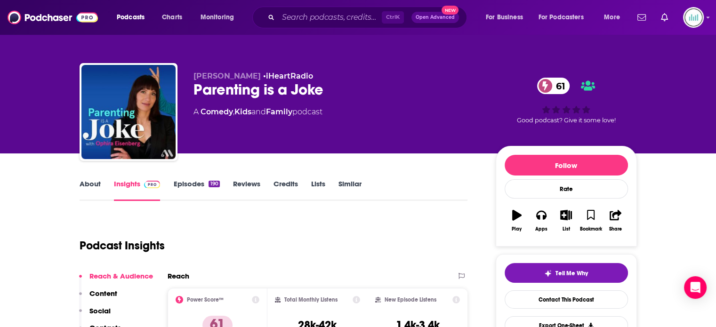
click at [90, 188] on link "About" at bounding box center [90, 190] width 21 height 22
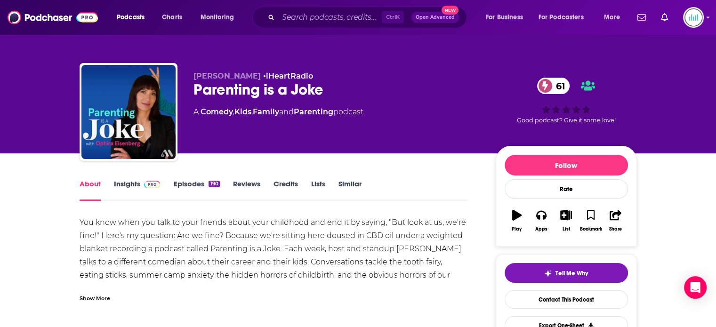
click at [92, 300] on div "Show More" at bounding box center [95, 297] width 31 height 9
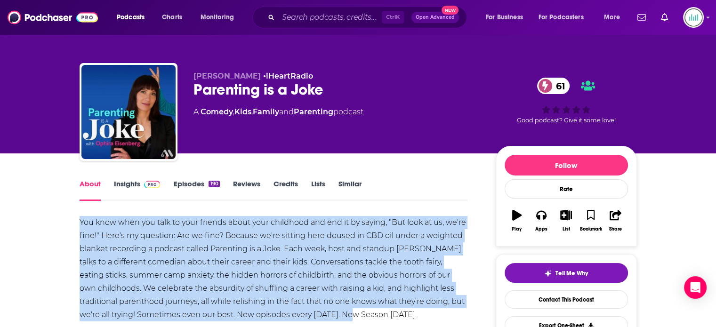
drag, startPoint x: 100, startPoint y: 218, endPoint x: 341, endPoint y: 311, distance: 259.0
click at [341, 311] on div "You know when you talk to your friends about your childhood and end it by sayin…" at bounding box center [274, 269] width 389 height 106
copy div "You know when you talk to your friends about your childhood and end it by sayin…"
click at [329, 22] on input "Search podcasts, credits, & more..." at bounding box center [330, 17] width 104 height 15
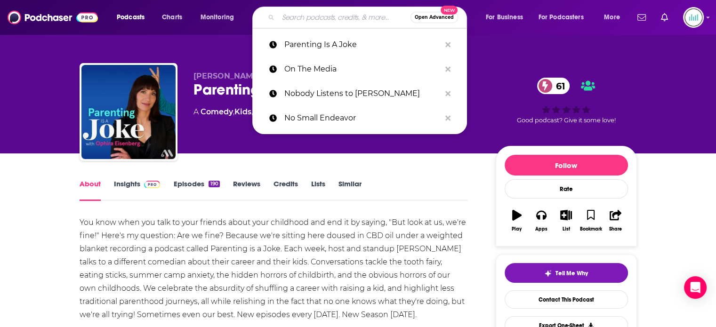
paste input "Question Everything"
type input "Question Everything"
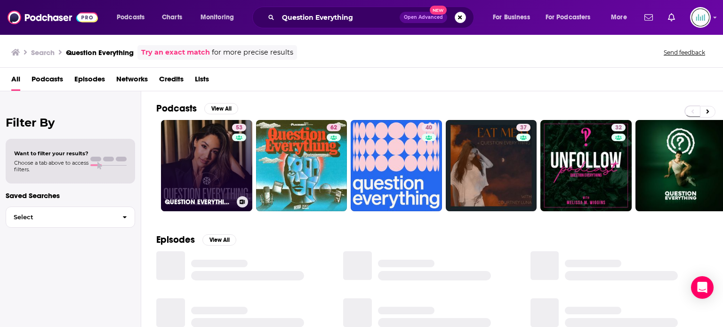
click at [206, 159] on link "53 QUESTION EVERYTHING" at bounding box center [206, 165] width 91 height 91
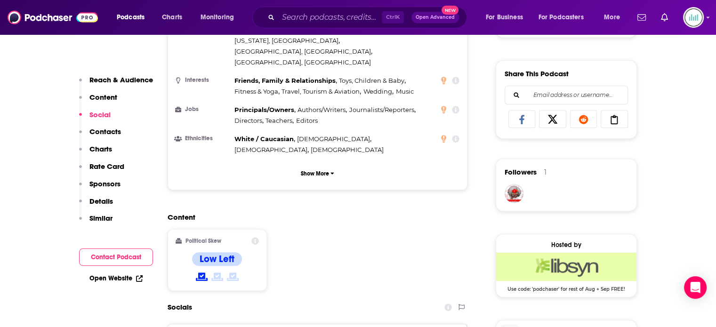
scroll to position [848, 0]
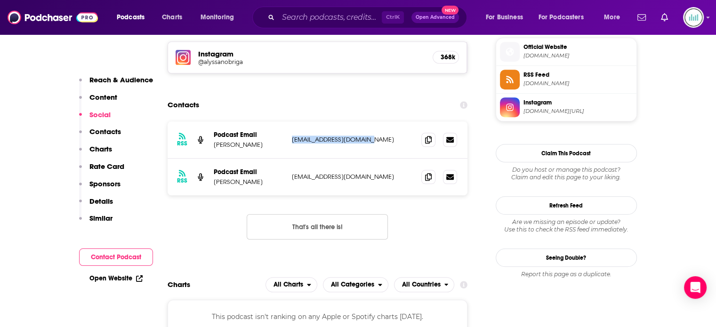
drag, startPoint x: 369, startPoint y: 93, endPoint x: 293, endPoint y: 95, distance: 75.4
click at [293, 136] on p "[EMAIL_ADDRESS][DOMAIN_NAME]" at bounding box center [353, 140] width 122 height 8
copy p "[EMAIL_ADDRESS][DOMAIN_NAME]"
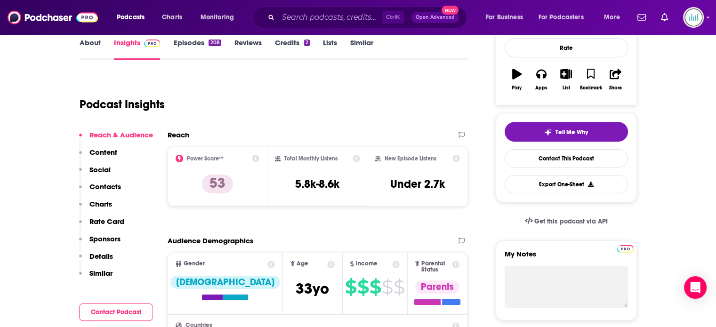
scroll to position [0, 0]
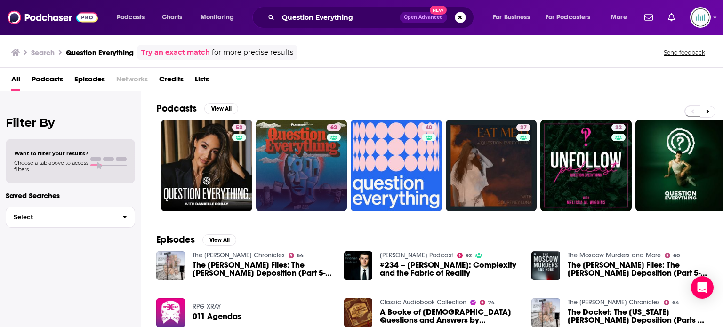
click at [260, 161] on link "62" at bounding box center [301, 165] width 91 height 91
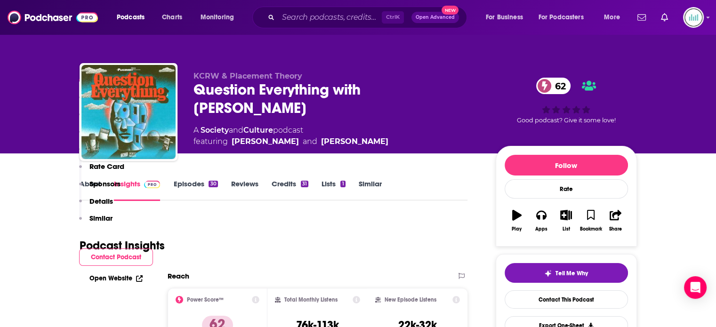
scroll to position [235, 0]
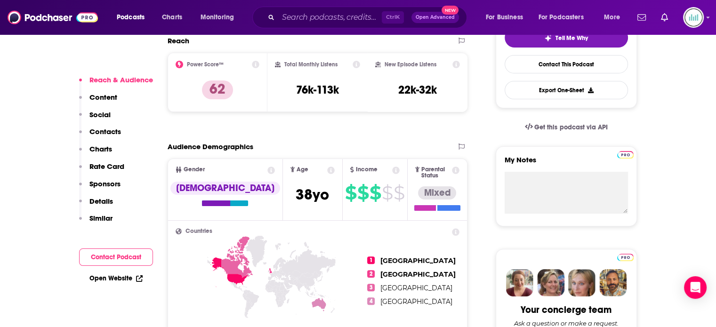
click at [294, 228] on h2 "Countries" at bounding box center [318, 231] width 284 height 6
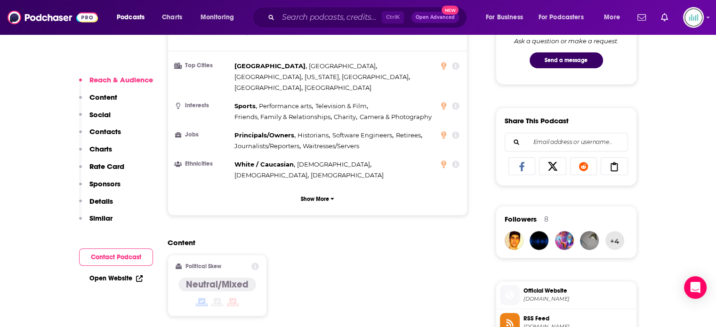
scroll to position [848, 0]
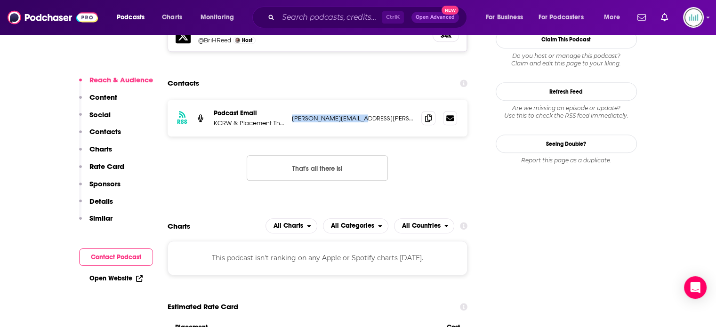
drag, startPoint x: 358, startPoint y: 82, endPoint x: 293, endPoint y: 88, distance: 64.8
click at [293, 100] on div "RSS Podcast Email KCRW & Placement Theory [PERSON_NAME][EMAIL_ADDRESS][PERSON_N…" at bounding box center [318, 118] width 300 height 37
copy p "[PERSON_NAME][EMAIL_ADDRESS][PERSON_NAME][DOMAIN_NAME]"
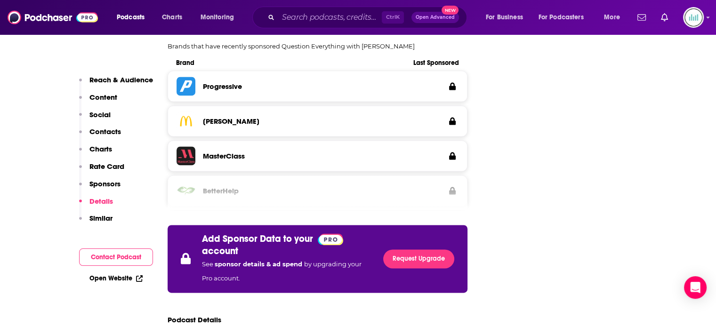
scroll to position [1507, 0]
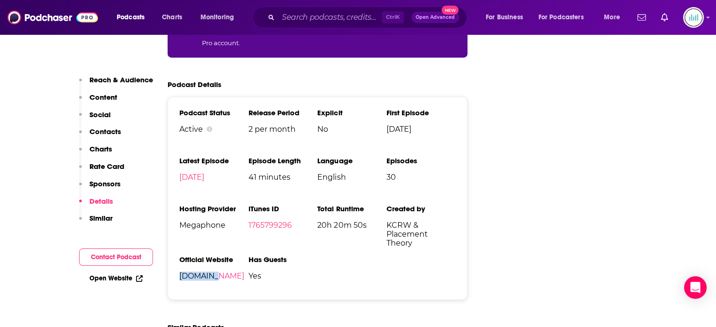
drag, startPoint x: 222, startPoint y: 241, endPoint x: 164, endPoint y: 238, distance: 58.5
copy link "[DOMAIN_NAME]"
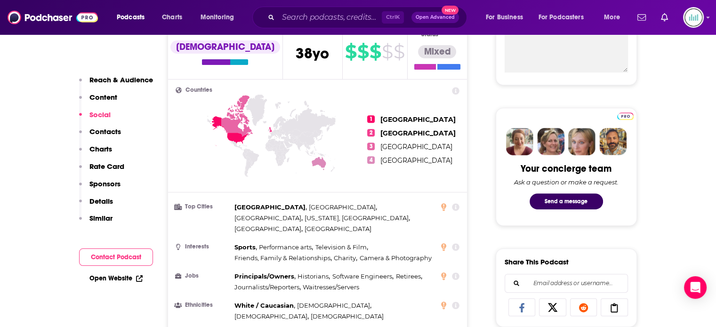
scroll to position [94, 0]
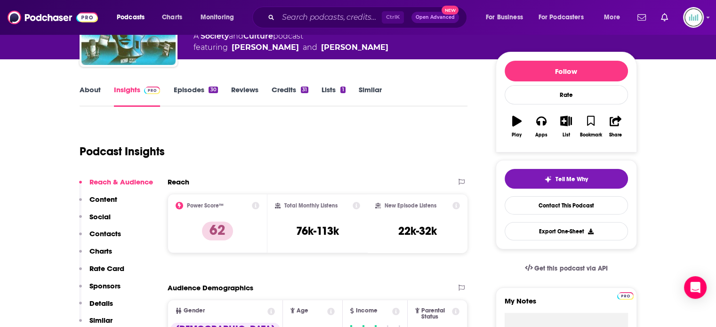
click at [82, 90] on link "About" at bounding box center [90, 96] width 21 height 22
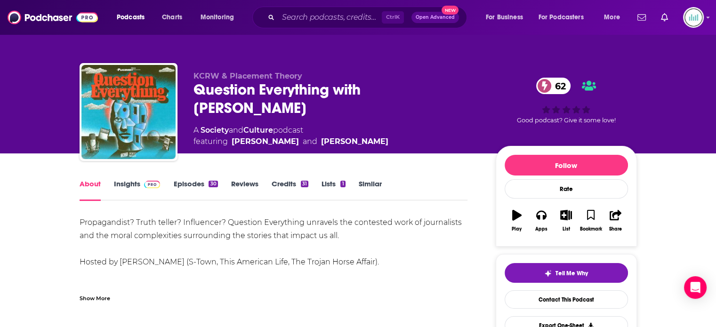
drag, startPoint x: 81, startPoint y: 220, endPoint x: 352, endPoint y: 235, distance: 272.2
click at [352, 235] on div "Propagandist? Truth teller? Influencer? Question Everything unravels the contes…" at bounding box center [274, 275] width 389 height 119
copy div "Propagandist? Truth teller? Influencer? Question Everything unravels the contes…"
click at [119, 182] on link "Insights" at bounding box center [137, 190] width 47 height 22
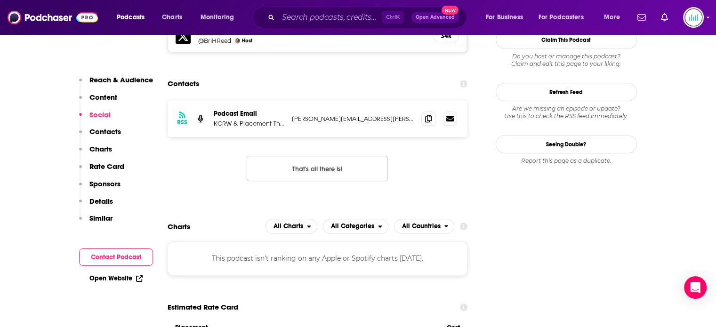
scroll to position [848, 0]
click at [284, 15] on input "Search podcasts, credits, & more..." at bounding box center [330, 17] width 104 height 15
paste input "Quillette Podcast"
type input "Quillette Podcast"
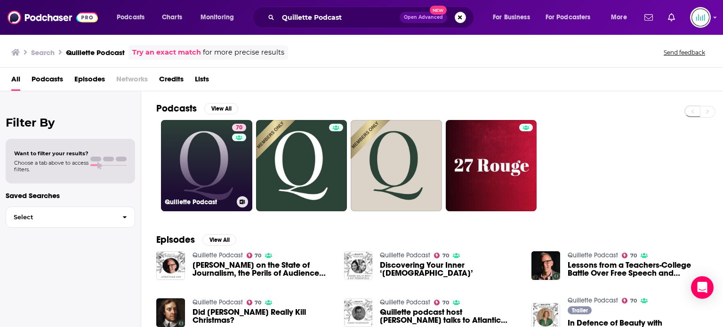
click at [215, 148] on link "70 Quillette Podcast" at bounding box center [206, 165] width 91 height 91
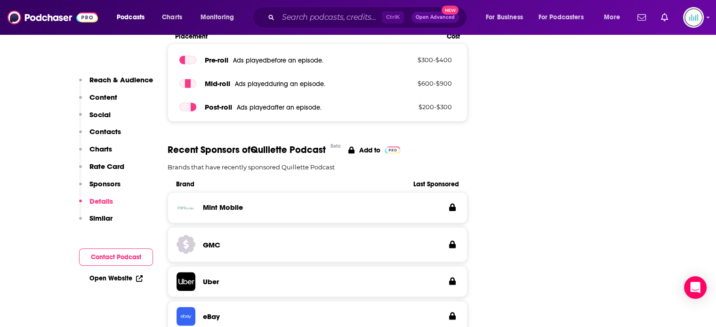
scroll to position [1931, 0]
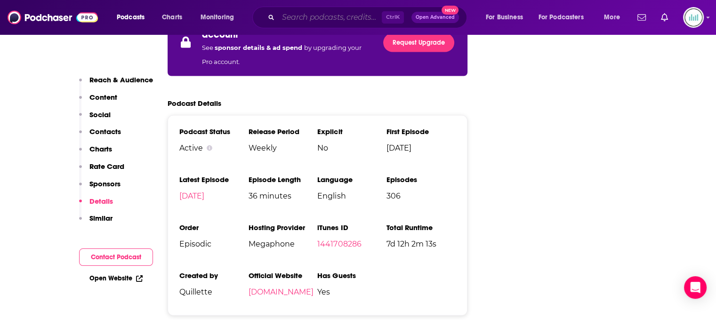
click at [304, 18] on input "Search podcasts, credits, & more..." at bounding box center [330, 17] width 104 height 15
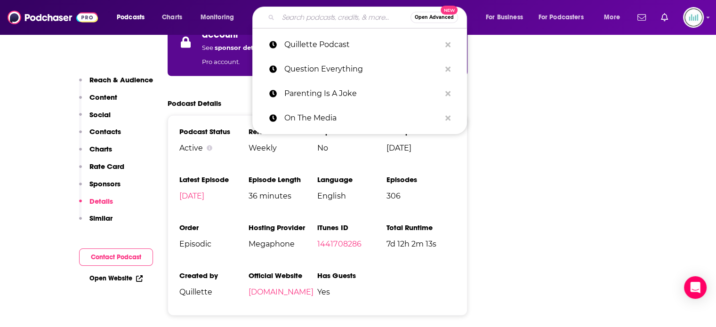
paste input "Radio Atlantic"
type input "Radio Atlantic"
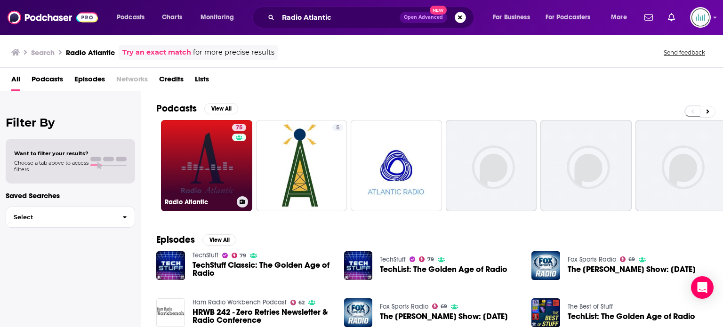
click at [198, 171] on link "75 Radio Atlantic" at bounding box center [206, 165] width 91 height 91
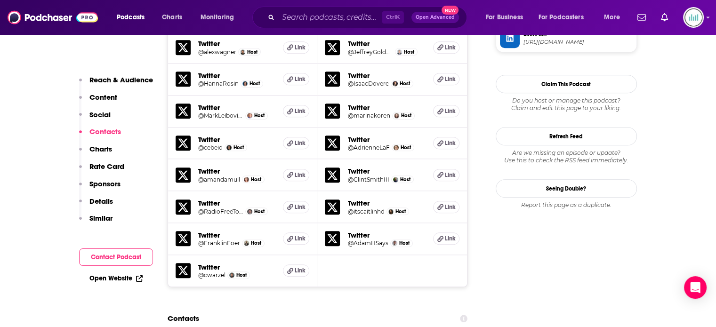
scroll to position [1177, 0]
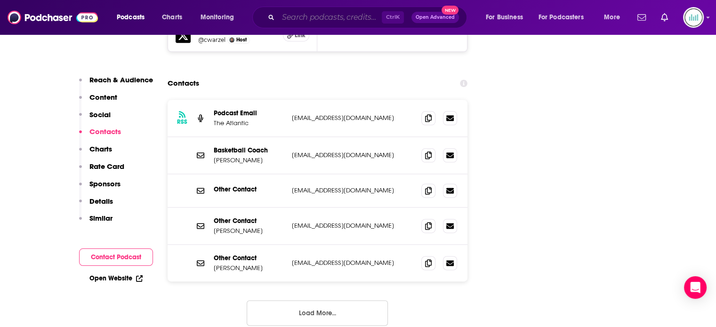
click at [314, 19] on input "Search podcasts, credits, & more..." at bounding box center [330, 17] width 104 height 15
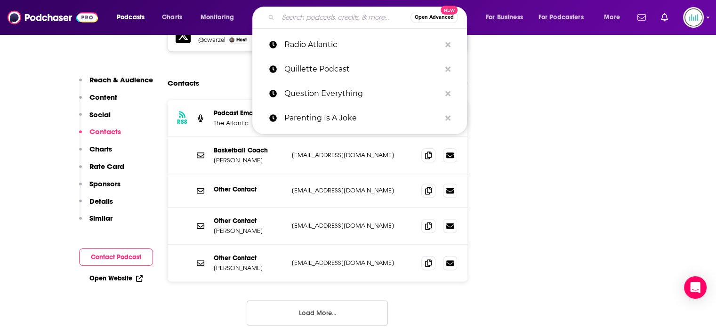
paste input "Reason [PERSON_NAME]"
type input "Reason [PERSON_NAME]"
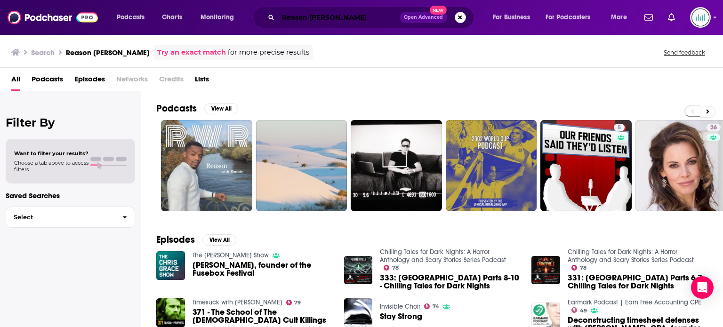
click at [271, 17] on div "Reason [PERSON_NAME] Open Advanced New" at bounding box center [363, 18] width 222 height 22
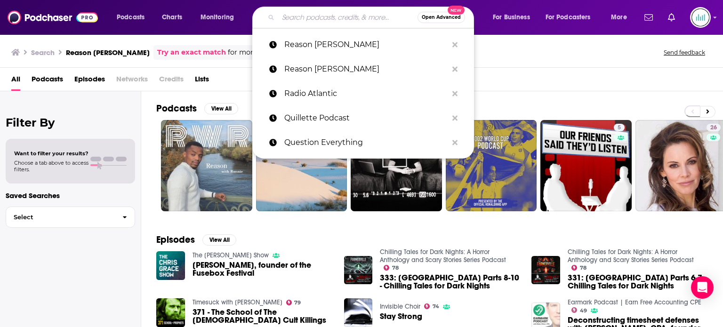
paste input "Risky Business with [PERSON_NAME] and [PERSON_NAME]"
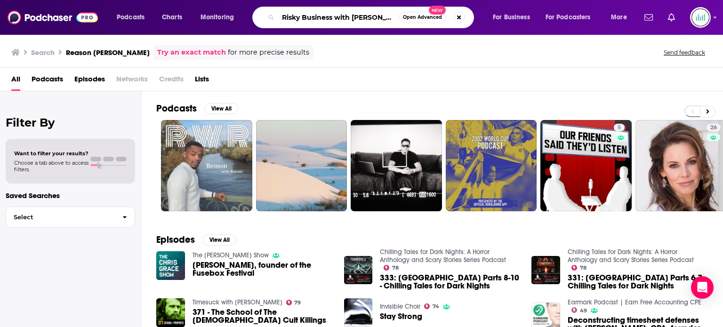
scroll to position [0, 70]
type input "Risky Business with [PERSON_NAME] and [PERSON_NAME]"
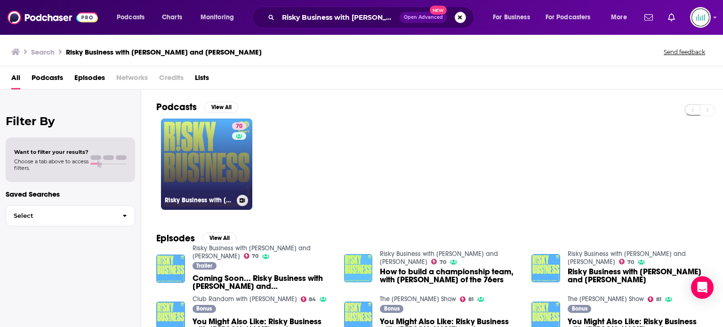
click at [201, 161] on link "70 Risky Business with [PERSON_NAME] and [PERSON_NAME]" at bounding box center [206, 164] width 91 height 91
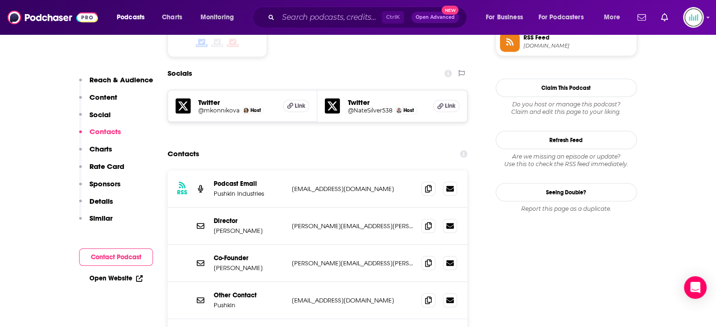
scroll to position [848, 0]
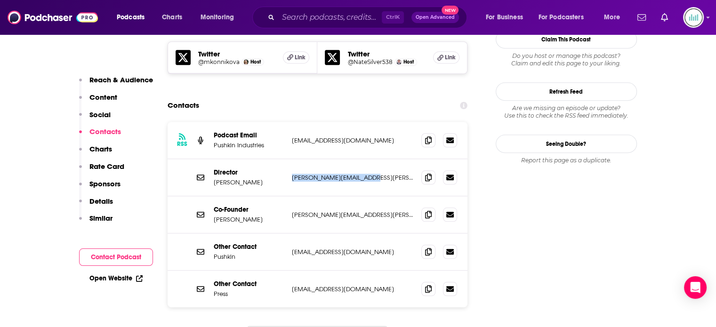
drag, startPoint x: 376, startPoint y: 145, endPoint x: 288, endPoint y: 144, distance: 87.6
click at [288, 159] on div "Director [PERSON_NAME] [PERSON_NAME][EMAIL_ADDRESS][PERSON_NAME][DOMAIN_NAME] […" at bounding box center [318, 177] width 300 height 37
copy p "[PERSON_NAME][EMAIL_ADDRESS][PERSON_NAME][DOMAIN_NAME]"
drag, startPoint x: 345, startPoint y: 216, endPoint x: 291, endPoint y: 216, distance: 53.7
click at [291, 234] on div "Other Contact Pushkin [EMAIL_ADDRESS][DOMAIN_NAME] [EMAIL_ADDRESS][DOMAIN_NAME]" at bounding box center [318, 252] width 300 height 37
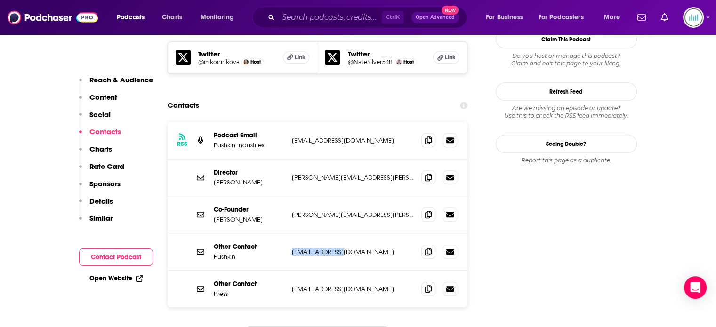
copy p "[EMAIL_ADDRESS][DOMAIN_NAME]"
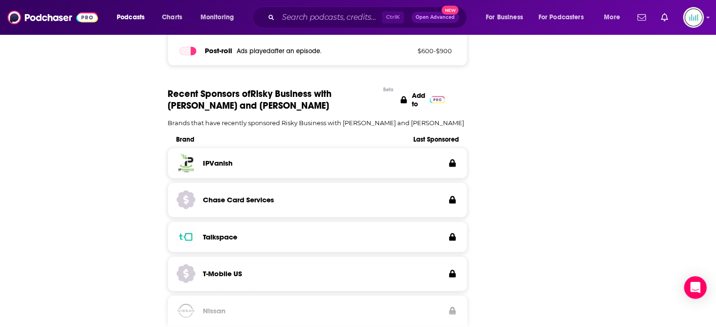
scroll to position [0, 0]
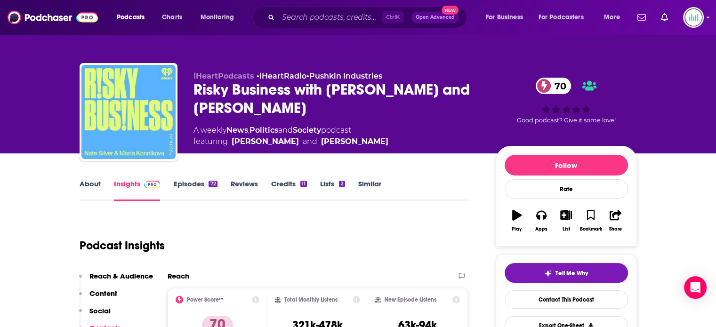
click at [85, 184] on link "About" at bounding box center [90, 190] width 21 height 22
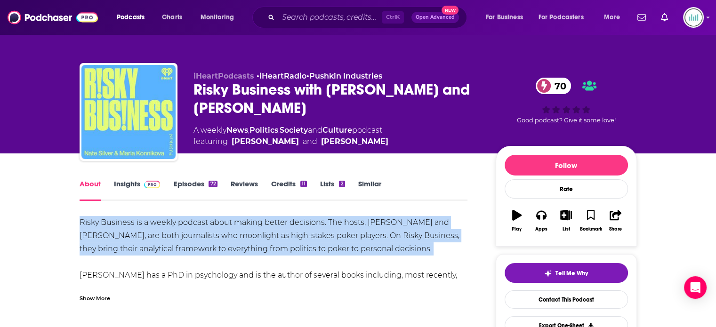
drag, startPoint x: 79, startPoint y: 219, endPoint x: 414, endPoint y: 258, distance: 337.6
click at [414, 258] on div "Risky Business is a weekly podcast about making better decisions. The hosts, [P…" at bounding box center [274, 301] width 389 height 171
copy div "Risky Business is a weekly podcast about making better decisions. The hosts, [P…"
click at [300, 17] on input "Search podcasts, credits, & more..." at bounding box center [330, 17] width 104 height 15
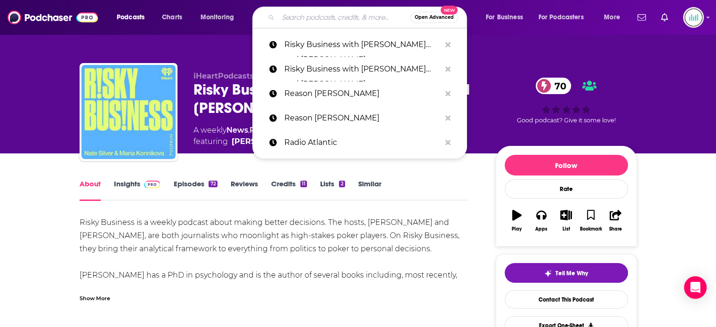
paste input "Search Engine"
type input "Search Engine"
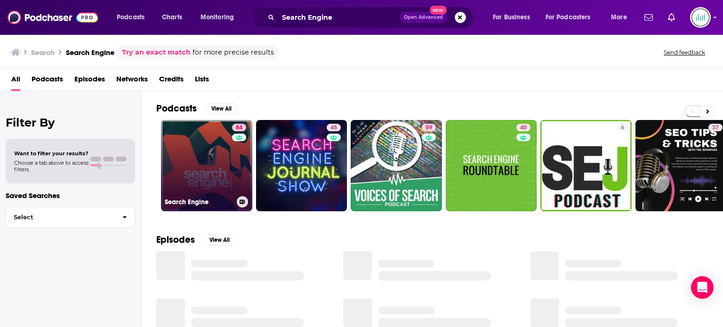
click at [195, 154] on link "84 Search Engine" at bounding box center [206, 165] width 91 height 91
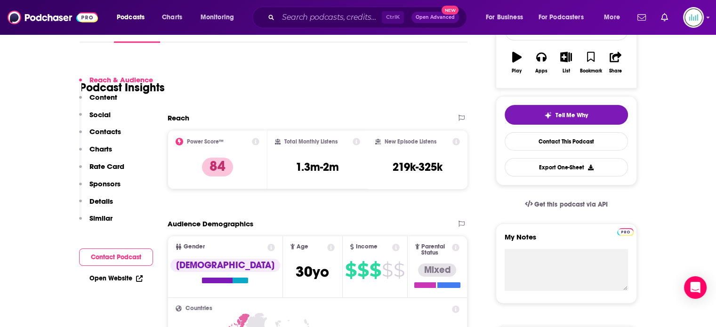
scroll to position [188, 0]
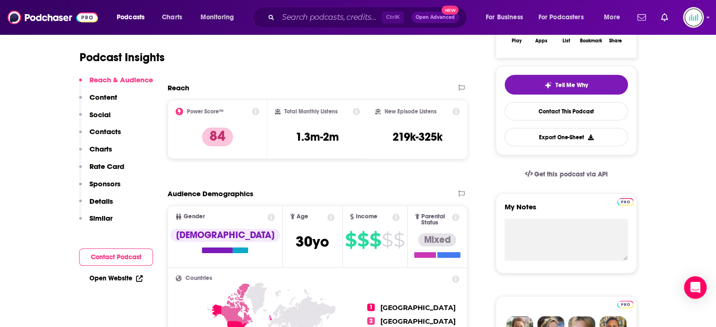
drag, startPoint x: 283, startPoint y: 184, endPoint x: 291, endPoint y: 181, distance: 8.8
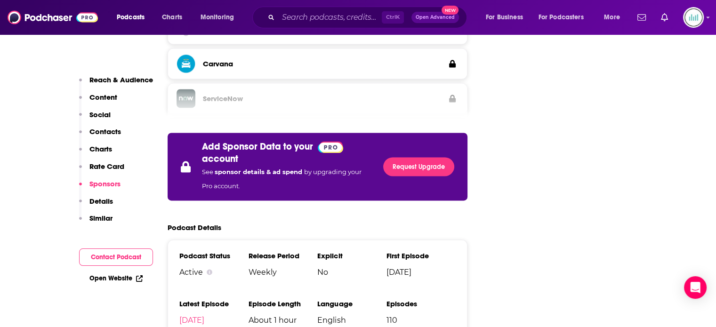
scroll to position [1601, 0]
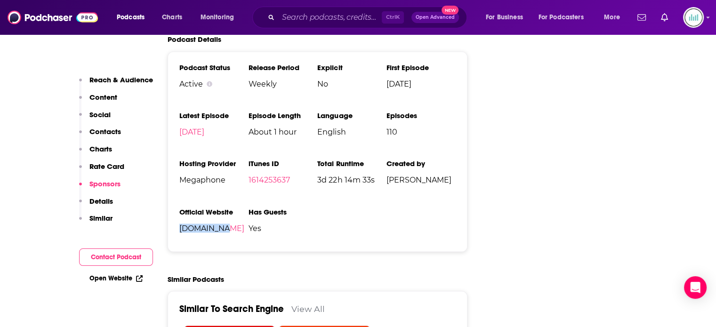
drag, startPoint x: 223, startPoint y: 195, endPoint x: 175, endPoint y: 198, distance: 47.6
click at [175, 198] on div "Podcast Status Active Release Period Weekly Explicit No First Episode [DATE] La…" at bounding box center [318, 151] width 300 height 201
copy link "[DOMAIN_NAME]"
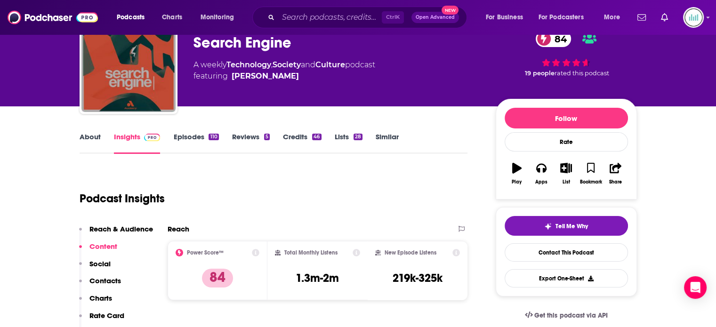
scroll to position [0, 0]
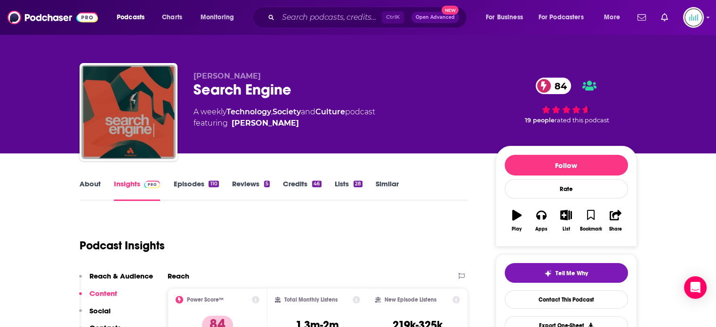
click at [85, 186] on link "About" at bounding box center [90, 190] width 21 height 22
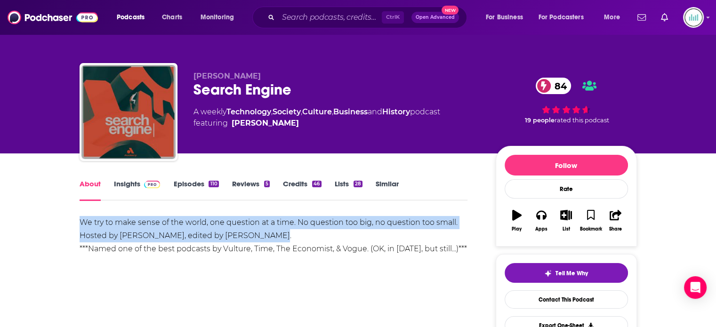
drag, startPoint x: 98, startPoint y: 219, endPoint x: 317, endPoint y: 239, distance: 219.9
click at [294, 18] on input "Search podcasts, credits, & more..." at bounding box center [330, 17] width 104 height 15
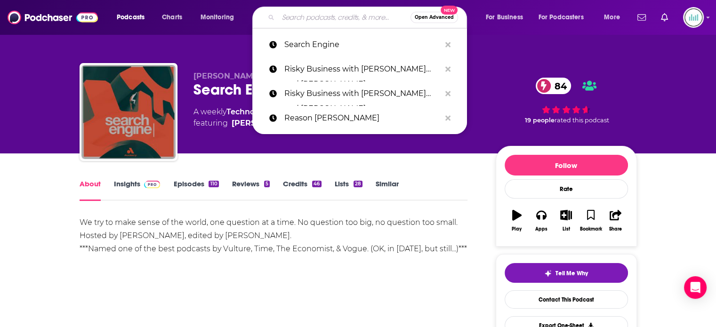
paste input "Sharp Tech"
type input "Sharp Tech"
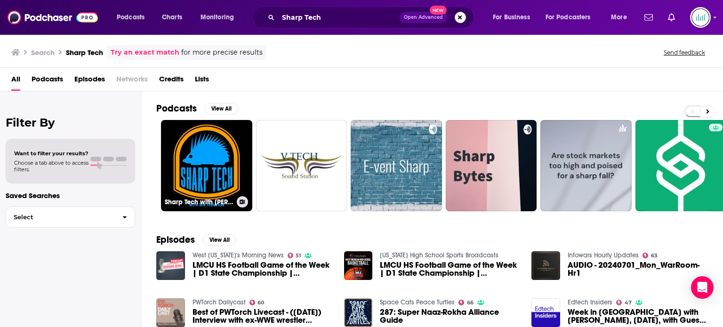
click at [207, 152] on link "Sharp Tech with [PERSON_NAME]" at bounding box center [206, 165] width 91 height 91
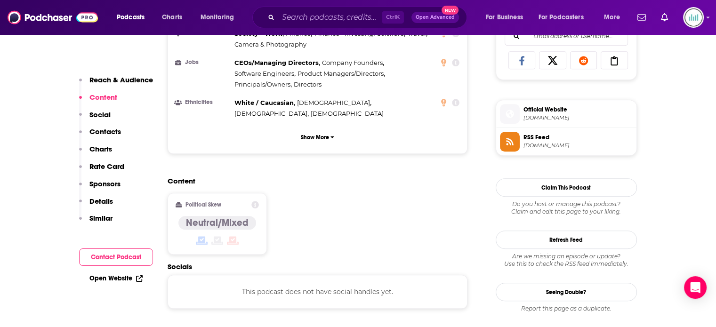
scroll to position [848, 0]
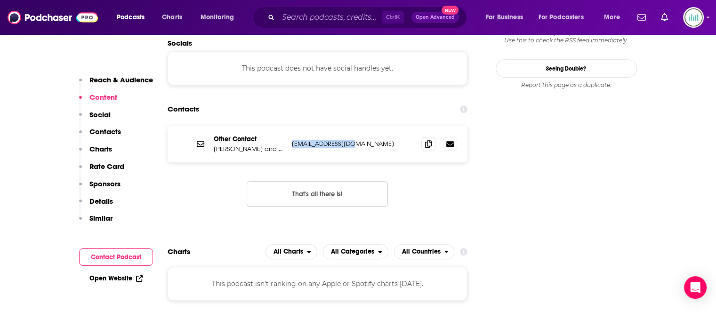
drag, startPoint x: 357, startPoint y: 90, endPoint x: 290, endPoint y: 92, distance: 66.4
click at [290, 126] on div "Other Contact [PERSON_NAME] and [PERSON_NAME] [EMAIL_ADDRESS][DOMAIN_NAME] [EMA…" at bounding box center [318, 144] width 300 height 37
copy p "[EMAIL_ADDRESS][DOMAIN_NAME]"
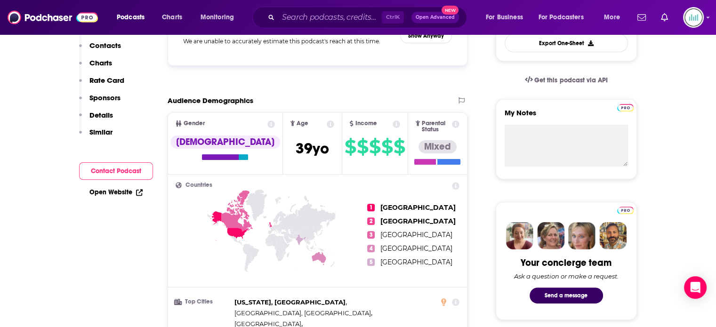
scroll to position [0, 0]
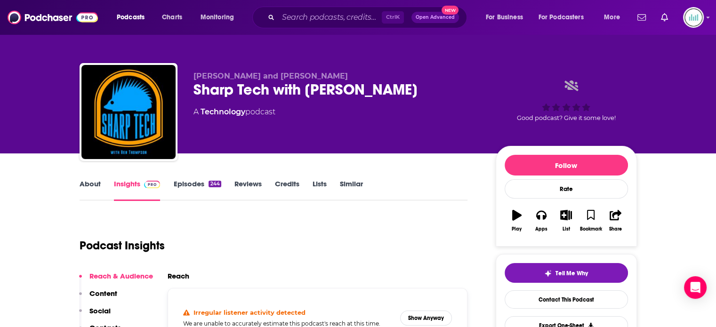
click at [94, 186] on link "About" at bounding box center [90, 190] width 21 height 22
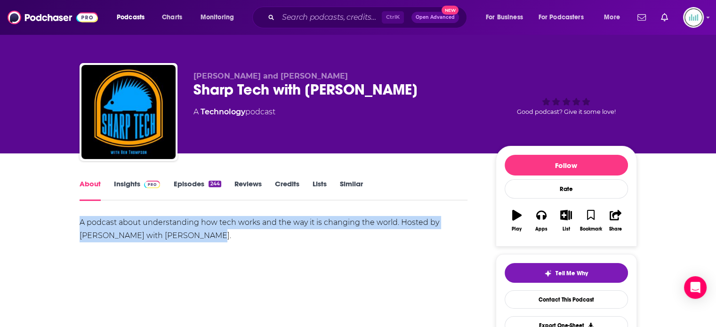
drag, startPoint x: 184, startPoint y: 238, endPoint x: 66, endPoint y: 223, distance: 119.2
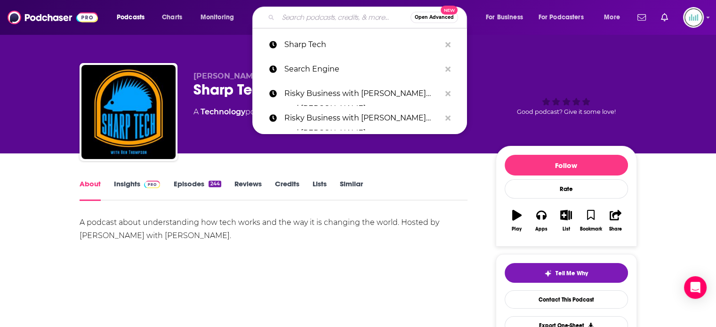
click at [299, 10] on input "Search podcasts, credits, & more..." at bounding box center [344, 17] width 132 height 15
paste input "Sisters in Law"
type input "Sisters in Law"
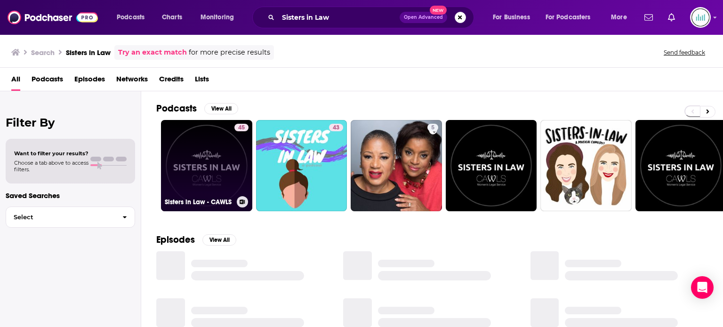
click at [201, 146] on link "45 Sisters in Law - CAWLS" at bounding box center [206, 165] width 91 height 91
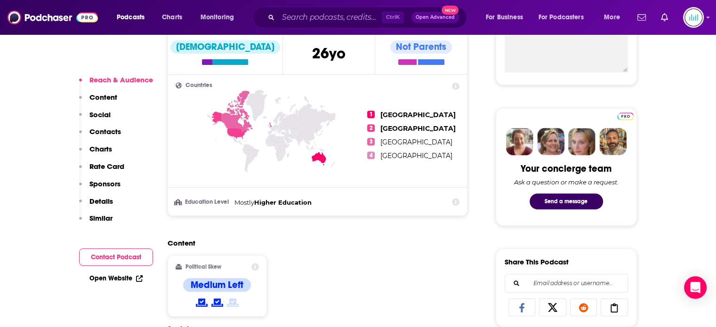
scroll to position [706, 0]
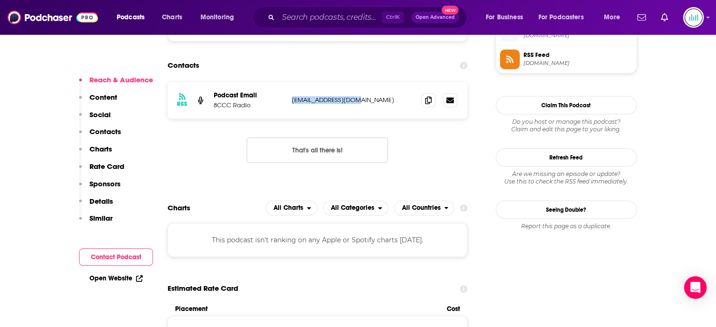
drag, startPoint x: 360, startPoint y: 103, endPoint x: 279, endPoint y: 103, distance: 81.0
click at [0, 0] on div "Podcast Email 8CCC Radio [EMAIL_ADDRESS][DOMAIN_NAME] [EMAIL_ADDRESS][DOMAIN_NA…" at bounding box center [0, 0] width 0 height 0
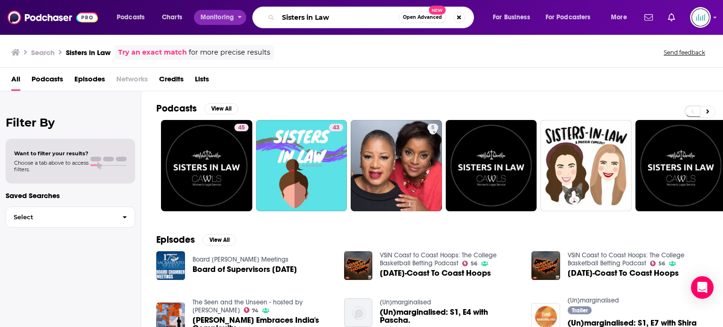
drag, startPoint x: 340, startPoint y: 18, endPoint x: 234, endPoint y: 18, distance: 106.4
click at [234, 18] on div "Podcasts Charts Monitoring Sisters in Law Open Advanced New For Business For Po…" at bounding box center [373, 18] width 526 height 22
paste input "late Political Gabfest"
type input "Slate Political Gabfest"
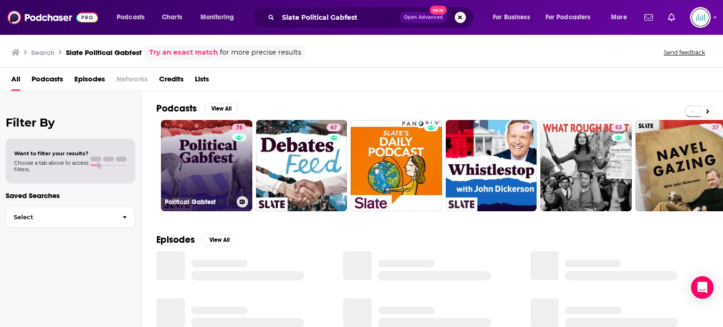
click at [191, 154] on link "78 Political Gabfest" at bounding box center [206, 165] width 91 height 91
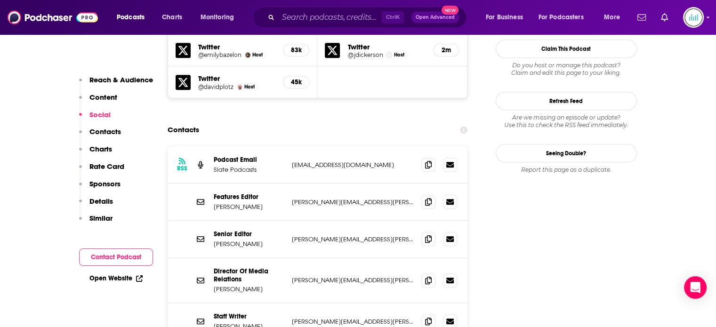
scroll to position [895, 0]
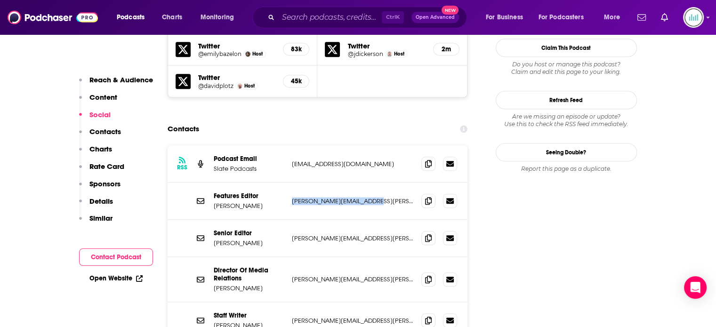
drag, startPoint x: 373, startPoint y: 139, endPoint x: 289, endPoint y: 139, distance: 84.3
click at [289, 183] on div "Features Editor [PERSON_NAME] [PERSON_NAME][EMAIL_ADDRESS][PERSON_NAME][DOMAIN_…" at bounding box center [318, 201] width 300 height 37
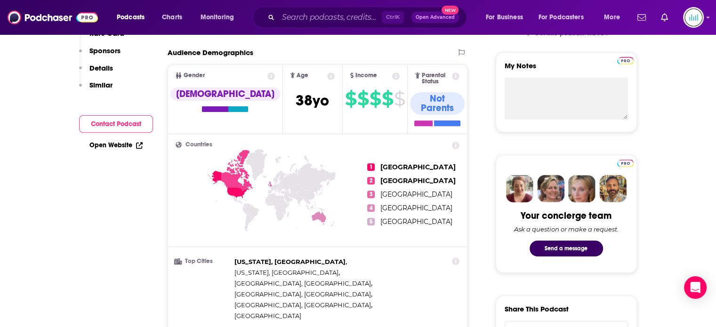
scroll to position [0, 0]
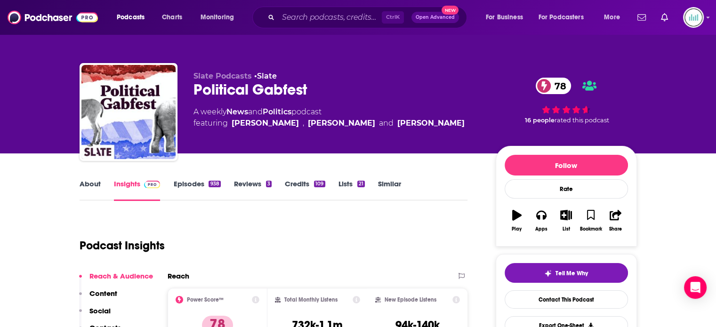
click at [85, 188] on link "About" at bounding box center [90, 190] width 21 height 22
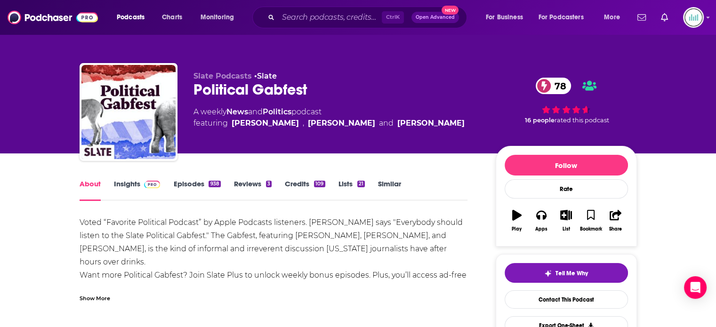
drag, startPoint x: 79, startPoint y: 219, endPoint x: 121, endPoint y: 260, distance: 58.6
click at [121, 260] on div "Voted “Favorite Political Podcast” by Apple Podcasts listeners. [PERSON_NAME] s…" at bounding box center [274, 269] width 389 height 106
click at [287, 17] on input "Search podcasts, credits, & more..." at bounding box center [330, 17] width 104 height 15
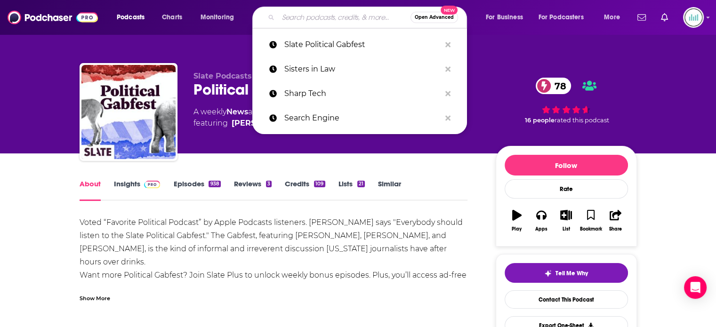
paste input "Smoke Em If You Got Em"
type input "Smoke Em If You Got Em"
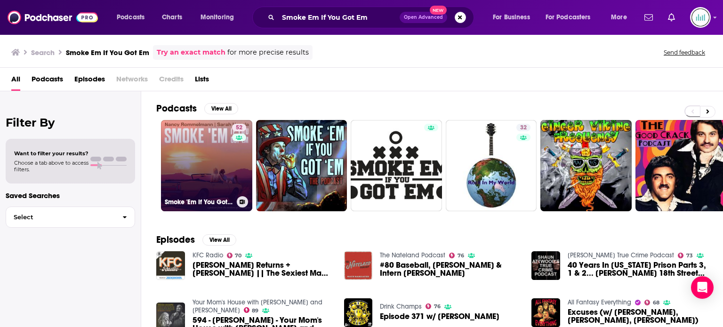
click at [189, 168] on link "52 Smoke 'Em If You Got 'Em Podcast" at bounding box center [206, 165] width 91 height 91
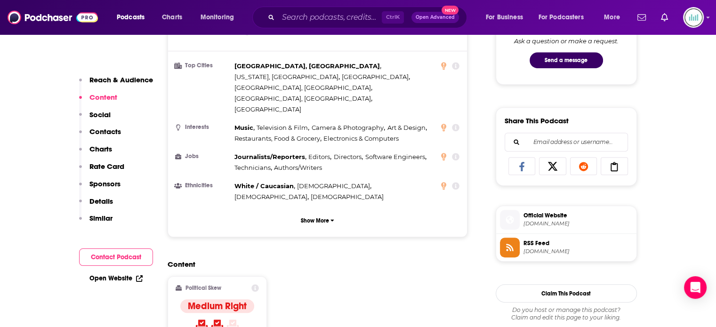
scroll to position [801, 0]
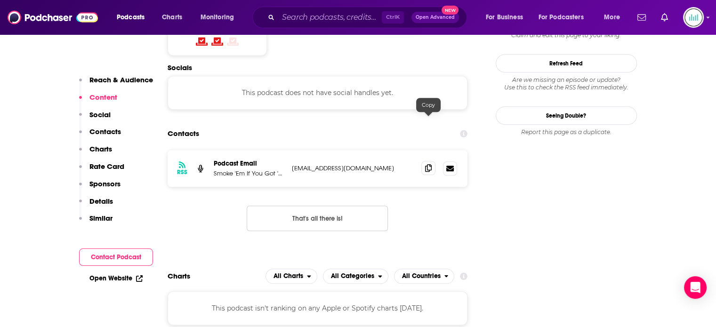
drag, startPoint x: 316, startPoint y: 121, endPoint x: 429, endPoint y: 119, distance: 113.5
click at [429, 164] on icon at bounding box center [428, 168] width 7 height 8
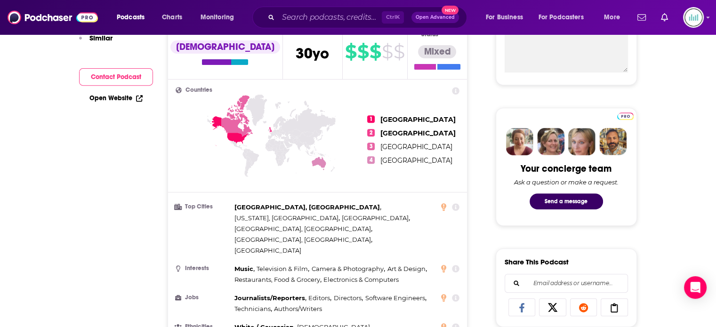
scroll to position [94, 0]
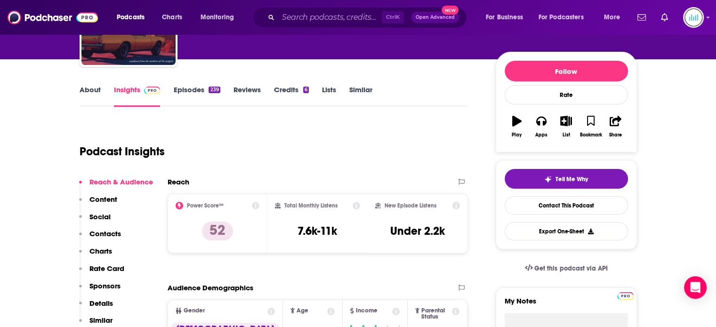
click at [88, 92] on link "About" at bounding box center [90, 96] width 21 height 22
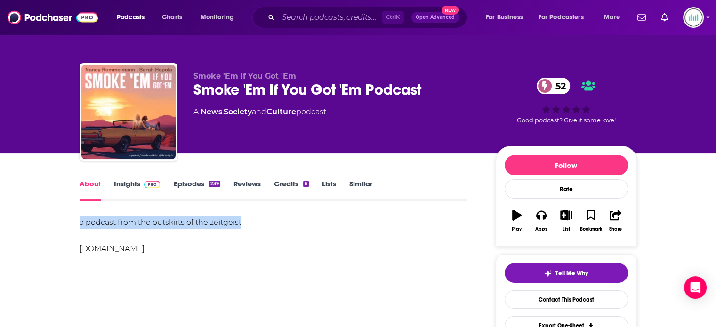
drag, startPoint x: 247, startPoint y: 221, endPoint x: 58, endPoint y: 219, distance: 188.9
click at [339, 18] on input "Search podcasts, credits, & more..." at bounding box center [330, 17] width 104 height 15
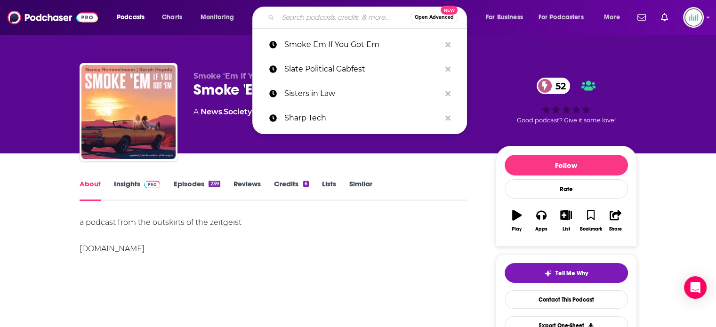
paste input "Something You Should Know"
type input "Something You Should Know"
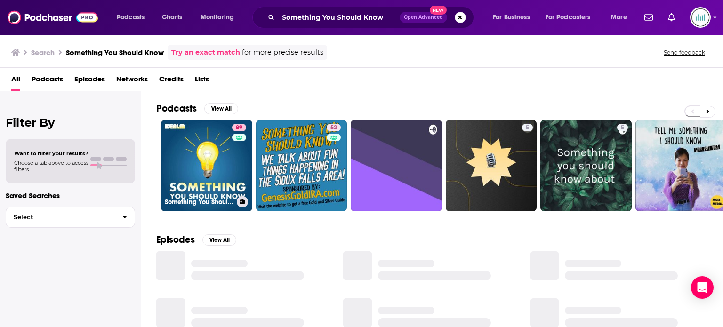
click at [194, 146] on link "89 Something You Should Know" at bounding box center [206, 165] width 91 height 91
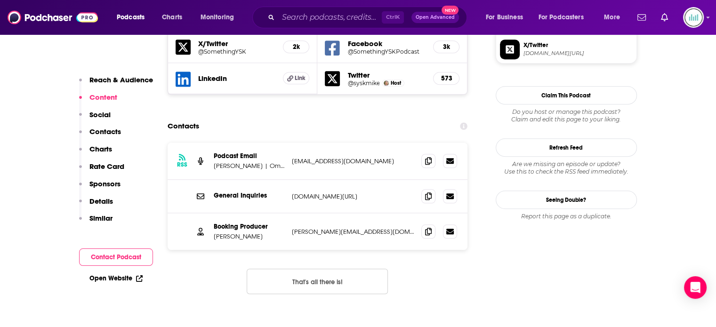
scroll to position [848, 0]
drag, startPoint x: 285, startPoint y: 150, endPoint x: 410, endPoint y: 151, distance: 124.8
click at [410, 179] on div "General Inquiries [DOMAIN_NAME][URL] [DOMAIN_NAME][URL]" at bounding box center [318, 195] width 300 height 33
click at [430, 192] on icon at bounding box center [428, 196] width 7 height 8
drag, startPoint x: 371, startPoint y: 181, endPoint x: 290, endPoint y: 185, distance: 81.1
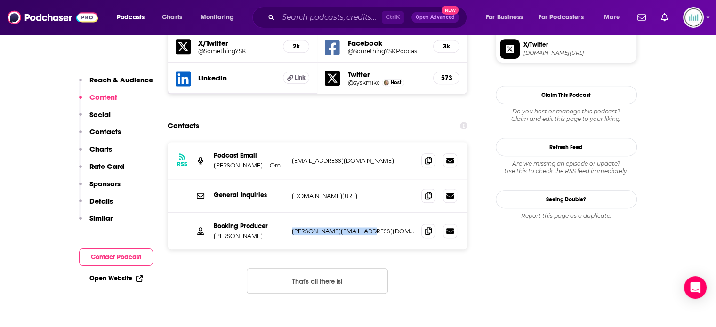
click at [290, 213] on div "Booking Producer [PERSON_NAME] [PERSON_NAME][EMAIL_ADDRESS][DOMAIN_NAME] [PERSO…" at bounding box center [318, 231] width 300 height 37
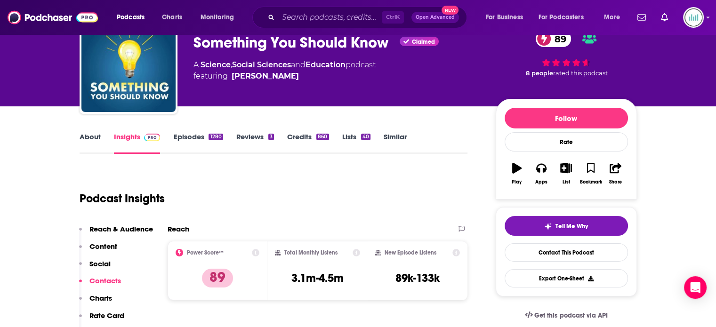
scroll to position [0, 0]
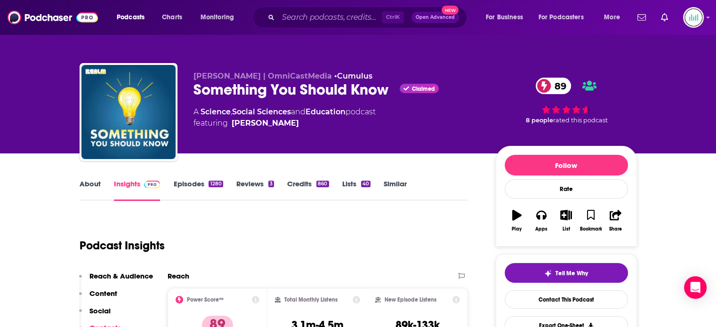
click at [84, 186] on link "About" at bounding box center [90, 190] width 21 height 22
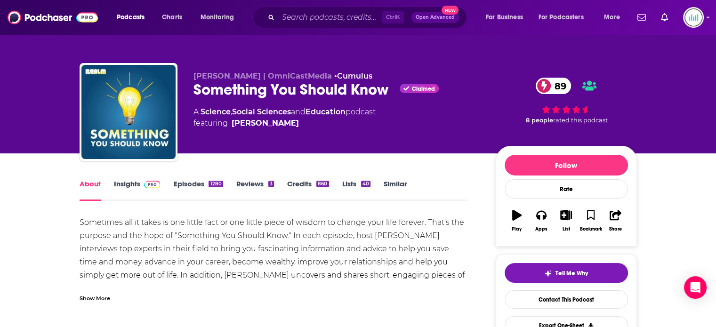
click at [88, 297] on div "Show More" at bounding box center [95, 297] width 31 height 9
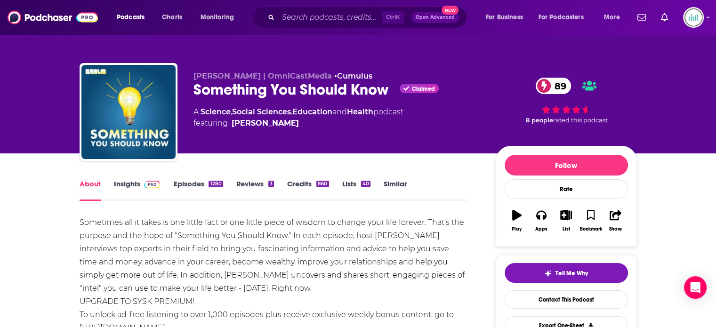
drag, startPoint x: 92, startPoint y: 224, endPoint x: 492, endPoint y: 255, distance: 400.6
click at [350, 288] on div "Sometimes all it takes is one little fact or one little piece of wisdom to chan…" at bounding box center [274, 275] width 389 height 119
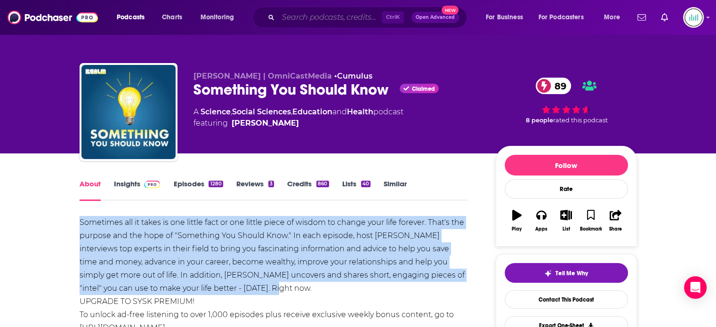
click at [294, 19] on input "Search podcasts, credits, & more..." at bounding box center [330, 17] width 104 height 15
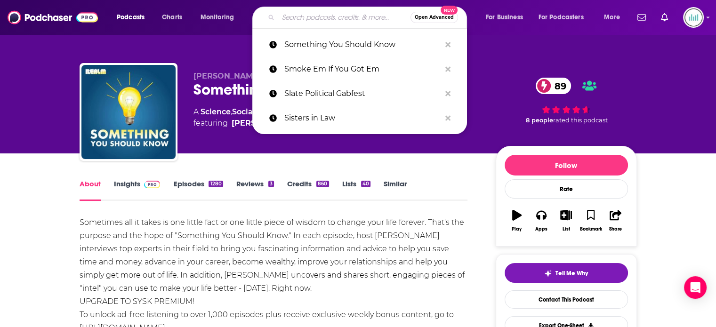
paste input "Strong Bessage Here - BBC"
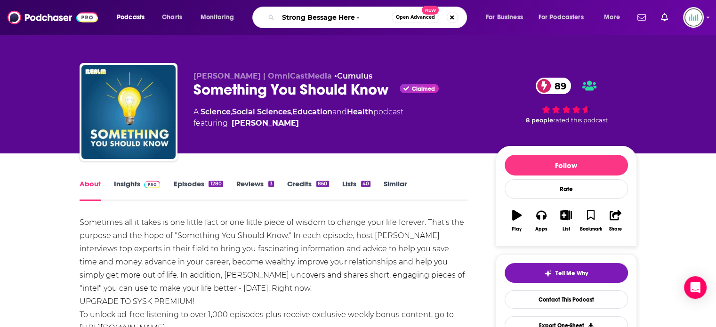
type input "Strong Bessage Here"
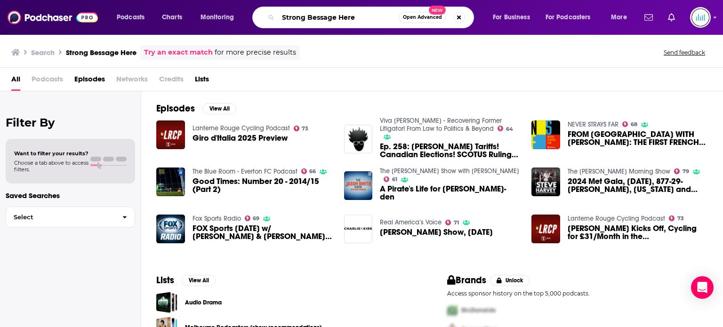
click at [372, 22] on input "Strong Bessage Here" at bounding box center [338, 17] width 121 height 15
click at [313, 16] on input "Strong Bessage Here" at bounding box center [338, 17] width 121 height 15
click at [375, 16] on input "Strong Message Here" at bounding box center [338, 17] width 121 height 15
type input "Strong Message Here"
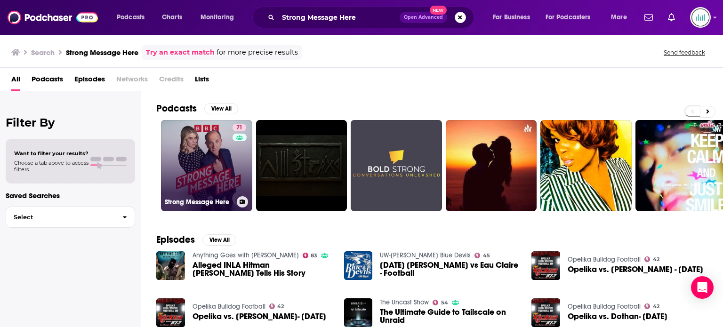
click at [181, 162] on link "71 Strong Message Here" at bounding box center [206, 165] width 91 height 91
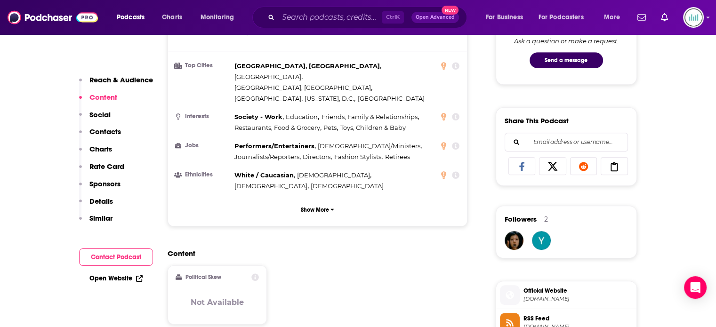
scroll to position [706, 0]
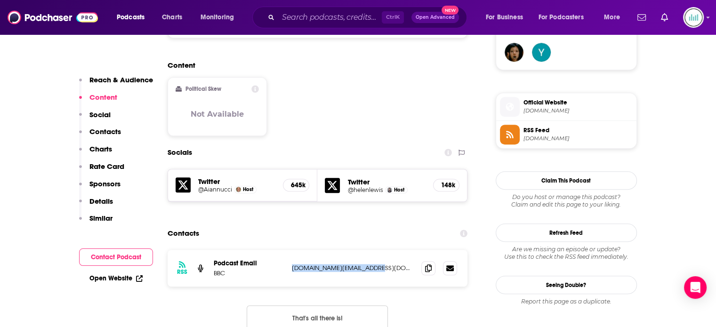
drag, startPoint x: 377, startPoint y: 232, endPoint x: 291, endPoint y: 236, distance: 86.3
click at [291, 250] on div "RSS Podcast Email BBC [DOMAIN_NAME][EMAIL_ADDRESS][DOMAIN_NAME] [DOMAIN_NAME][E…" at bounding box center [318, 268] width 300 height 37
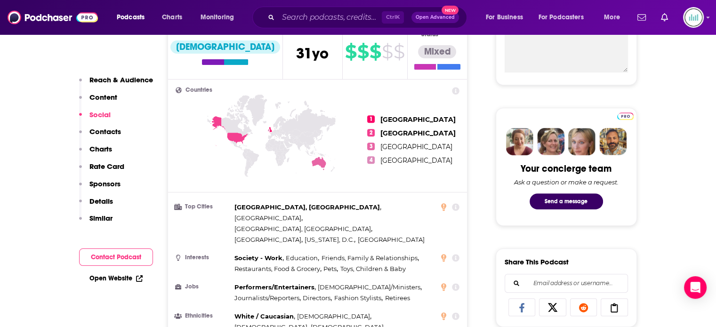
scroll to position [376, 0]
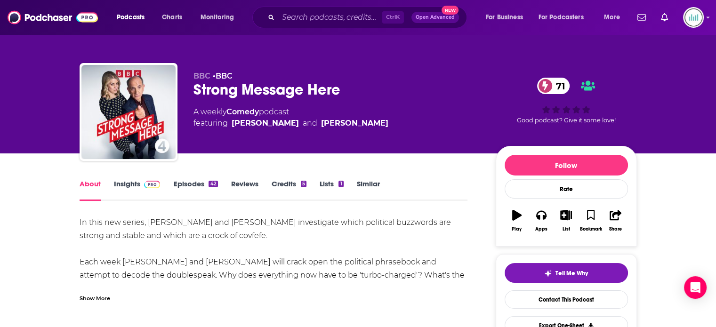
drag, startPoint x: 80, startPoint y: 221, endPoint x: 247, endPoint y: 239, distance: 167.6
click at [247, 239] on div "In this new series, [PERSON_NAME] and [PERSON_NAME] investigate which political…" at bounding box center [274, 315] width 389 height 198
click at [143, 240] on div "In this new series, [PERSON_NAME] and [PERSON_NAME] investigate which political…" at bounding box center [274, 315] width 389 height 198
drag, startPoint x: 257, startPoint y: 238, endPoint x: 75, endPoint y: 216, distance: 182.6
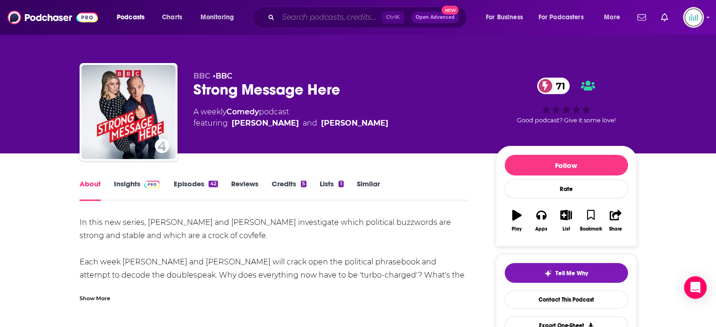
click at [308, 20] on input "Search podcasts, credits, & more..." at bounding box center [330, 17] width 104 height 15
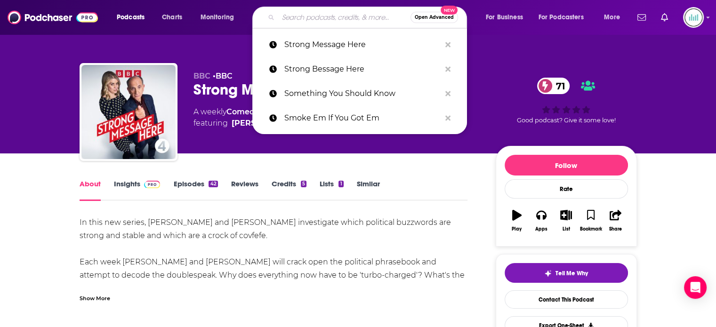
paste input "Tablet"
type input "Tablet"
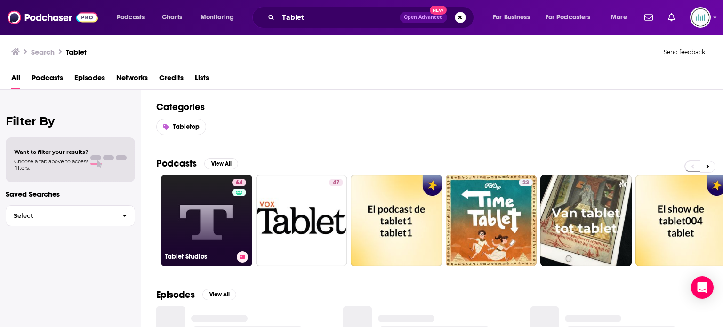
click at [196, 197] on link "64 Tablet Studios" at bounding box center [206, 220] width 91 height 91
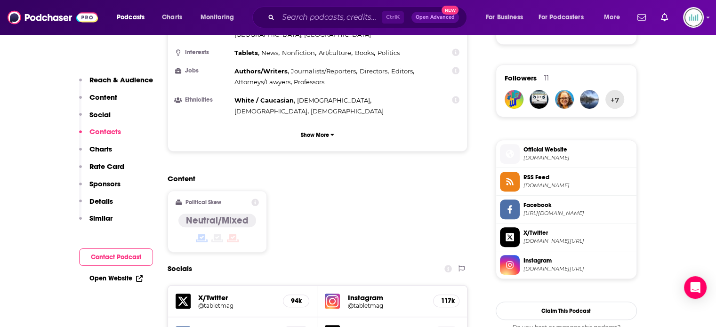
scroll to position [942, 0]
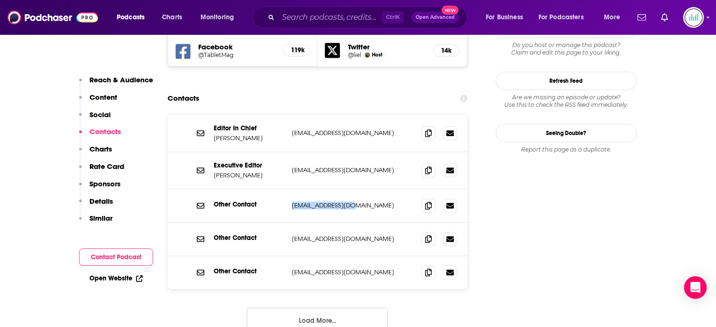
drag, startPoint x: 360, startPoint y: 153, endPoint x: 288, endPoint y: 156, distance: 72.1
click at [288, 189] on div "Other Contact [EMAIL_ADDRESS][DOMAIN_NAME] [EMAIL_ADDRESS][DOMAIN_NAME]" at bounding box center [318, 205] width 300 height 33
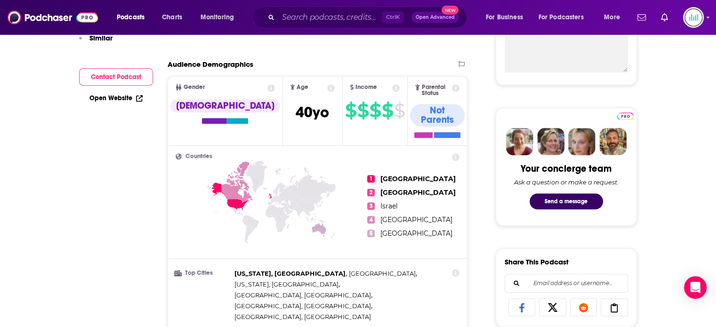
scroll to position [0, 0]
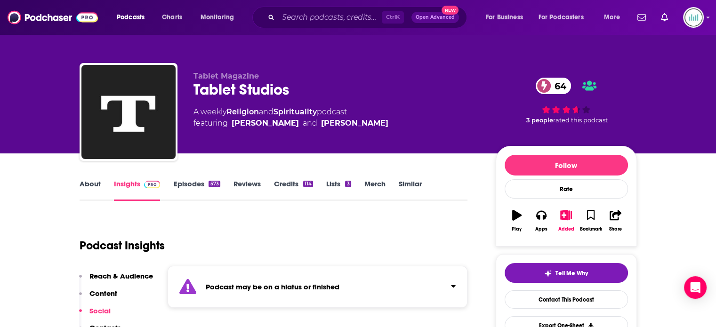
click at [96, 187] on link "About" at bounding box center [90, 190] width 21 height 22
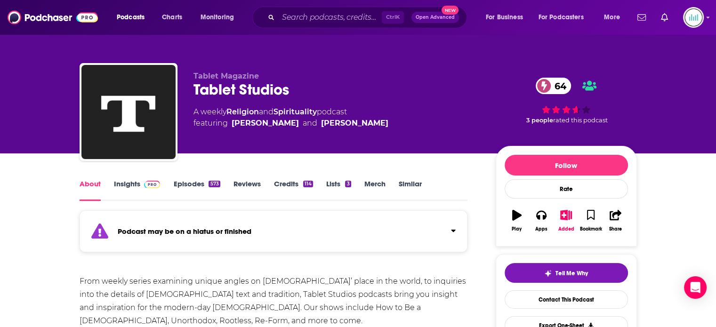
scroll to position [141, 0]
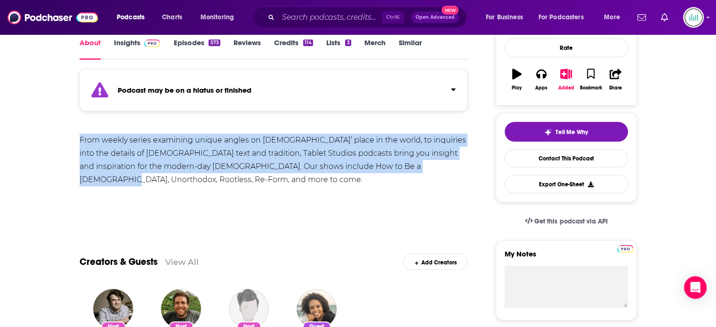
drag, startPoint x: 80, startPoint y: 141, endPoint x: 427, endPoint y: 172, distance: 348.6
click at [427, 172] on div "From weekly series examining unique angles on [DEMOGRAPHIC_DATA]’ place in the …" at bounding box center [274, 160] width 389 height 53
click at [304, 16] on input "Search podcasts, credits, & more..." at bounding box center [330, 17] width 104 height 15
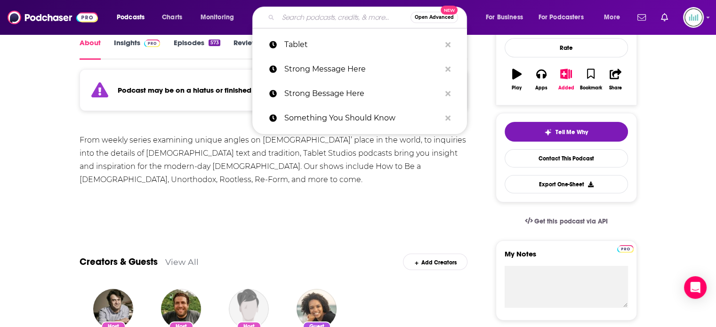
paste input "Tangle News"
type input "Tangle News"
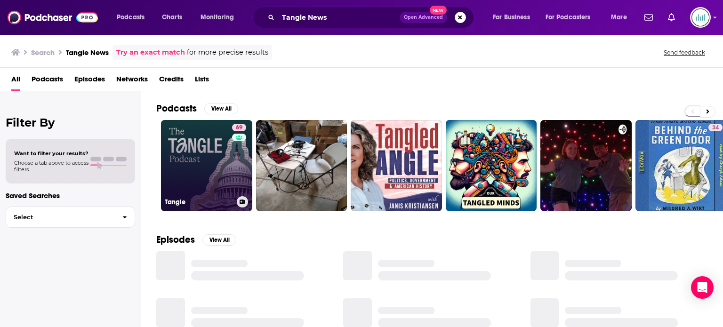
click at [215, 169] on link "69 Tangle" at bounding box center [206, 165] width 91 height 91
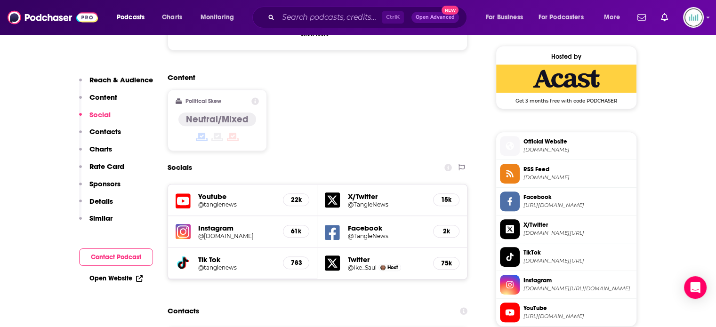
scroll to position [989, 0]
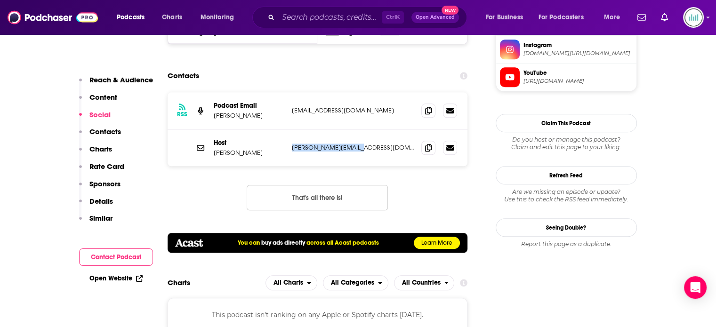
drag, startPoint x: 365, startPoint y: 95, endPoint x: 288, endPoint y: 99, distance: 77.3
click at [288, 130] on div "Host Isaac Saul [EMAIL_ADDRESS][DOMAIN_NAME] [PERSON_NAME][EMAIL_ADDRESS][DOMAI…" at bounding box center [318, 148] width 300 height 37
click at [403, 124] on div "RSS Podcast Email [PERSON_NAME] [EMAIL_ADDRESS][DOMAIN_NAME] [EMAIL_ADDRESS][DO…" at bounding box center [318, 158] width 300 height 133
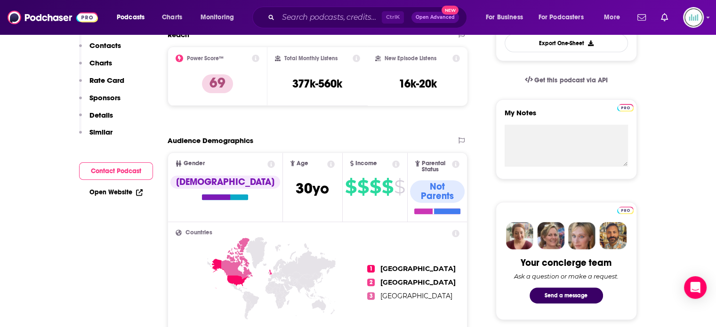
scroll to position [0, 0]
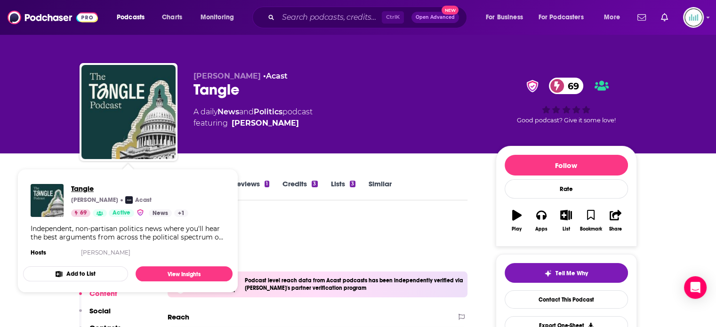
click at [93, 185] on span "Tangle" at bounding box center [129, 188] width 117 height 9
click at [305, 246] on div "Podcast Insights" at bounding box center [270, 240] width 381 height 48
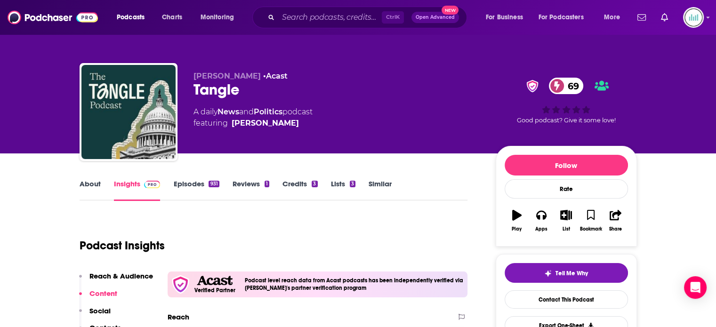
click at [87, 186] on link "About" at bounding box center [90, 190] width 21 height 22
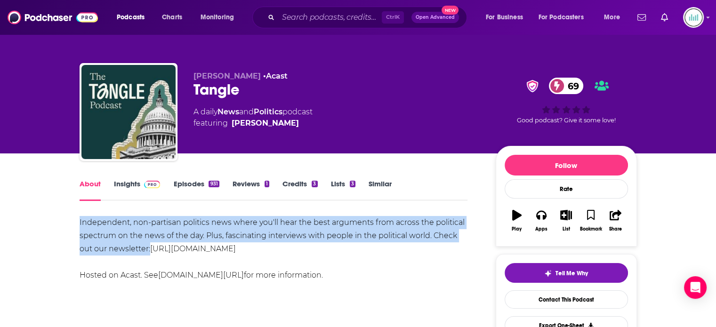
drag, startPoint x: 79, startPoint y: 222, endPoint x: 150, endPoint y: 247, distance: 75.5
click at [129, 185] on link "Insights" at bounding box center [137, 190] width 47 height 22
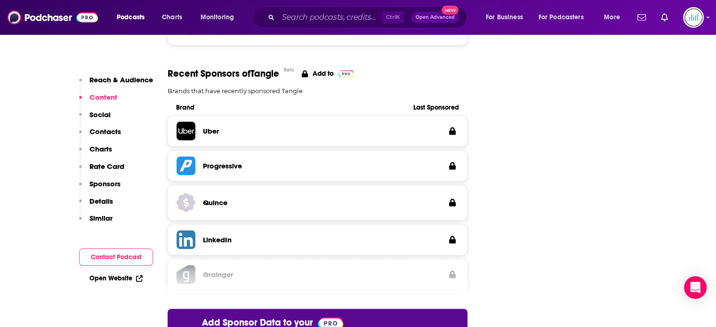
scroll to position [1696, 0]
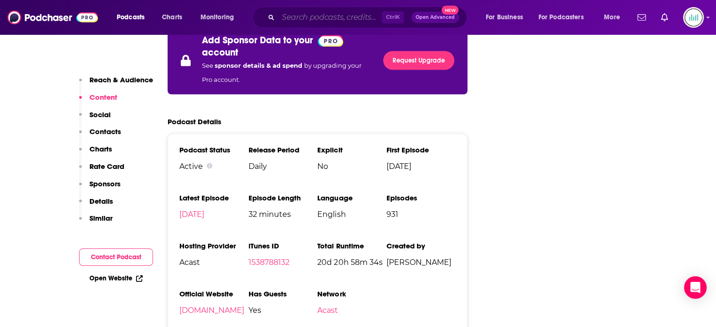
click at [317, 22] on input "Search podcasts, credits, & more..." at bounding box center [330, 17] width 104 height 15
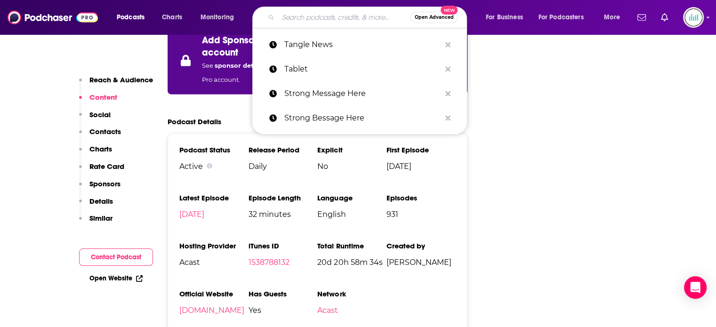
paste input "[US_STATE] Take"
type input "[US_STATE] Take"
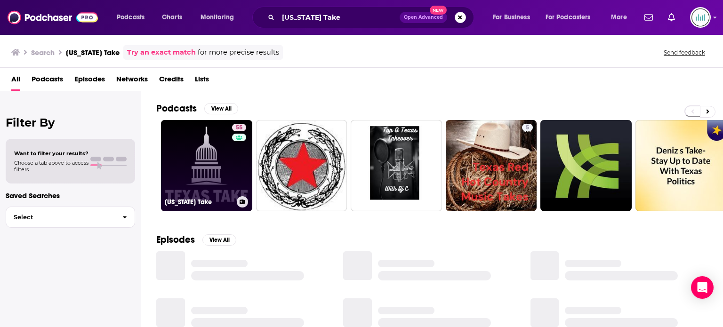
click at [205, 151] on link "55 [US_STATE] Take" at bounding box center [206, 165] width 91 height 91
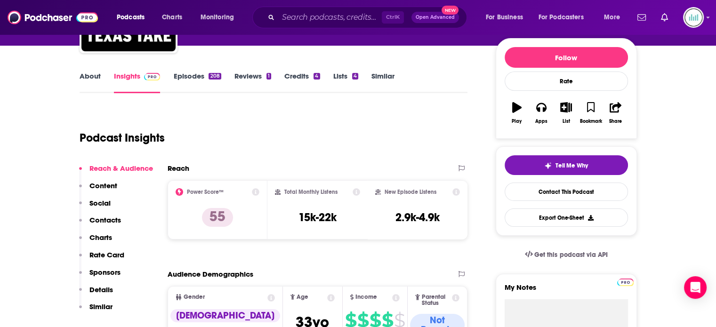
scroll to position [141, 0]
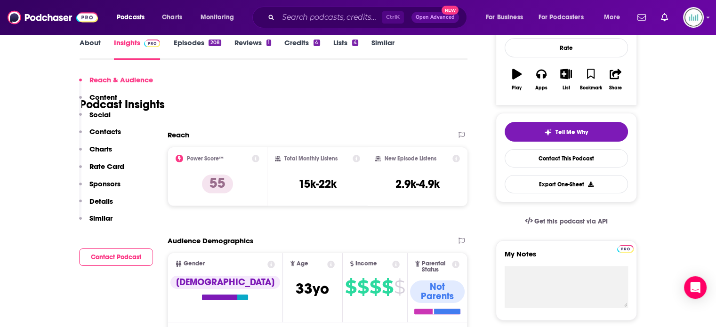
scroll to position [754, 0]
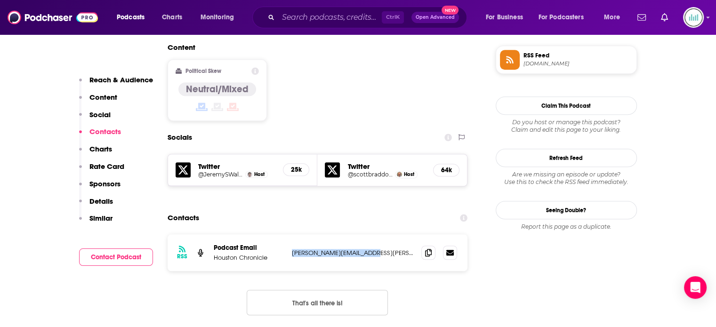
drag, startPoint x: 369, startPoint y: 193, endPoint x: 290, endPoint y: 192, distance: 79.1
click at [290, 235] on div "RSS Podcast Email Houston Chronicle [PERSON_NAME][EMAIL_ADDRESS][PERSON_NAME][D…" at bounding box center [318, 253] width 300 height 37
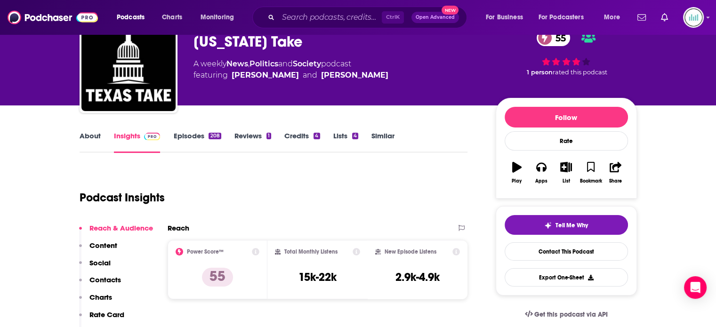
scroll to position [0, 0]
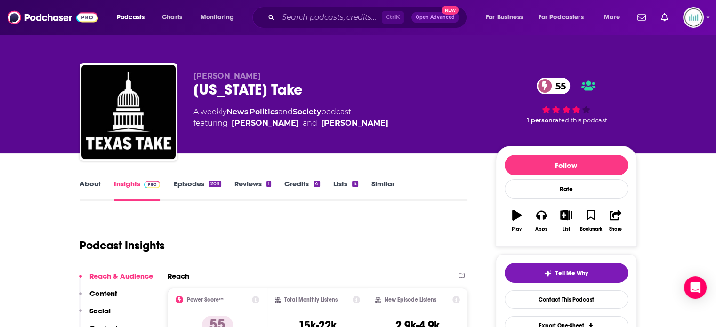
click at [97, 184] on link "About" at bounding box center [90, 190] width 21 height 22
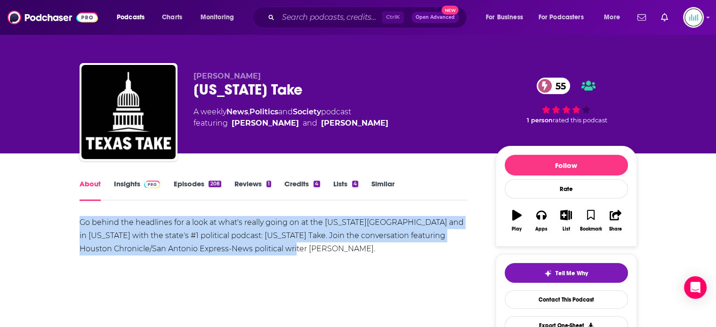
drag, startPoint x: 78, startPoint y: 220, endPoint x: 290, endPoint y: 251, distance: 214.1
click at [301, 20] on input "Search podcasts, credits, & more..." at bounding box center [330, 17] width 104 height 15
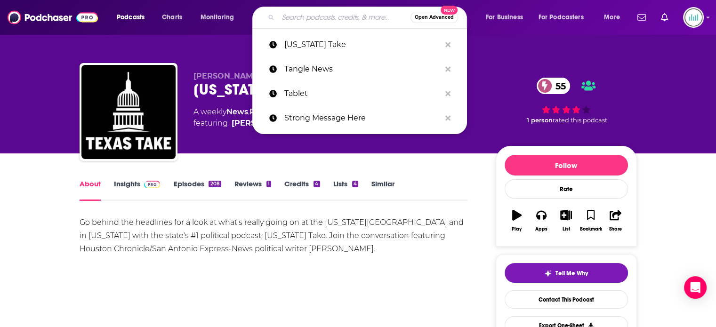
paste input "The Bad Piano Player Podcast"
type input "The Bad Piano Player Podcast"
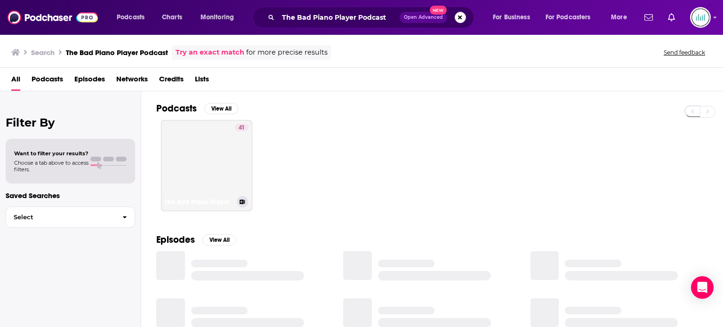
click at [176, 145] on link "41 The Bad Piano Player" at bounding box center [206, 165] width 91 height 91
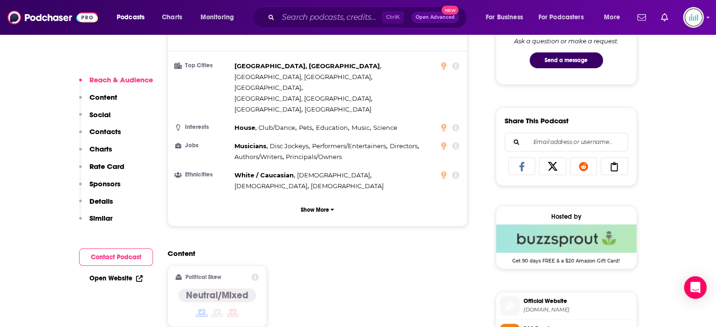
scroll to position [801, 0]
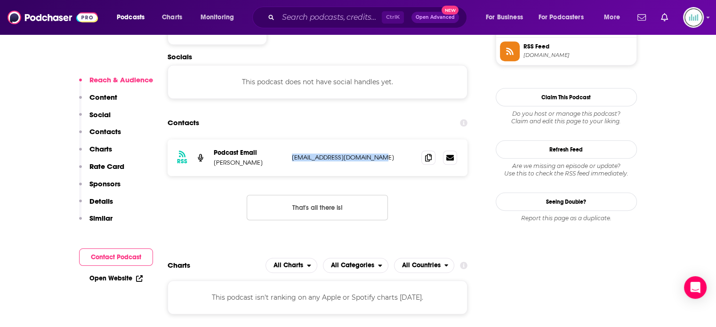
drag, startPoint x: 385, startPoint y: 111, endPoint x: 292, endPoint y: 108, distance: 92.8
click at [292, 154] on p "[EMAIL_ADDRESS][DOMAIN_NAME]" at bounding box center [353, 158] width 122 height 8
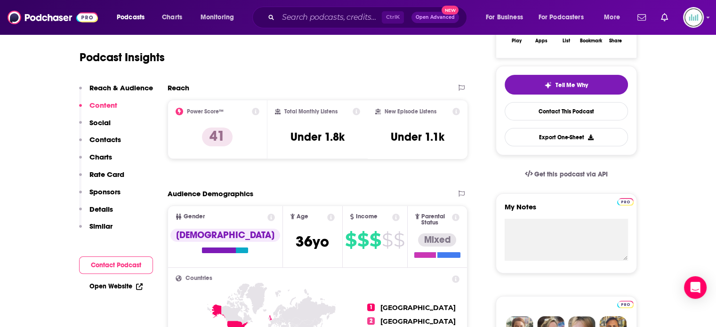
scroll to position [0, 0]
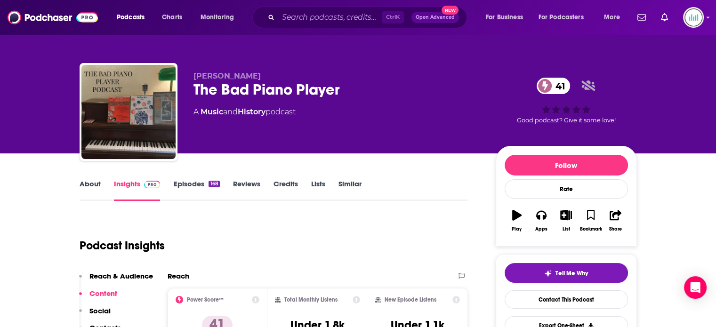
click at [92, 186] on link "About" at bounding box center [90, 190] width 21 height 22
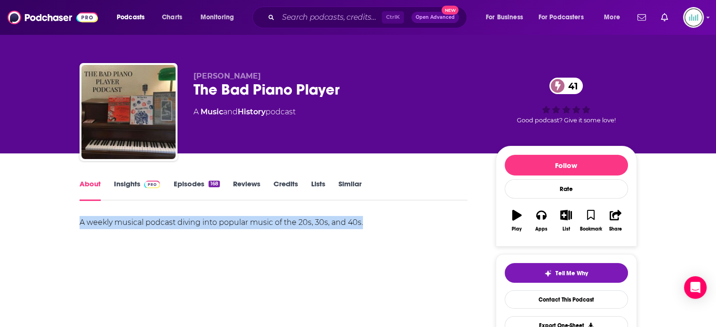
drag, startPoint x: 79, startPoint y: 222, endPoint x: 367, endPoint y: 224, distance: 288.3
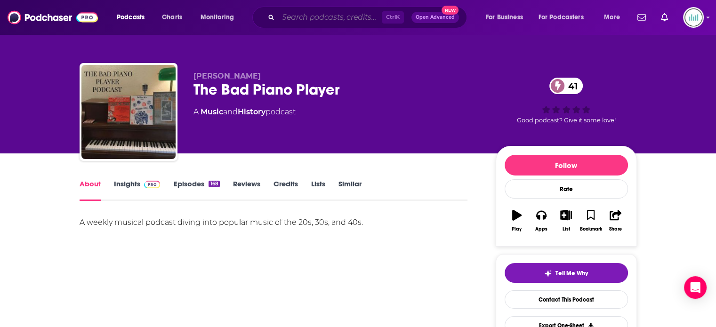
click at [306, 18] on input "Search podcasts, credits, & more..." at bounding box center [330, 17] width 104 height 15
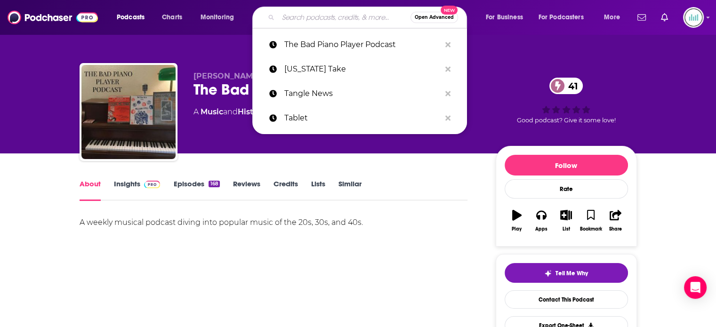
paste input "The Burden"
type input "The Burden"
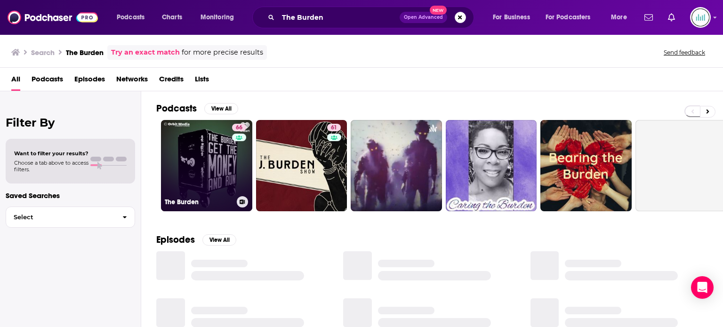
click at [193, 158] on link "66 The Burden" at bounding box center [206, 165] width 91 height 91
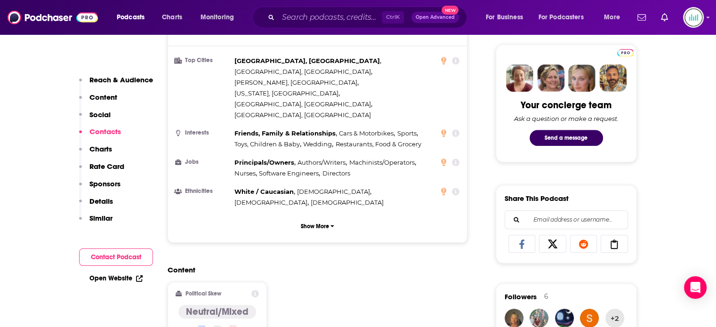
scroll to position [801, 0]
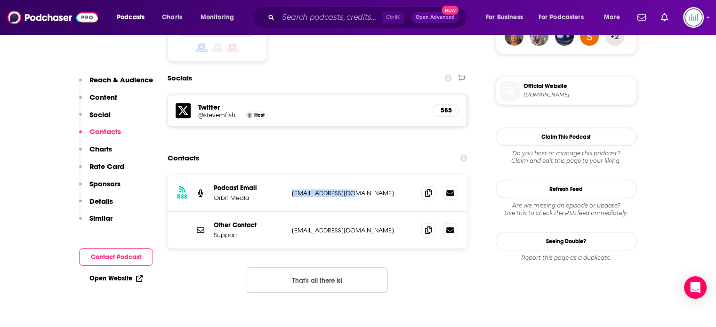
drag, startPoint x: 354, startPoint y: 137, endPoint x: 290, endPoint y: 138, distance: 64.5
click at [290, 175] on div "RSS Podcast Email Orbit Media [EMAIL_ADDRESS][DOMAIN_NAME] [EMAIL_ADDRESS][DOMA…" at bounding box center [318, 193] width 300 height 37
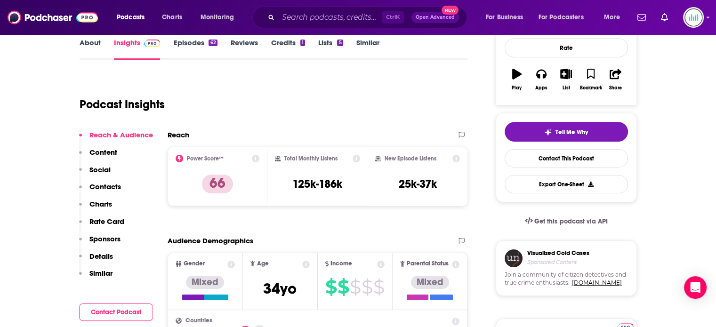
scroll to position [0, 0]
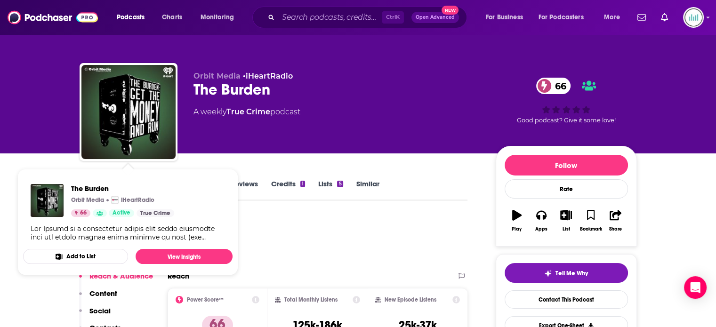
click at [325, 233] on div "Podcast Insights" at bounding box center [270, 240] width 381 height 48
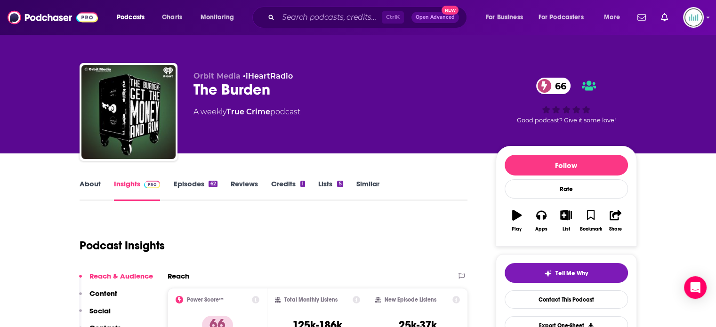
click at [90, 180] on link "About" at bounding box center [90, 190] width 21 height 22
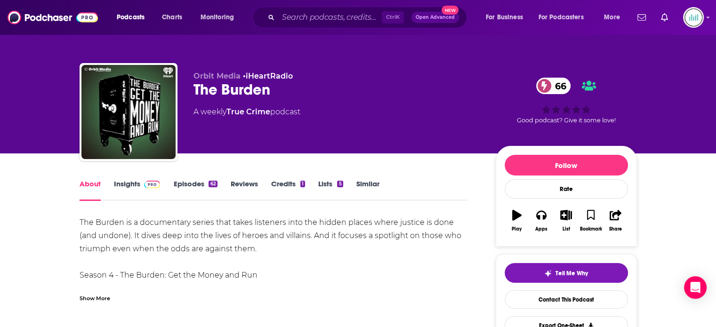
drag, startPoint x: 79, startPoint y: 223, endPoint x: 284, endPoint y: 253, distance: 207.1
click at [333, 16] on input "Search podcasts, credits, & more..." at bounding box center [330, 17] width 104 height 15
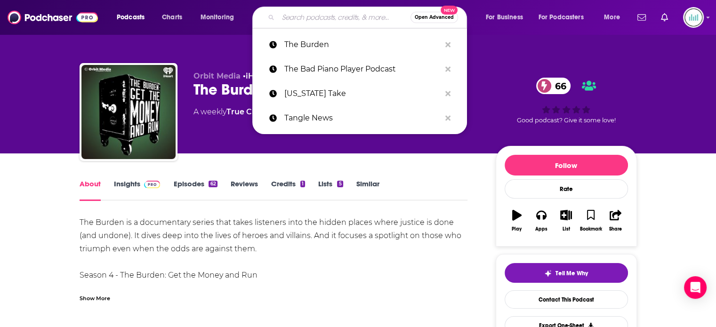
paste input "The [PERSON_NAME]"
type input "The [PERSON_NAME]"
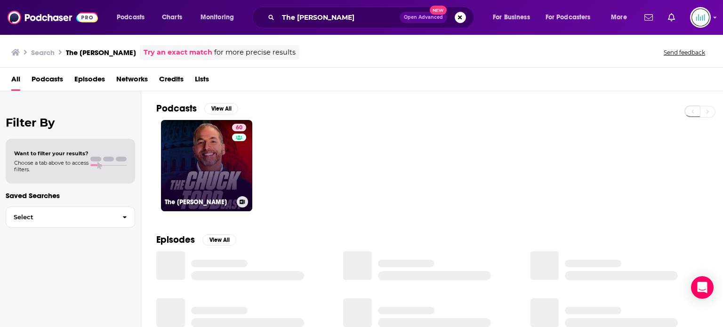
click at [219, 154] on link "60 The [PERSON_NAME]" at bounding box center [206, 165] width 91 height 91
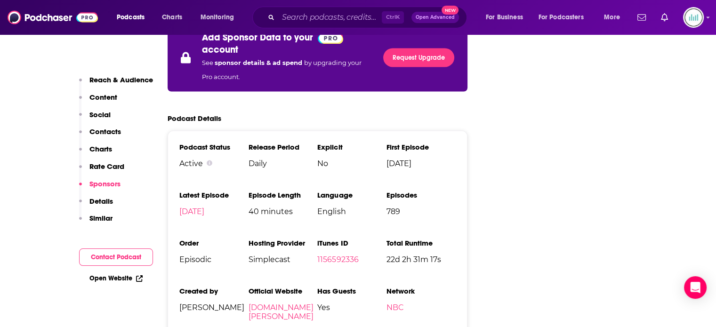
scroll to position [1790, 0]
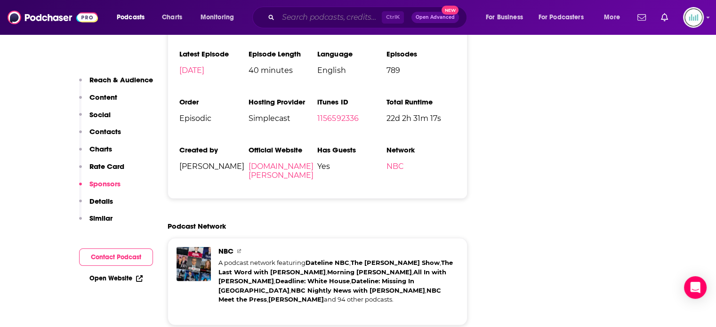
click at [313, 16] on input "Search podcasts, credits, & more..." at bounding box center [330, 17] width 104 height 15
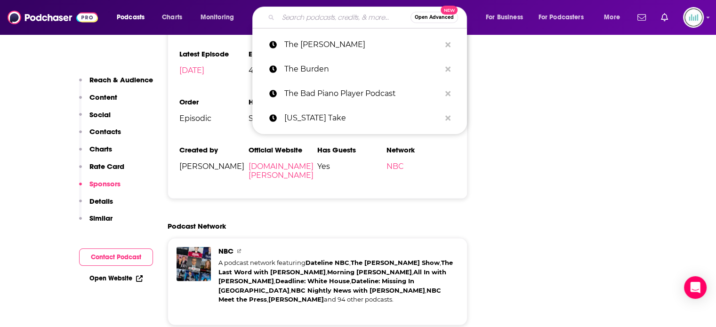
paste input "The Commercial Break"
type input "The Commercial Break"
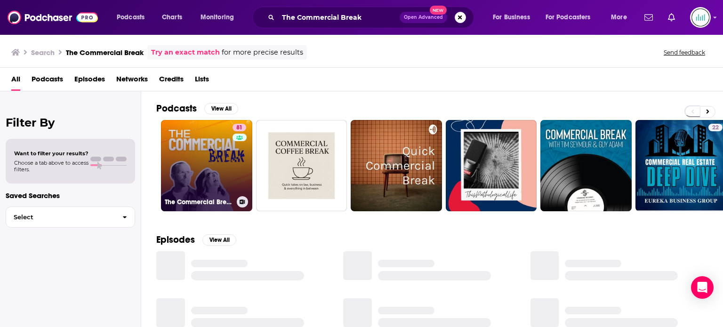
click at [186, 146] on link "81 The Commercial Break" at bounding box center [206, 165] width 91 height 91
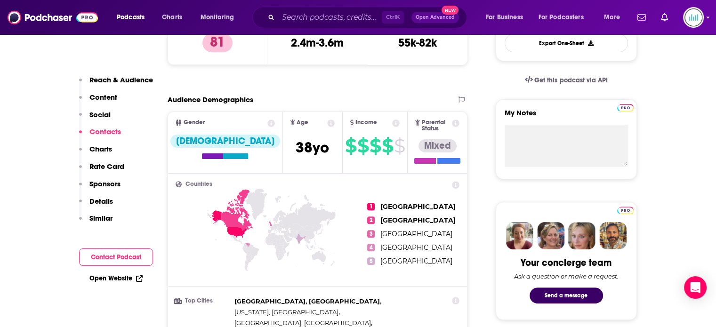
scroll to position [801, 0]
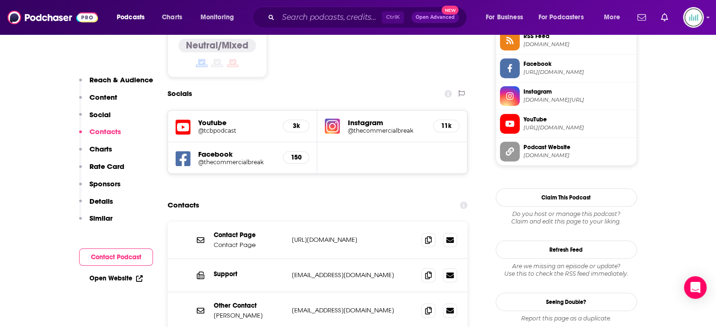
drag, startPoint x: 404, startPoint y: 180, endPoint x: 290, endPoint y: 182, distance: 113.5
click at [290, 222] on div "Contact Page Contact Page [URL][DOMAIN_NAME] [URL][DOMAIN_NAME]" at bounding box center [318, 240] width 300 height 37
drag, startPoint x: 290, startPoint y: 182, endPoint x: 430, endPoint y: 181, distance: 139.9
click at [430, 236] on icon at bounding box center [428, 240] width 7 height 8
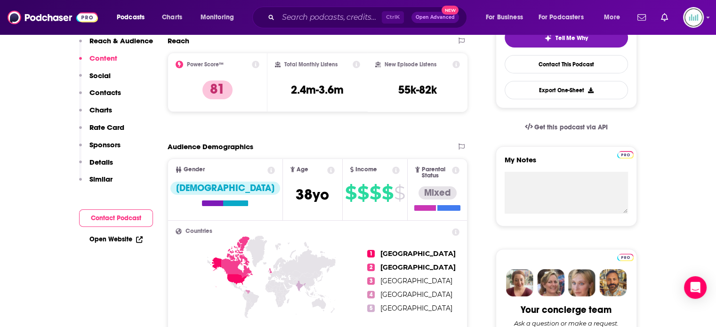
scroll to position [0, 0]
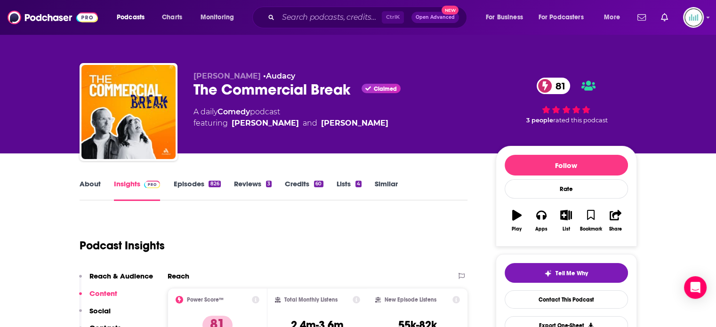
click at [87, 187] on link "About" at bounding box center [90, 190] width 21 height 22
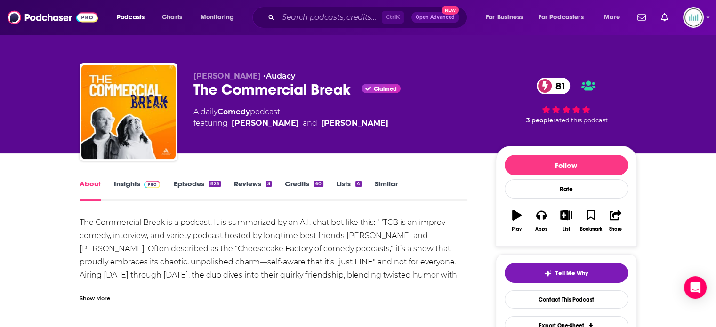
click at [89, 296] on div "Show More" at bounding box center [95, 297] width 31 height 9
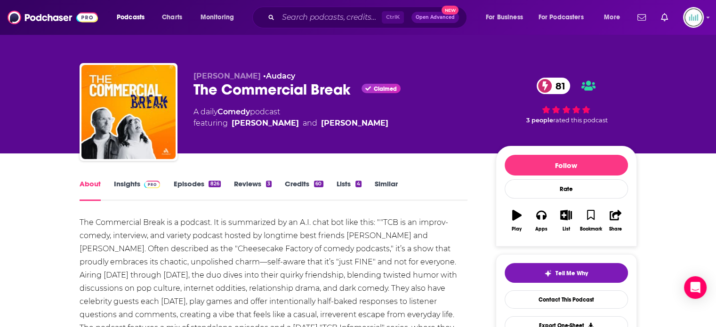
drag, startPoint x: 184, startPoint y: 237, endPoint x: 426, endPoint y: 317, distance: 255.0
click at [305, 22] on input "Search podcasts, credits, & more..." at bounding box center [330, 17] width 104 height 15
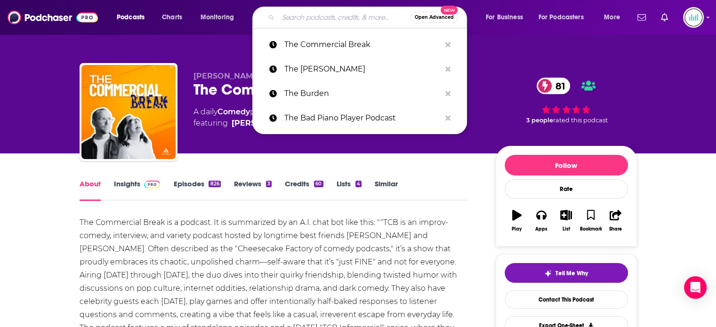
paste input "The Filmcast"
type input "The Filmcast"
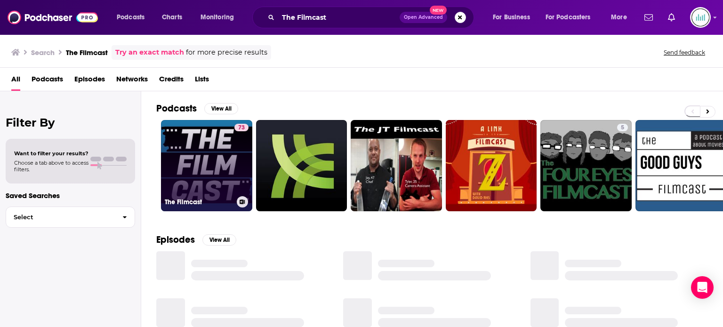
click at [197, 153] on link "73 The Filmcast" at bounding box center [206, 165] width 91 height 91
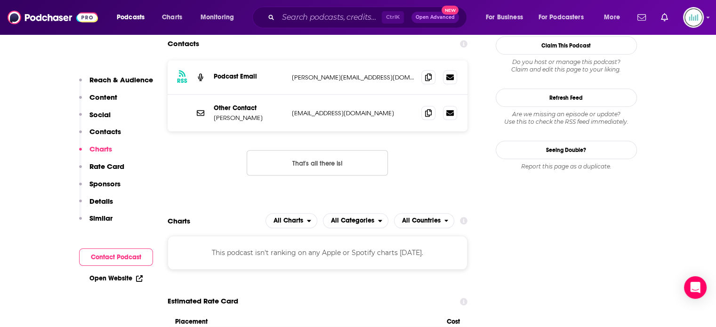
scroll to position [989, 0]
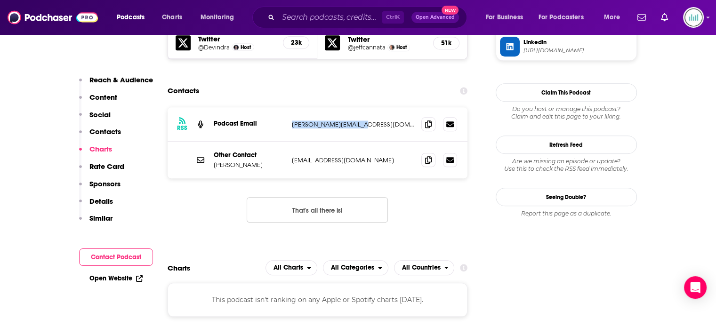
drag, startPoint x: 370, startPoint y: 81, endPoint x: 288, endPoint y: 81, distance: 81.5
click at [288, 107] on div "RSS Podcast Email [EMAIL_ADDRESS][DOMAIN_NAME] [EMAIL_ADDRESS][DOMAIN_NAME]" at bounding box center [318, 124] width 300 height 34
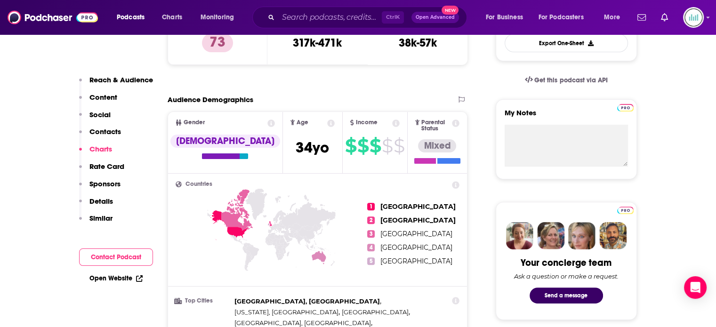
scroll to position [0, 0]
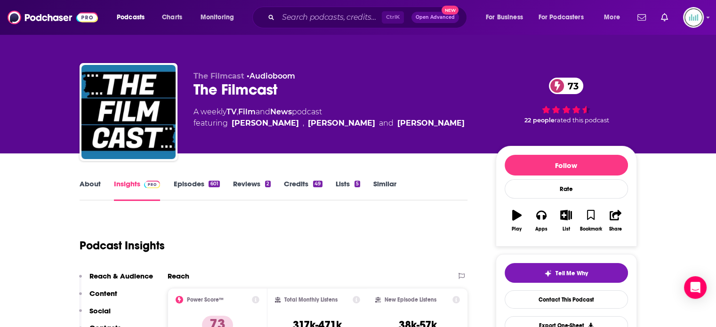
click at [83, 185] on link "About" at bounding box center [90, 190] width 21 height 22
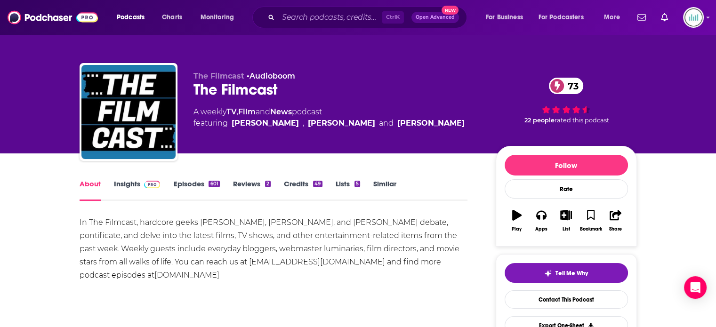
drag, startPoint x: 196, startPoint y: 255, endPoint x: 203, endPoint y: 278, distance: 24.7
click at [282, 20] on input "Search podcasts, credits, & more..." at bounding box center [330, 17] width 104 height 15
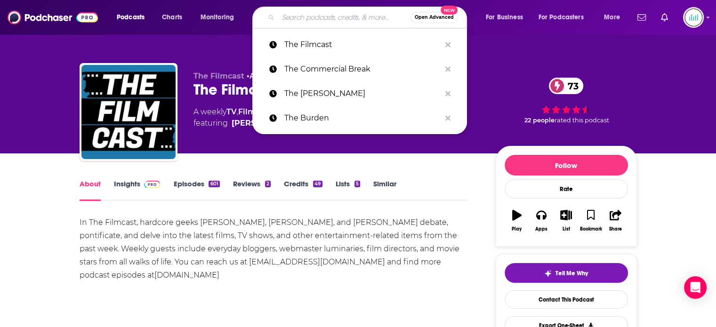
paste input "The [PERSON_NAME] Show"
type input "The [PERSON_NAME] Show"
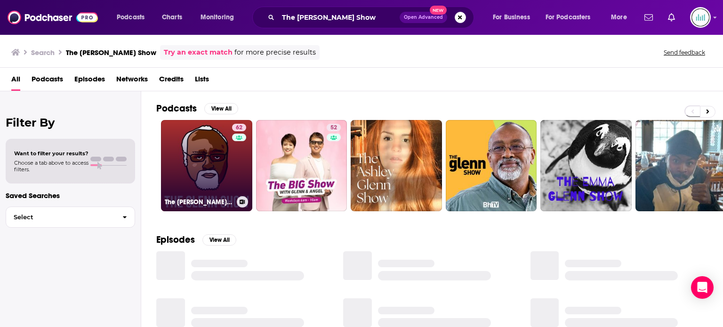
click at [195, 151] on link "62 The [PERSON_NAME] Show" at bounding box center [206, 165] width 91 height 91
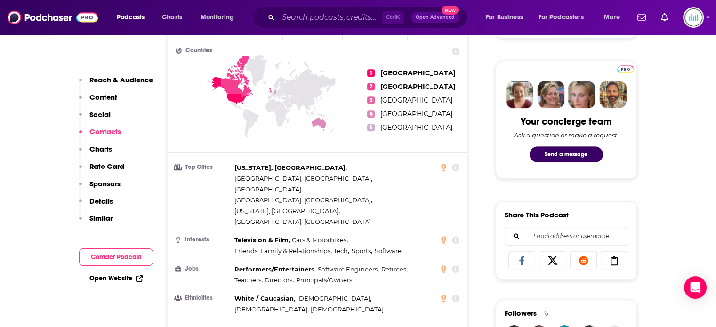
scroll to position [754, 0]
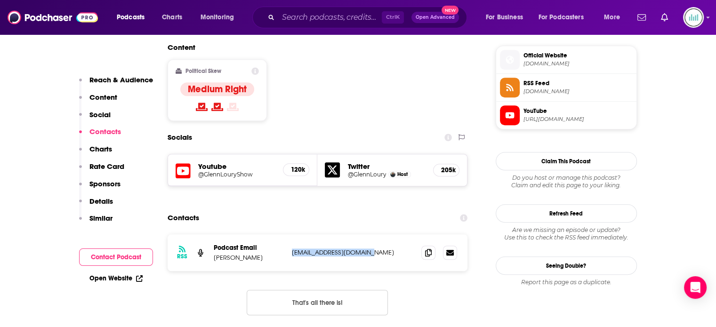
drag, startPoint x: 367, startPoint y: 186, endPoint x: 293, endPoint y: 188, distance: 74.0
click at [293, 249] on p "[EMAIL_ADDRESS][DOMAIN_NAME]" at bounding box center [353, 253] width 122 height 8
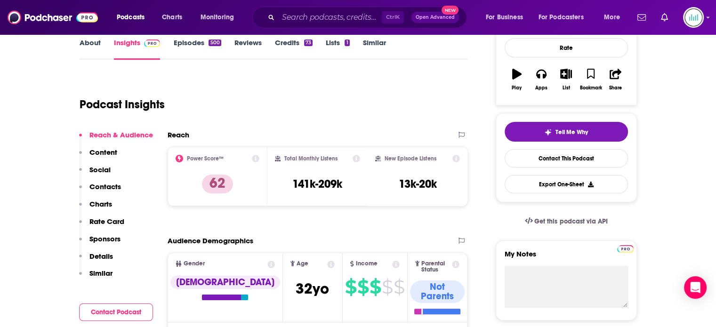
scroll to position [0, 0]
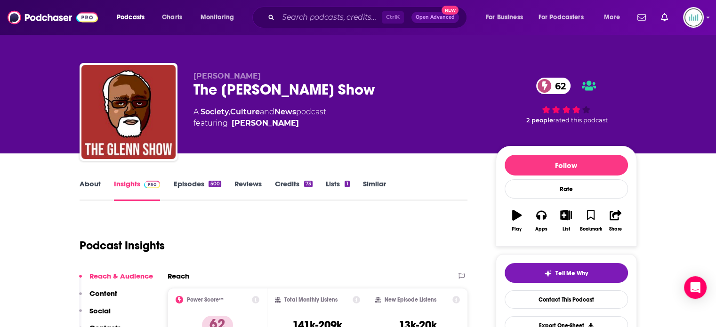
click at [91, 184] on link "About" at bounding box center [90, 190] width 21 height 22
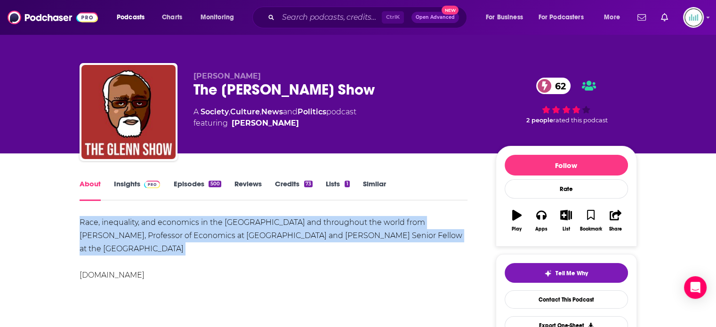
drag, startPoint x: 79, startPoint y: 222, endPoint x: 424, endPoint y: 249, distance: 346.8
click at [307, 18] on input "Search podcasts, credits, & more..." at bounding box center [330, 17] width 104 height 15
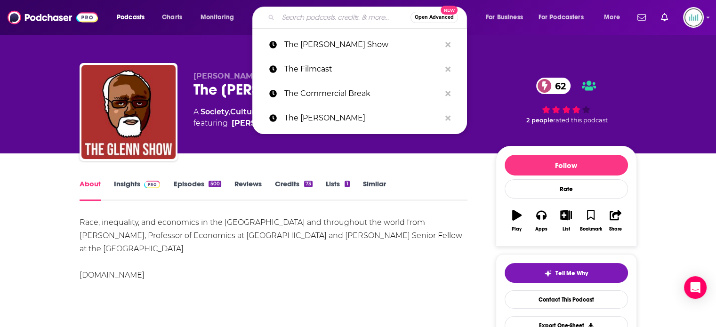
paste input "The Good Fight"
type input "The Good Fight"
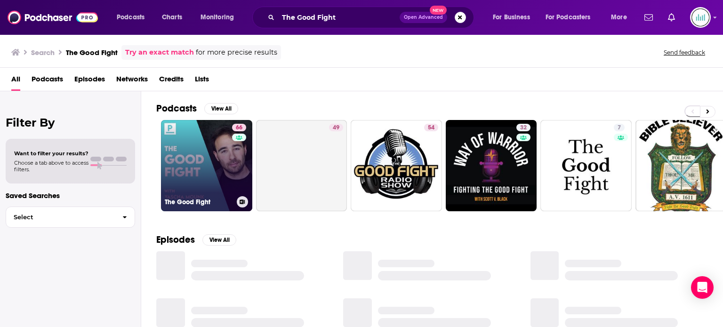
click at [196, 148] on link "66 The Good Fight" at bounding box center [206, 165] width 91 height 91
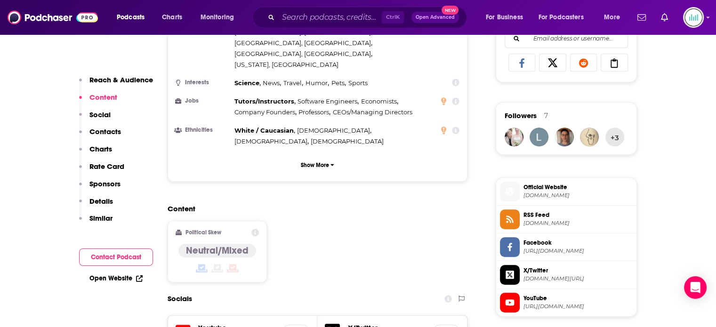
scroll to position [801, 0]
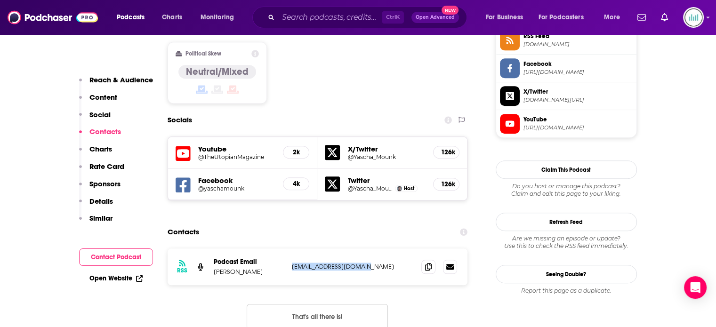
drag, startPoint x: 373, startPoint y: 221, endPoint x: 290, endPoint y: 223, distance: 82.9
click at [290, 249] on div "RSS Podcast Email [PERSON_NAME] [EMAIL_ADDRESS][DOMAIN_NAME] [EMAIL_ADDRESS][DO…" at bounding box center [318, 267] width 300 height 37
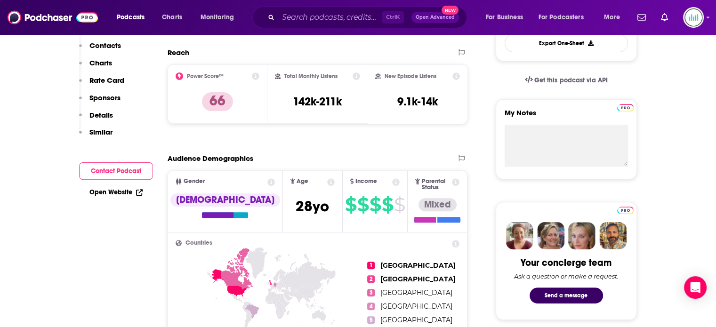
scroll to position [0, 0]
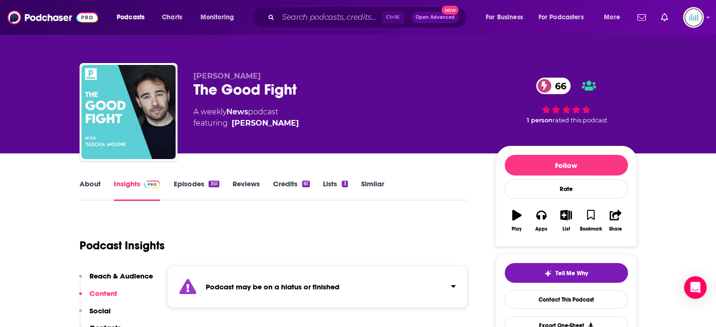
click at [89, 186] on link "About" at bounding box center [90, 190] width 21 height 22
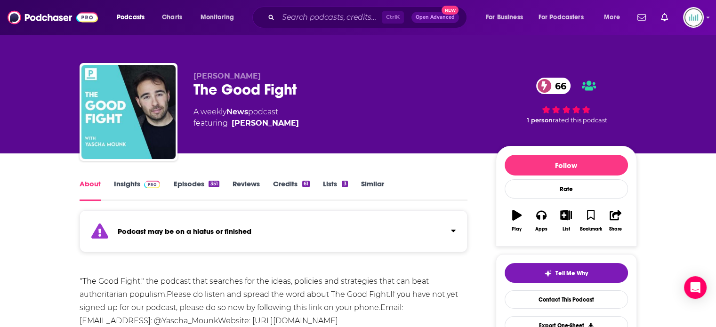
scroll to position [141, 0]
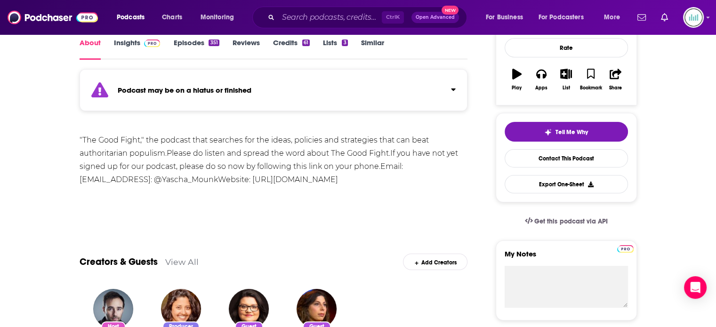
drag, startPoint x: 81, startPoint y: 141, endPoint x: 456, endPoint y: 187, distance: 378.2
click at [456, 187] on div ""The Good Fight," the podcast that searches for the ideas, policies and strateg…" at bounding box center [274, 167] width 389 height 66
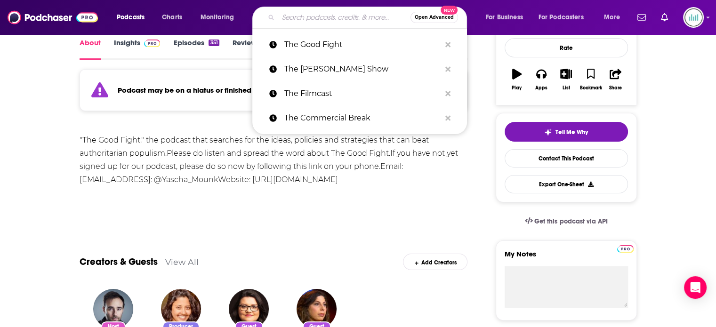
click at [300, 20] on input "Search podcasts, credits, & more..." at bounding box center [344, 17] width 132 height 15
paste input "The Grill Room w/ [PERSON_NAME]"
type input "The Grill Room w/ [PERSON_NAME]"
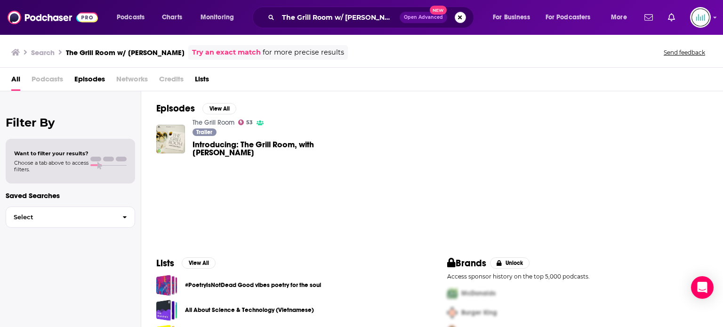
click at [456, 18] on button "Search podcasts, credits, & more..." at bounding box center [460, 17] width 11 height 11
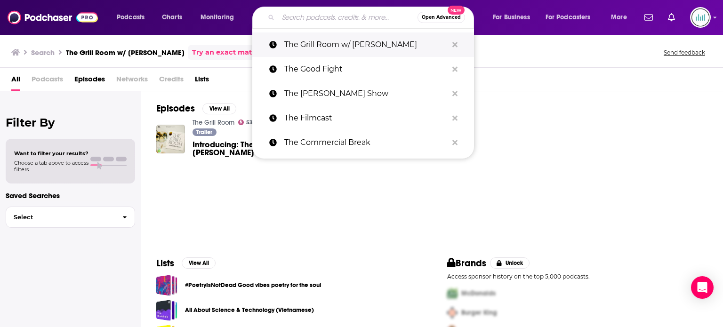
paste input "The Intelligence"
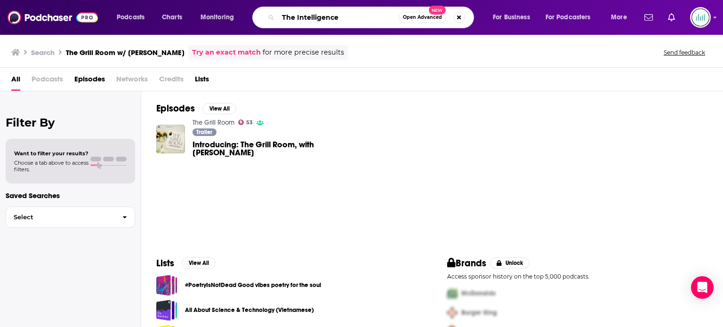
type input "The Intelligence"
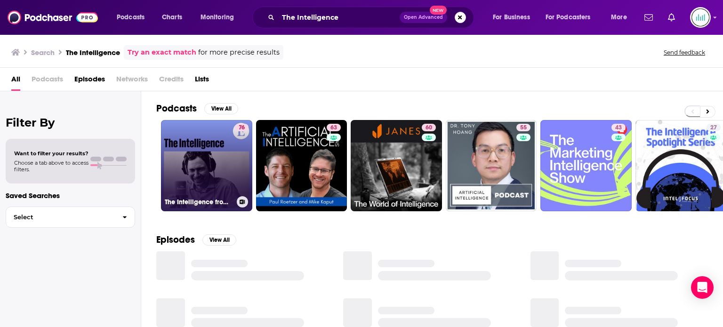
click at [206, 163] on link "76 The Intelligence from The Economist" at bounding box center [206, 165] width 91 height 91
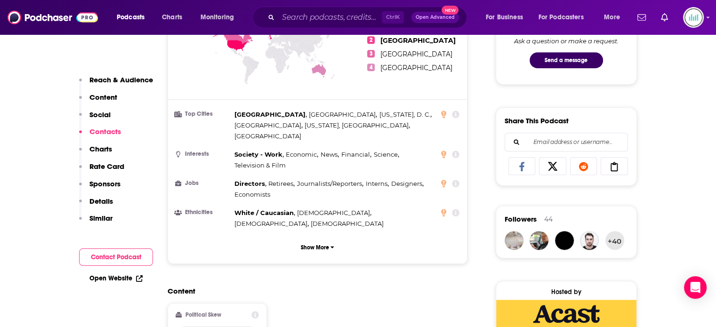
scroll to position [801, 0]
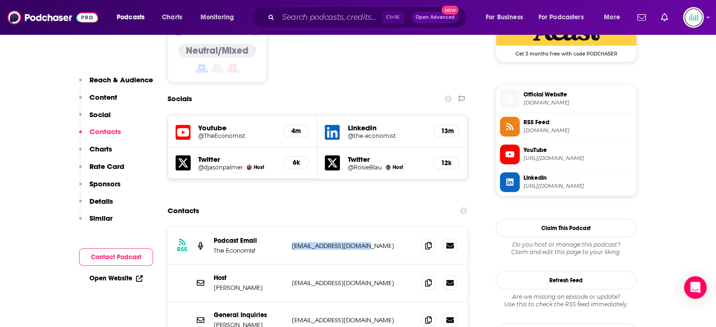
drag, startPoint x: 371, startPoint y: 215, endPoint x: 292, endPoint y: 216, distance: 78.7
click at [292, 242] on p "[EMAIL_ADDRESS][DOMAIN_NAME]" at bounding box center [353, 246] width 122 height 8
drag, startPoint x: 380, startPoint y: 250, endPoint x: 289, endPoint y: 250, distance: 90.9
click at [289, 265] on div "Host [PERSON_NAME] [EMAIL_ADDRESS][DOMAIN_NAME] [EMAIL_ADDRESS][DOMAIN_NAME]" at bounding box center [318, 283] width 300 height 37
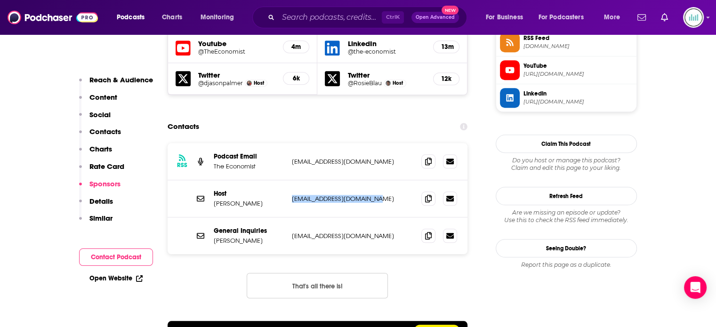
scroll to position [848, 0]
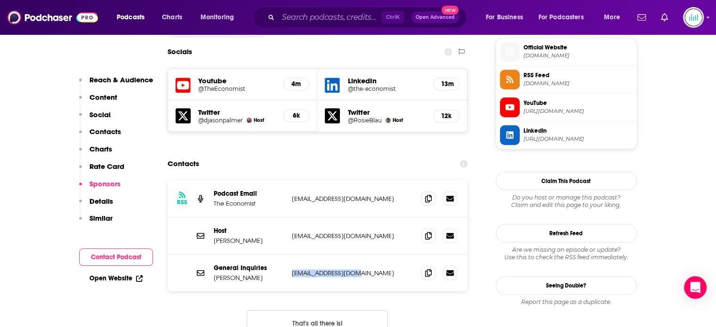
drag, startPoint x: 355, startPoint y: 239, endPoint x: 288, endPoint y: 239, distance: 66.9
click at [288, 255] on div "General Inquiries [PERSON_NAME] [EMAIL_ADDRESS][DOMAIN_NAME] [EMAIL_ADDRESS][DO…" at bounding box center [318, 273] width 300 height 37
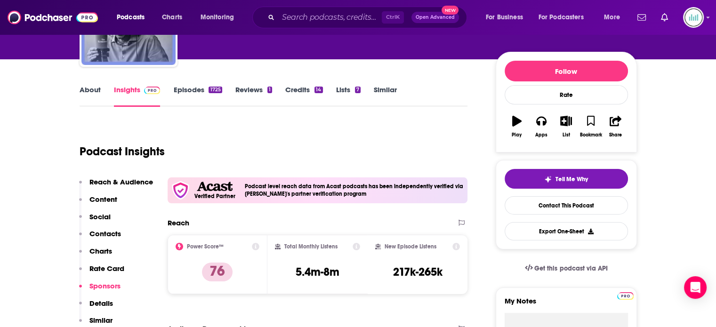
scroll to position [47, 0]
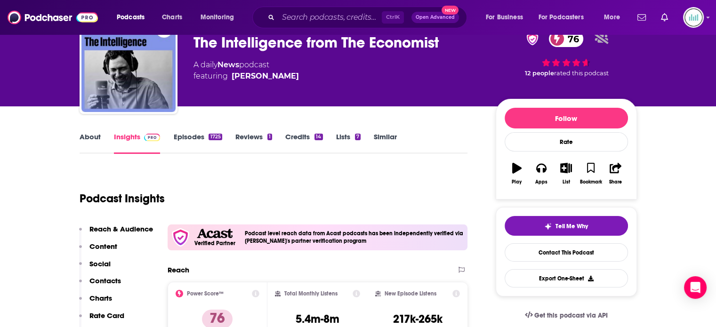
click at [85, 139] on link "About" at bounding box center [90, 143] width 21 height 22
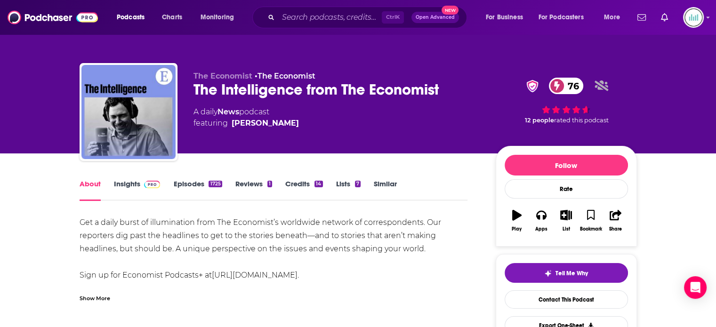
click at [367, 256] on div "Get a daily burst of illumination from The Economist’s worldwide network of cor…" at bounding box center [274, 288] width 389 height 145
drag, startPoint x: 427, startPoint y: 251, endPoint x: 719, endPoint y: 255, distance: 292.0
click at [80, 220] on div "Get a daily burst of illumination from The Economist’s worldwide network of cor…" at bounding box center [274, 288] width 389 height 145
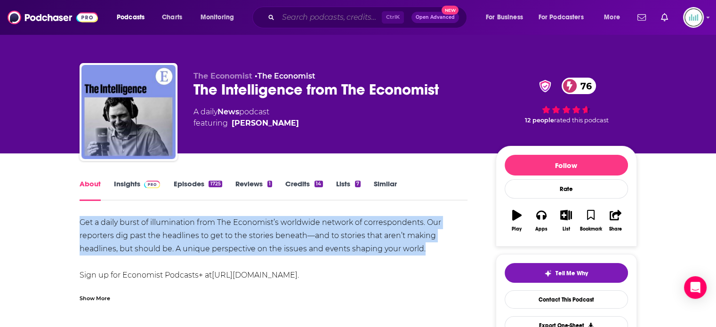
click at [332, 23] on input "Search podcasts, credits, & more..." at bounding box center [330, 17] width 104 height 15
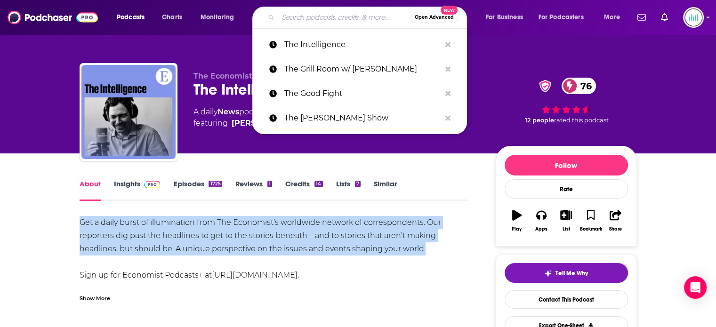
paste input "The [PERSON_NAME] Show"
type input "The [PERSON_NAME] Show"
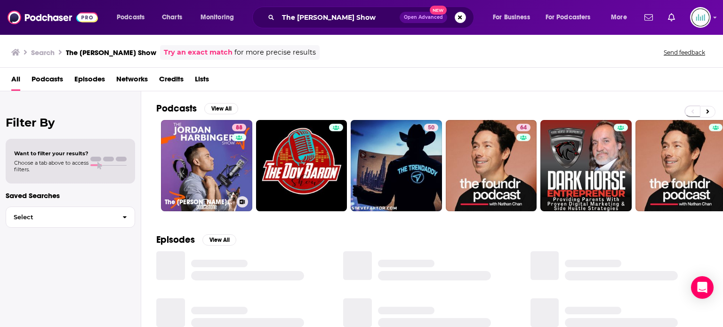
click at [188, 150] on link "88 The [PERSON_NAME] Show" at bounding box center [206, 165] width 91 height 91
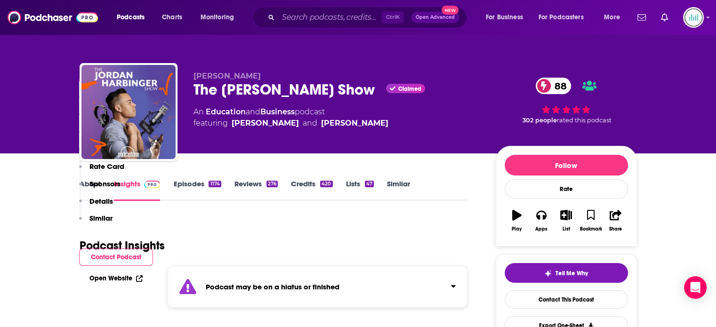
scroll to position [188, 0]
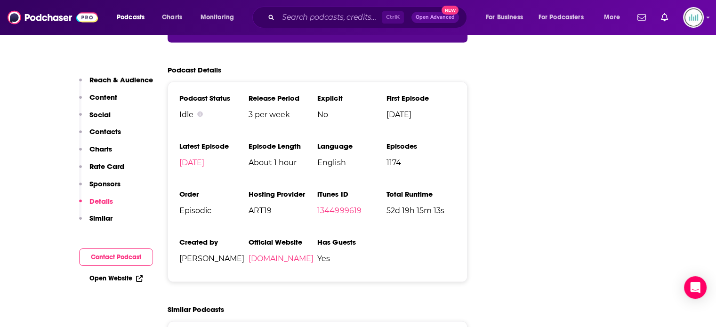
scroll to position [1884, 0]
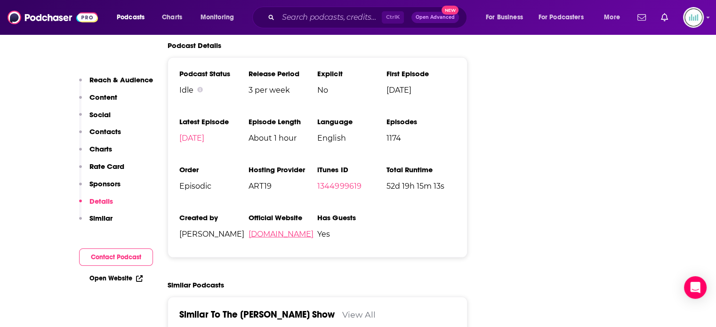
click at [271, 230] on link "[DOMAIN_NAME]" at bounding box center [280, 234] width 65 height 9
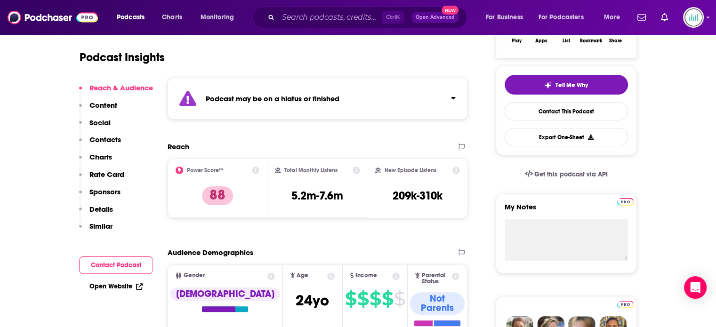
scroll to position [0, 0]
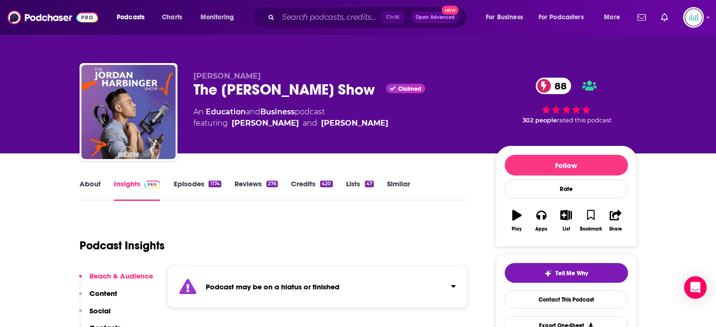
click at [95, 187] on link "About" at bounding box center [90, 190] width 21 height 22
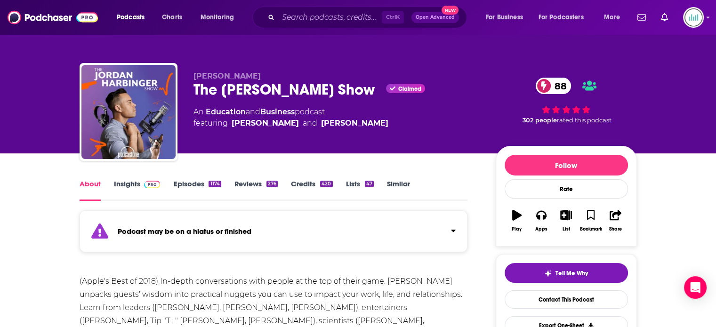
click at [374, 275] on div "(Apple's Best of 2018) In-depth conversations with people at the top of their g…" at bounding box center [274, 314] width 389 height 79
click at [467, 275] on div "(Apple's Best of 2018) In-depth conversations with people at the top of their g…" at bounding box center [274, 314] width 389 height 79
click at [290, 275] on div "(Apple's Best of 2018) In-depth conversations with people at the top of their g…" at bounding box center [274, 314] width 389 height 79
click at [456, 275] on div "(Apple's Best of 2018) In-depth conversations with people at the top of their g…" at bounding box center [274, 314] width 389 height 79
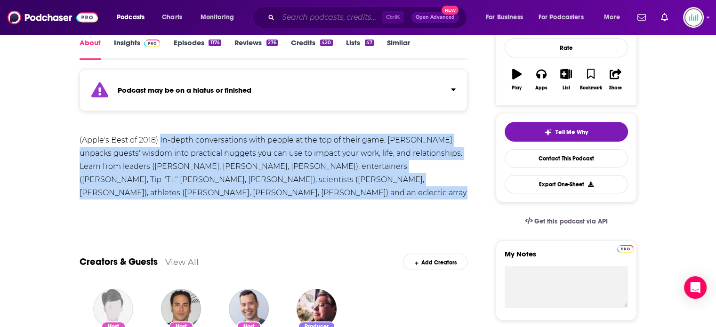
click at [300, 16] on input "Search podcasts, credits, & more..." at bounding box center [330, 17] width 104 height 15
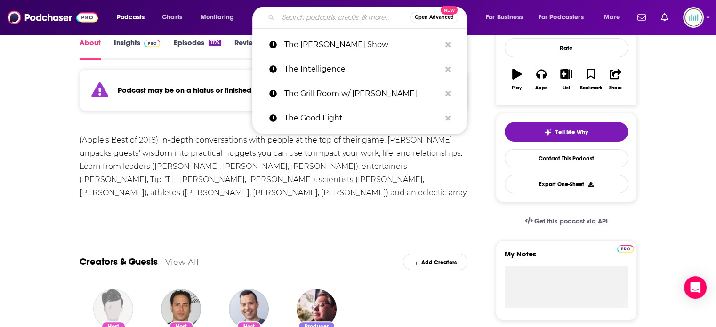
paste input "The Lost Debate"
type input "The Lost Debate"
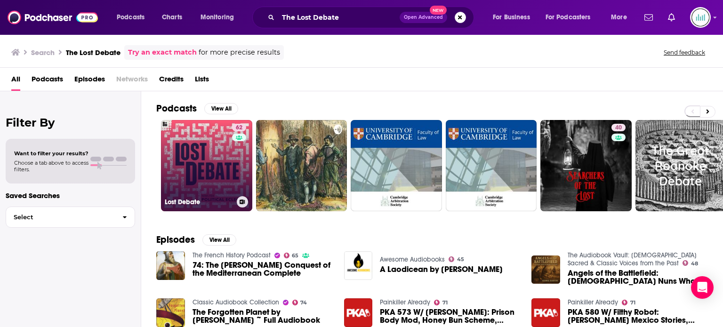
click at [211, 147] on link "62 Lost Debate" at bounding box center [206, 165] width 91 height 91
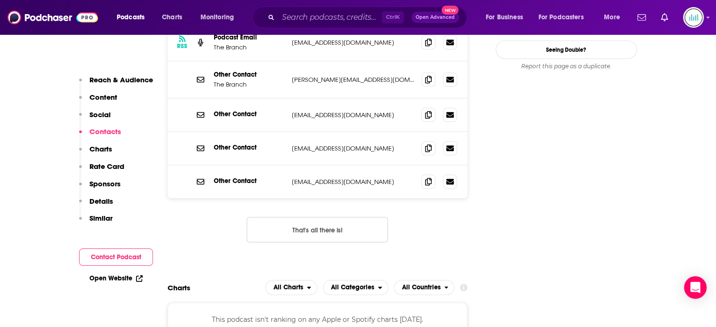
scroll to position [895, 0]
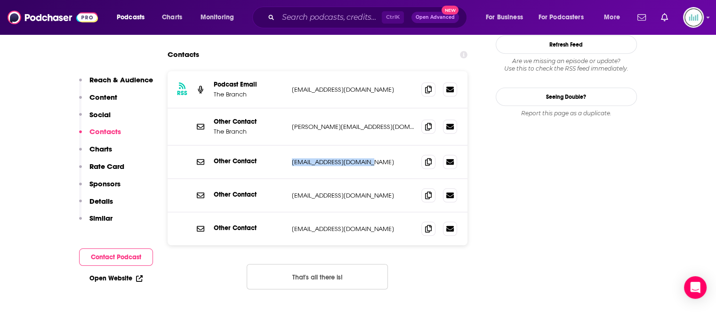
drag, startPoint x: 375, startPoint y: 121, endPoint x: 281, endPoint y: 118, distance: 93.8
click at [0, 0] on div "Other Contact [EMAIL_ADDRESS][DOMAIN_NAME] [EMAIL_ADDRESS][DOMAIN_NAME]" at bounding box center [0, 0] width 0 height 0
drag, startPoint x: 383, startPoint y: 153, endPoint x: 289, endPoint y: 155, distance: 94.7
click at [289, 179] on div "Other Contact [EMAIL_ADDRESS][DOMAIN_NAME] [EMAIL_ADDRESS][DOMAIN_NAME]" at bounding box center [318, 195] width 300 height 33
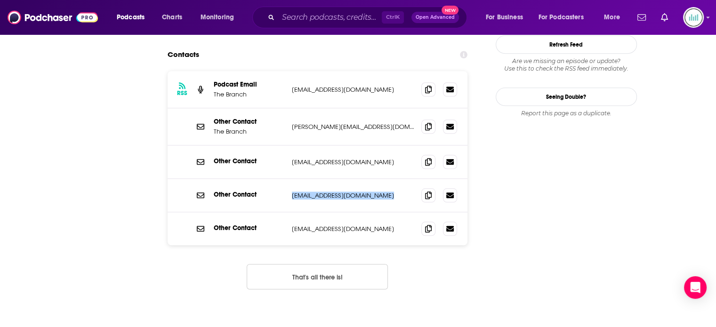
scroll to position [0, 0]
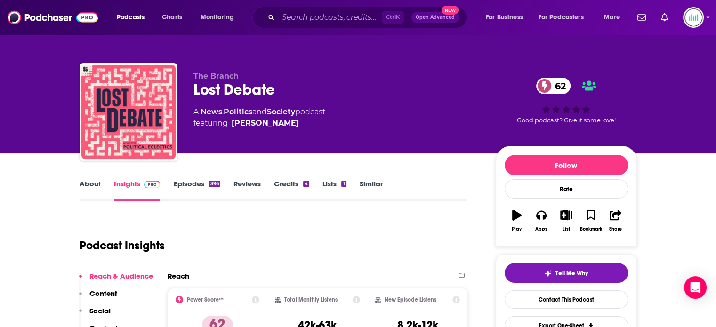
click at [93, 182] on link "About" at bounding box center [90, 190] width 21 height 22
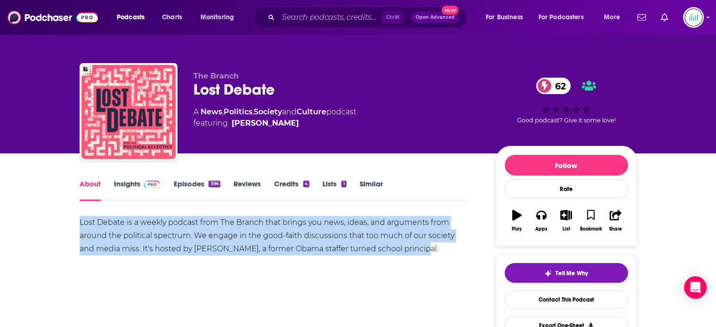
drag, startPoint x: 79, startPoint y: 220, endPoint x: 430, endPoint y: 254, distance: 352.1
click at [430, 254] on div "Lost Debate is a weekly podcast from The Branch that brings you news, ideas, an…" at bounding box center [274, 236] width 389 height 40
click at [290, 18] on input "Search podcasts, credits, & more..." at bounding box center [330, 17] width 104 height 15
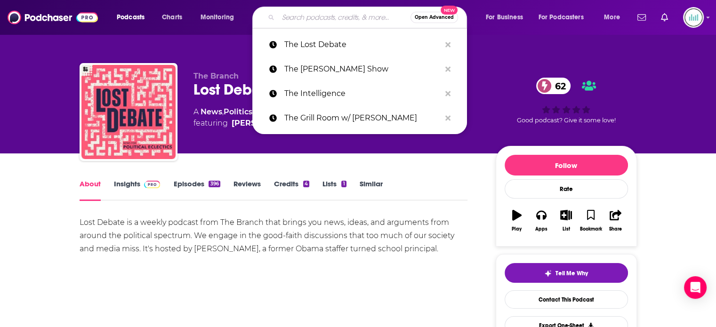
paste input "The Town"
type input "The Town"
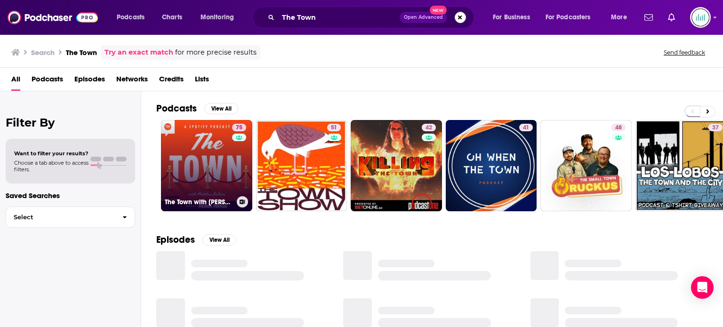
click at [195, 173] on link "75 The Town with [PERSON_NAME]" at bounding box center [206, 165] width 91 height 91
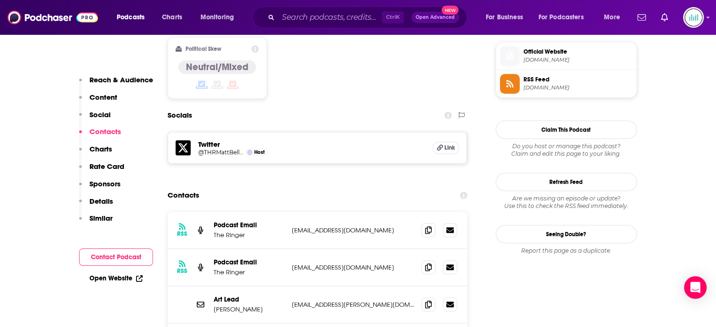
scroll to position [848, 0]
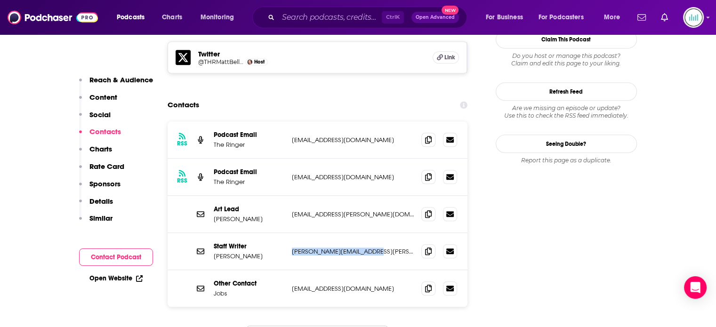
drag, startPoint x: 367, startPoint y: 206, endPoint x: 292, endPoint y: 208, distance: 75.4
click at [292, 248] on p "[PERSON_NAME][EMAIL_ADDRESS][PERSON_NAME][DOMAIN_NAME]" at bounding box center [353, 252] width 122 height 8
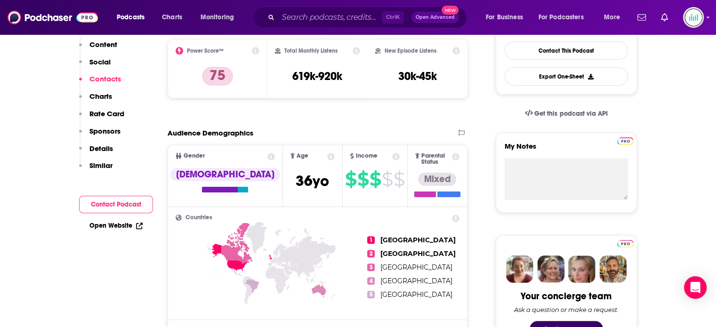
scroll to position [0, 0]
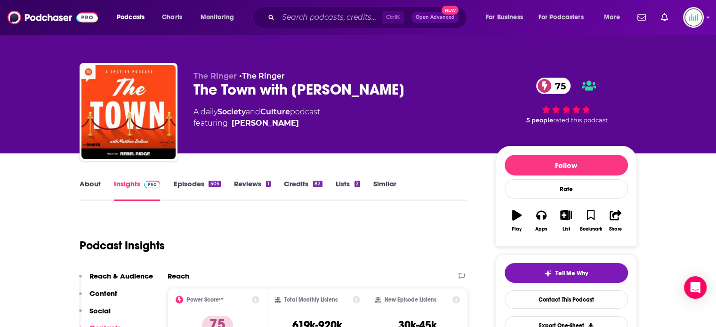
click at [88, 184] on link "About" at bounding box center [90, 190] width 21 height 22
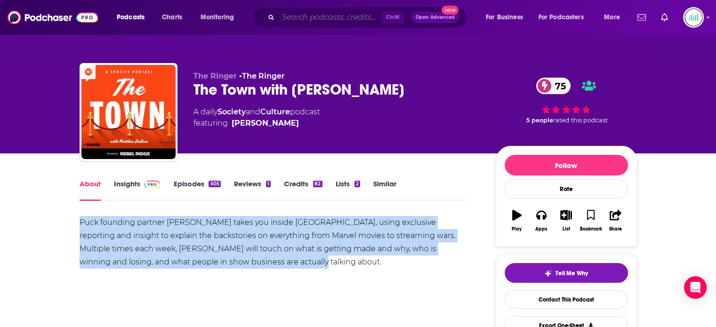
click at [319, 19] on input "Search podcasts, credits, & more..." at bounding box center [330, 17] width 104 height 15
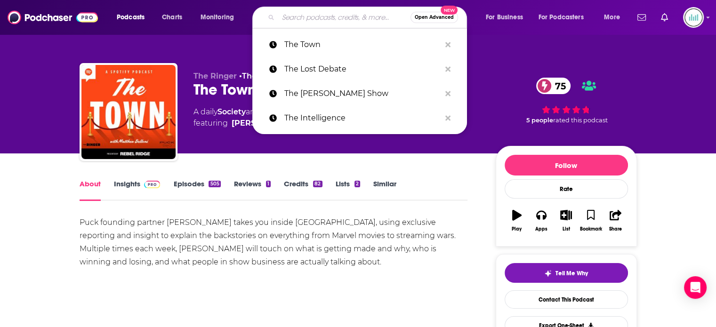
paste input "The Watch"
type input "The Watch"
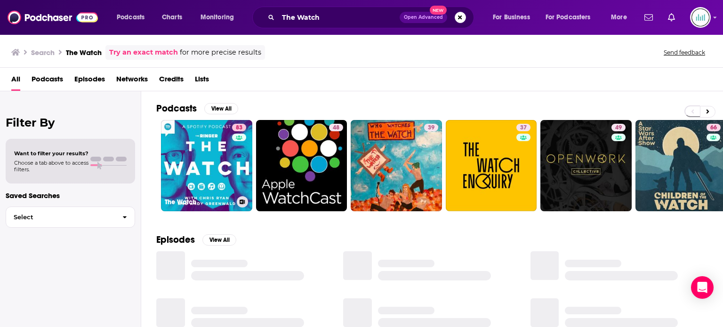
click at [187, 142] on link "83 The Watch" at bounding box center [206, 165] width 91 height 91
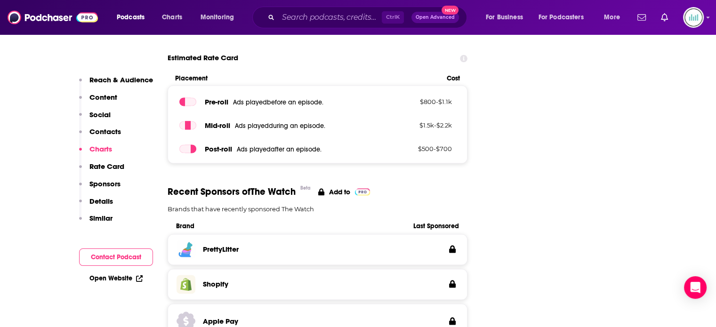
scroll to position [754, 0]
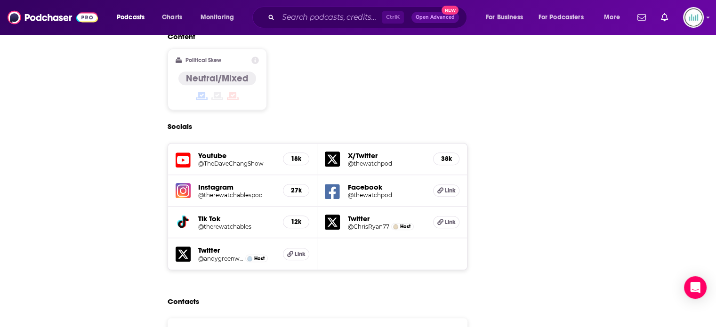
drag, startPoint x: 93, startPoint y: 45, endPoint x: 89, endPoint y: 182, distance: 137.6
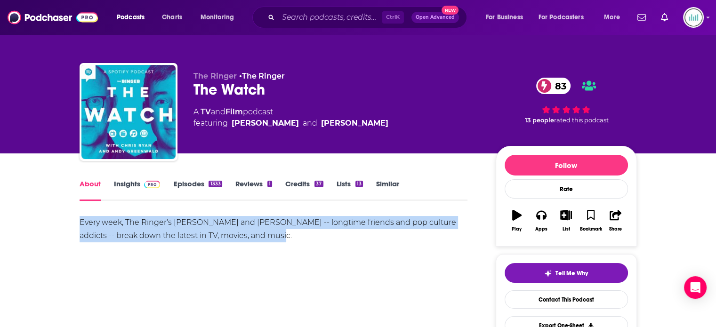
drag, startPoint x: 79, startPoint y: 220, endPoint x: 316, endPoint y: 246, distance: 237.9
click at [316, 246] on div "Every week, The Ringer's [PERSON_NAME] and [PERSON_NAME] -- longtime friends an…" at bounding box center [274, 249] width 389 height 66
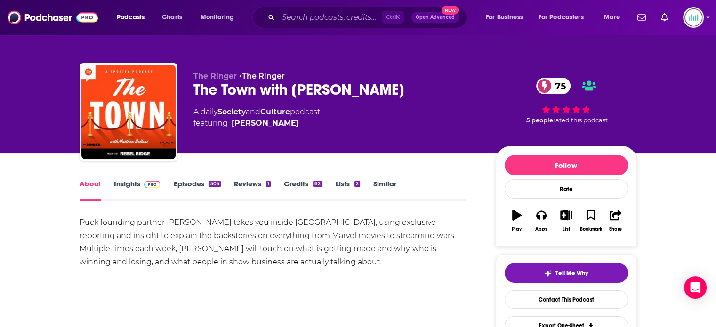
click at [121, 186] on link "Insights" at bounding box center [137, 190] width 47 height 22
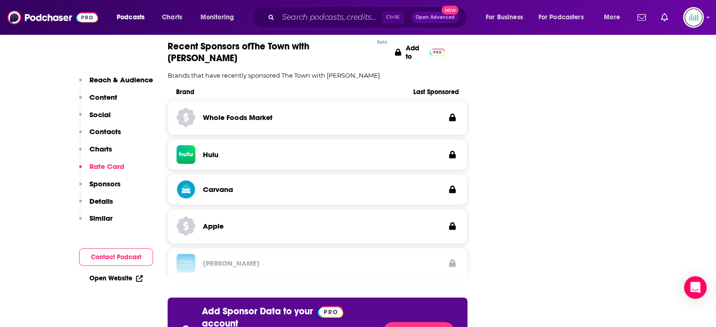
scroll to position [1790, 0]
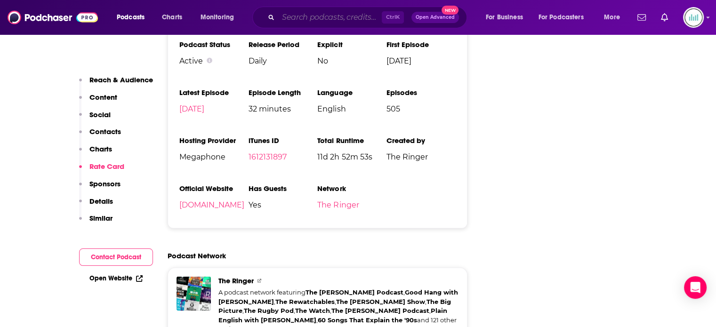
click at [336, 17] on input "Search podcasts, credits, & more..." at bounding box center [330, 17] width 104 height 15
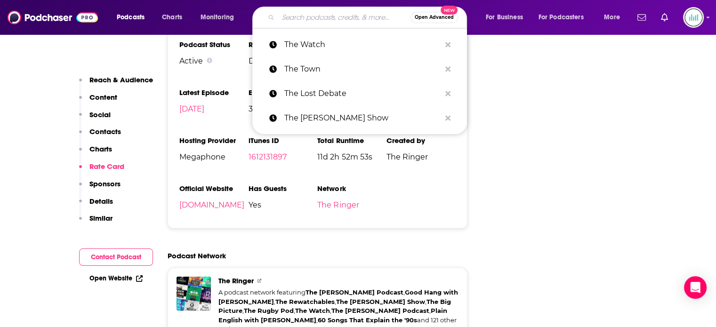
paste input "The Studies Show"
type input "The Studies Show"
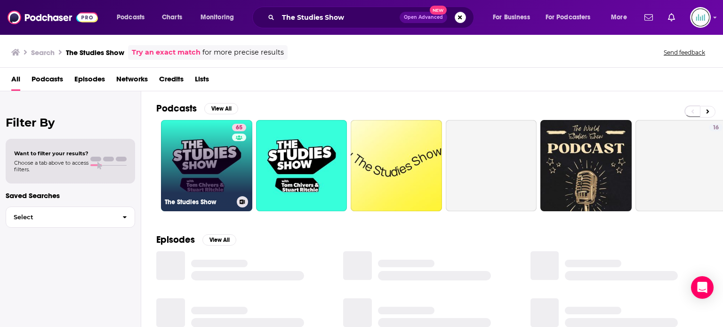
click at [206, 156] on link "65 The Studies Show" at bounding box center [206, 165] width 91 height 91
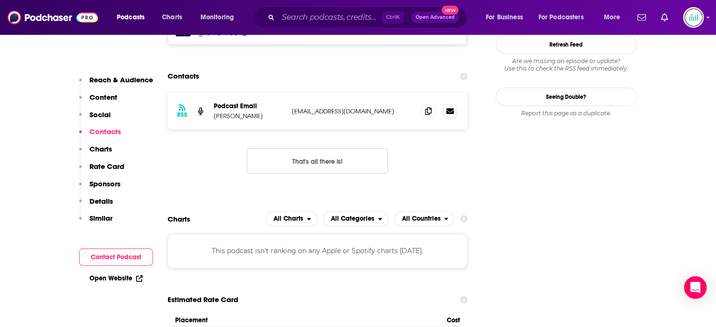
scroll to position [706, 0]
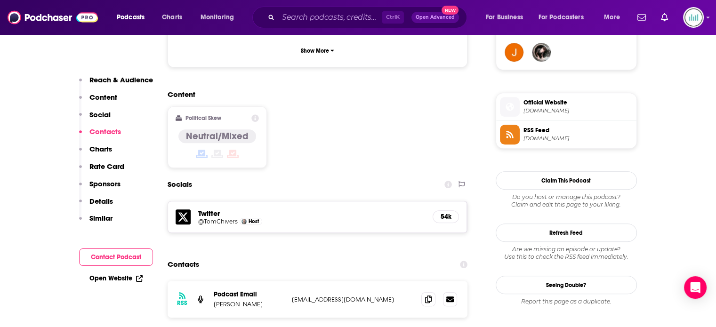
drag, startPoint x: 391, startPoint y: 235, endPoint x: 290, endPoint y: 237, distance: 101.3
click at [290, 281] on div "RSS Podcast Email Tom Chivers thestudiesshowpod@substack.com thestudiesshowpod@…" at bounding box center [318, 299] width 300 height 37
copy p "thestudiesshowpod@substack.com"
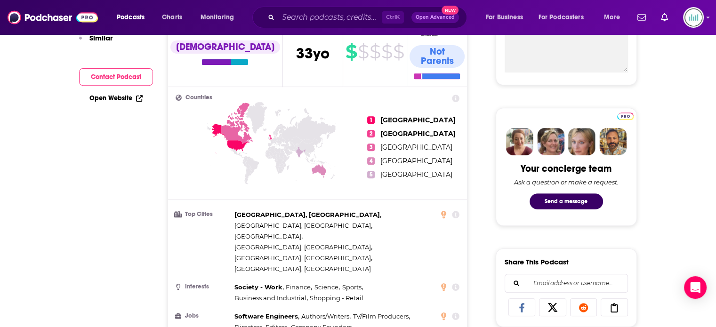
scroll to position [0, 0]
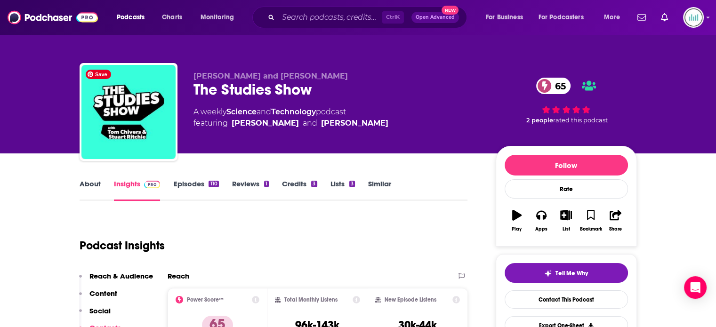
click at [91, 186] on link "About" at bounding box center [90, 190] width 21 height 22
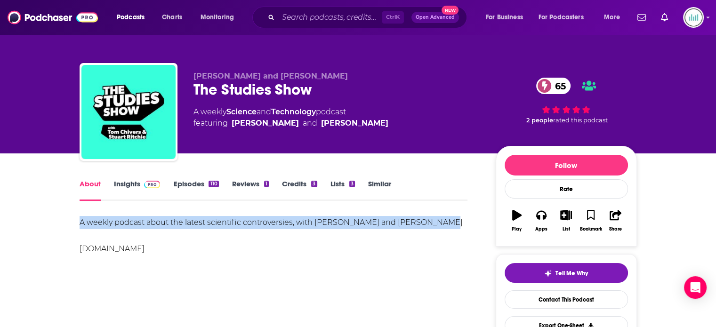
drag, startPoint x: 76, startPoint y: 222, endPoint x: 443, endPoint y: 224, distance: 366.4
copy div "A weekly podcast about the latest scientific controversies, with Tom Chivers an…"
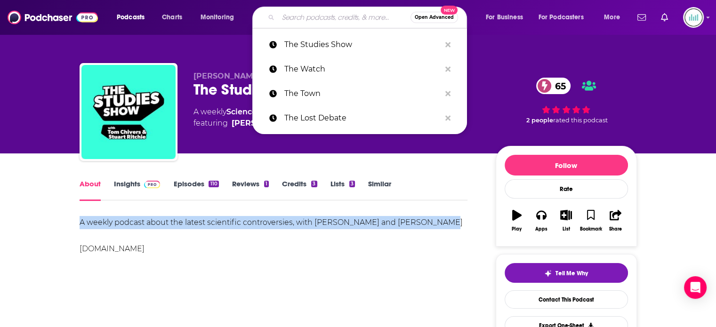
click at [313, 17] on input "Search podcasts, credits, & more..." at bounding box center [344, 17] width 132 height 15
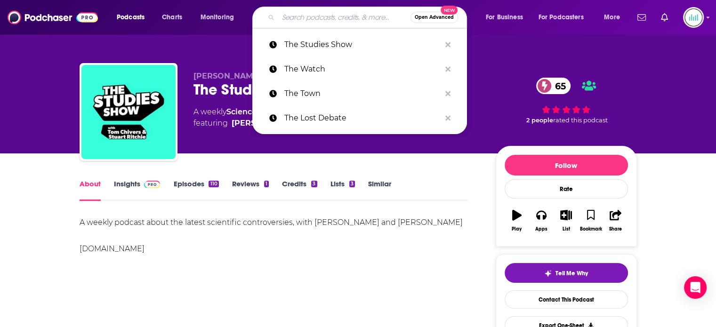
paste input "They Stand Corrected"
type input "They Stand Corrected"
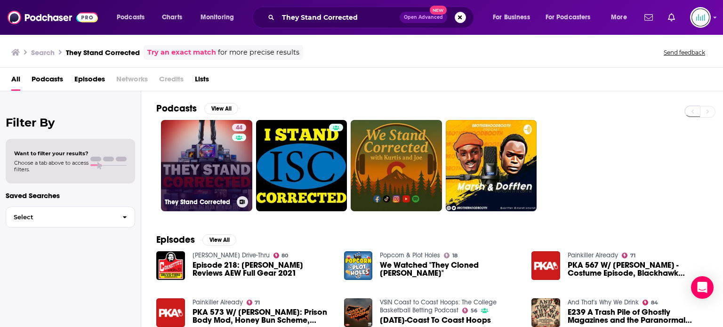
click at [200, 155] on link "44 They Stand Corrected" at bounding box center [206, 165] width 91 height 91
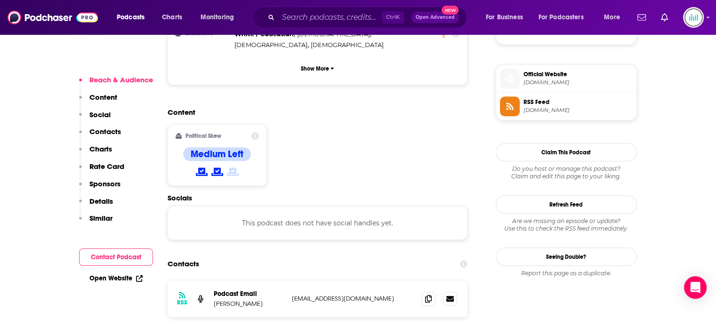
scroll to position [848, 0]
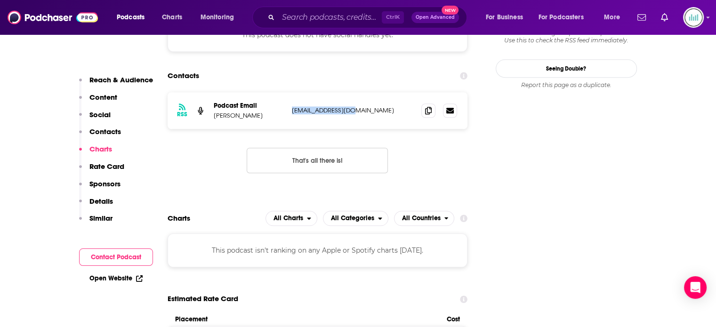
drag, startPoint x: 350, startPoint y: 75, endPoint x: 290, endPoint y: 75, distance: 59.8
click at [290, 92] on div "RSS Podcast Email Josh Levs joshlevs@gmail.com joshlevs@gmail.com" at bounding box center [318, 110] width 300 height 37
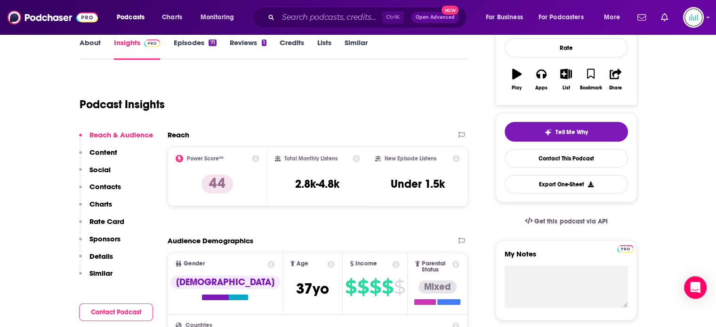
scroll to position [0, 0]
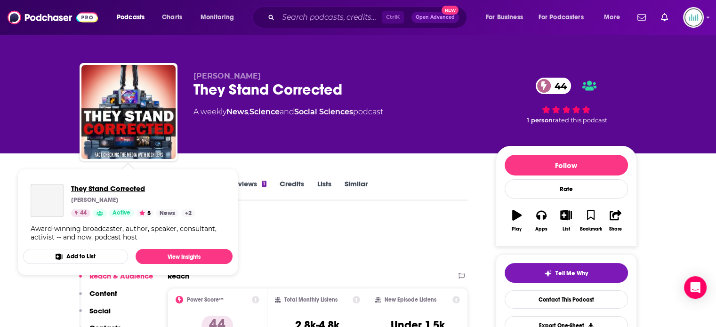
click at [84, 186] on span "They Stand Corrected" at bounding box center [133, 188] width 124 height 9
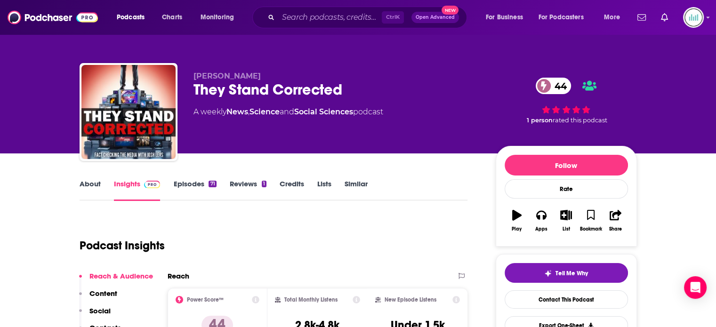
click at [93, 187] on link "About" at bounding box center [90, 190] width 21 height 22
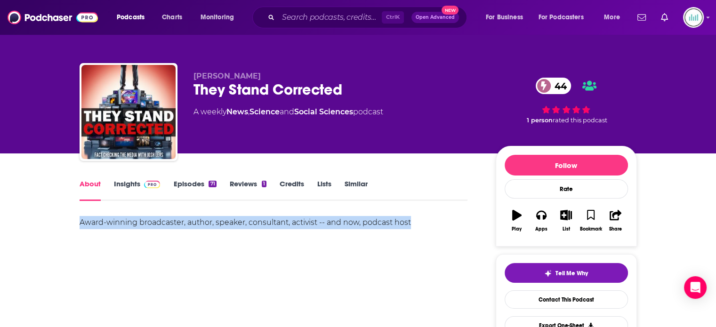
drag, startPoint x: 129, startPoint y: 225, endPoint x: 422, endPoint y: 227, distance: 293.0
click at [292, 16] on input "Search podcasts, credits, & more..." at bounding box center [330, 17] width 104 height 15
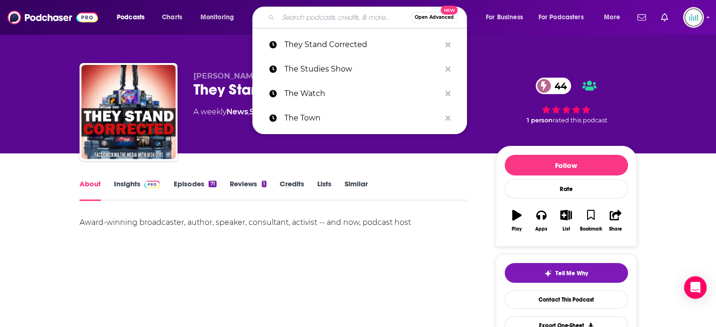
paste input "Unhedged"
type input "Unhedged"
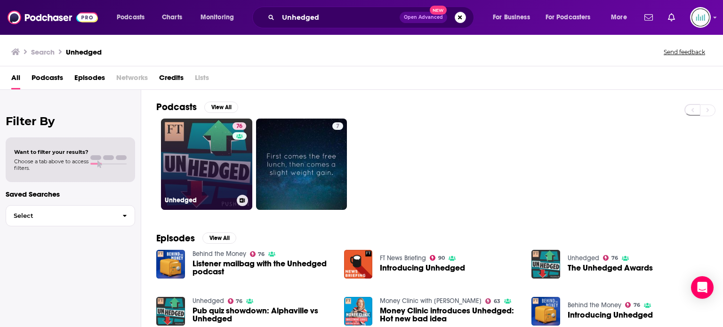
click at [208, 162] on link "76 Unhedged" at bounding box center [206, 164] width 91 height 91
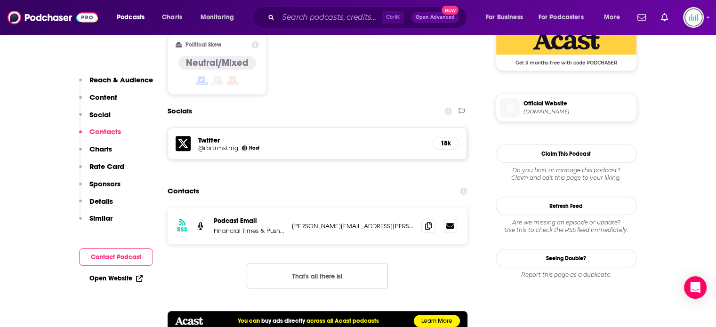
scroll to position [848, 0]
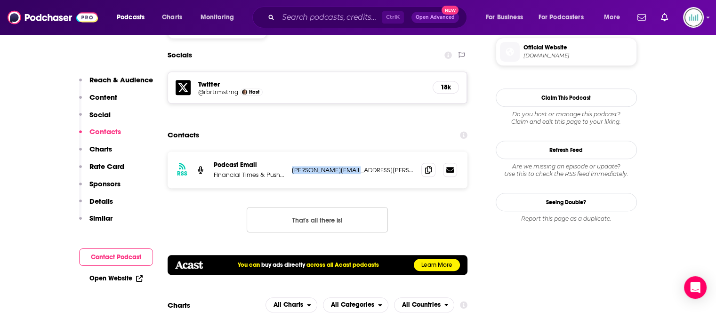
drag, startPoint x: 352, startPoint y: 132, endPoint x: 290, endPoint y: 133, distance: 62.2
click at [290, 152] on div "RSS Podcast Email Financial Times & Pushkin Industries laura.clarke@ft.com laur…" at bounding box center [318, 170] width 300 height 37
copy p "laura.clarke@ft.com"
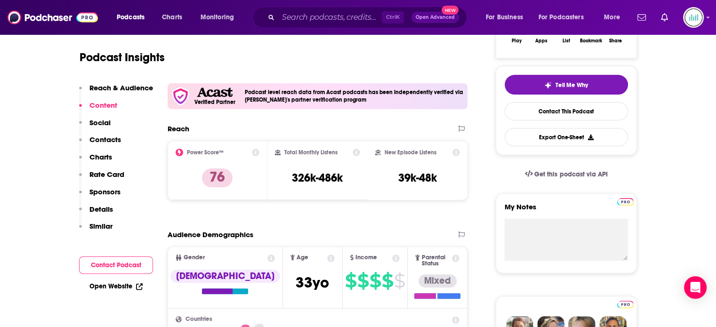
scroll to position [0, 0]
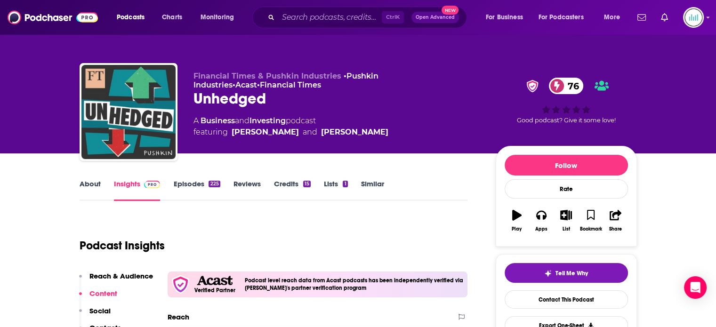
click at [86, 185] on link "About" at bounding box center [90, 190] width 21 height 22
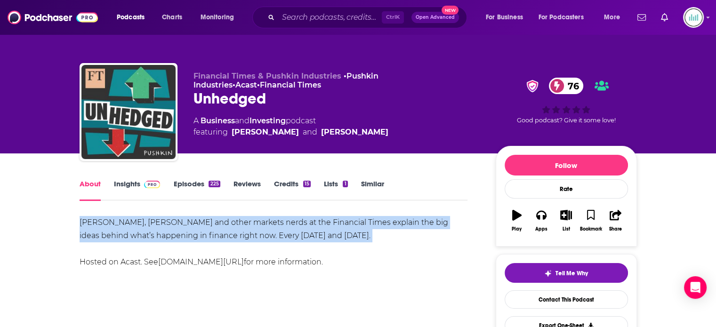
drag, startPoint x: 79, startPoint y: 221, endPoint x: 407, endPoint y: 244, distance: 328.6
click at [407, 244] on div "Katie Martin, Robert Armstrong and other markets nerds at the Financial Times e…" at bounding box center [274, 242] width 389 height 53
copy div "Katie Martin, Robert Armstrong and other markets nerds at the Financial Times e…"
click at [298, 22] on input "Search podcasts, credits, & more..." at bounding box center [330, 17] width 104 height 15
click at [304, 17] on input "Search podcasts, credits, & more..." at bounding box center [330, 17] width 104 height 15
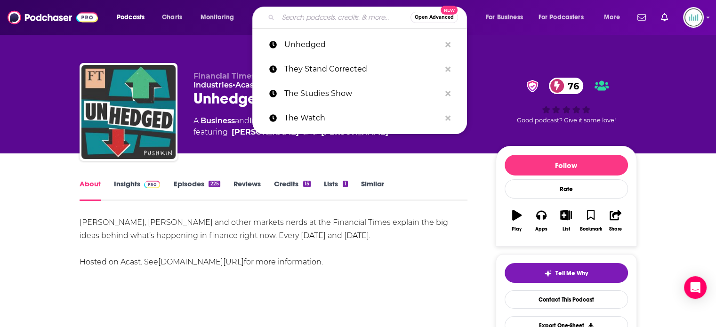
paste input "Unholy"
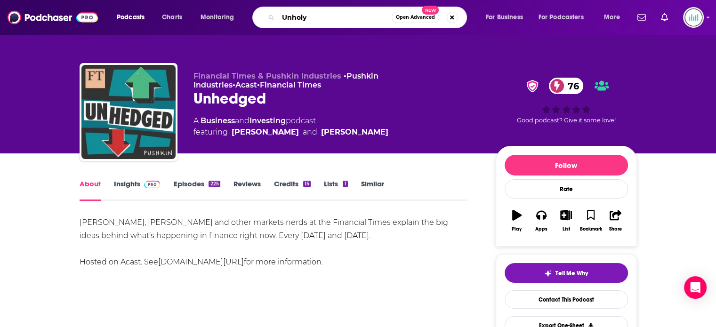
type input "Unholy"
click at [348, 18] on input "Unholy" at bounding box center [335, 17] width 114 height 15
click at [348, 14] on input "Unholy" at bounding box center [335, 17] width 114 height 15
click at [320, 19] on input "Unholy" at bounding box center [335, 17] width 114 height 15
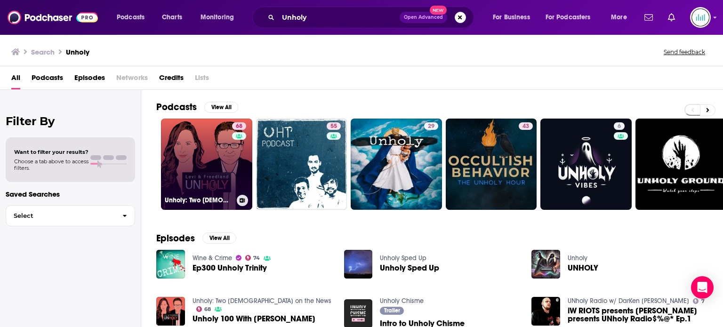
click at [223, 168] on link "68 Unholy: Two Jews on the News" at bounding box center [206, 164] width 91 height 91
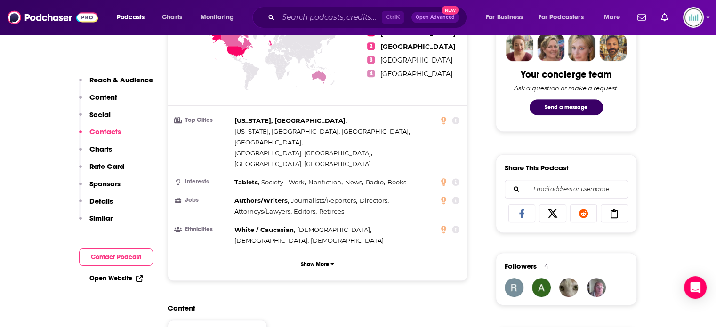
scroll to position [754, 0]
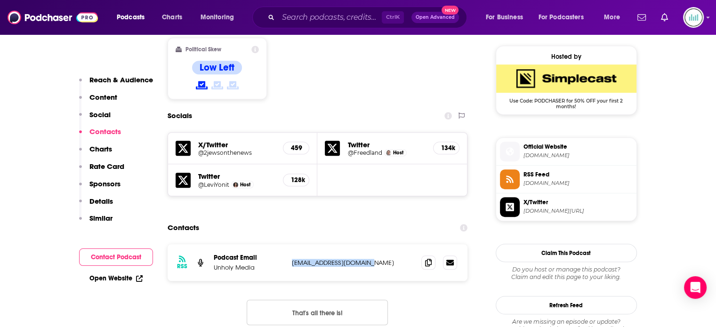
drag, startPoint x: 372, startPoint y: 211, endPoint x: 290, endPoint y: 216, distance: 82.6
click at [290, 244] on div "RSS Podcast Email Unholy Media unholy@unholy-media.com unholy@unholy-media.com" at bounding box center [318, 262] width 300 height 37
copy p "unholy@unholy-media.com"
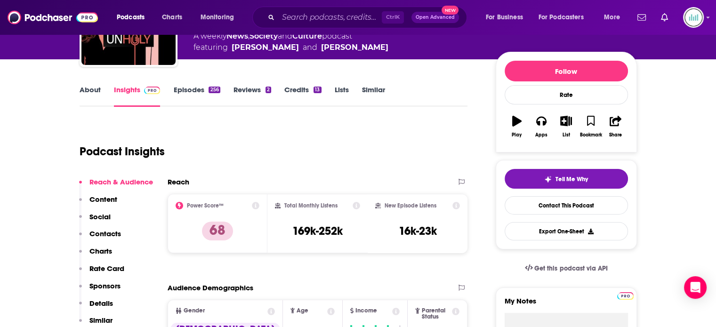
scroll to position [0, 0]
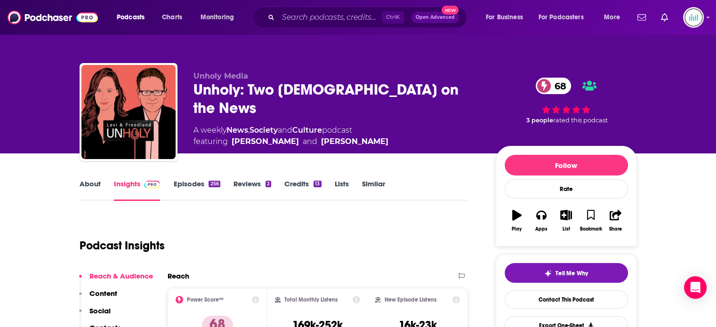
click at [89, 186] on link "About" at bounding box center [90, 190] width 21 height 22
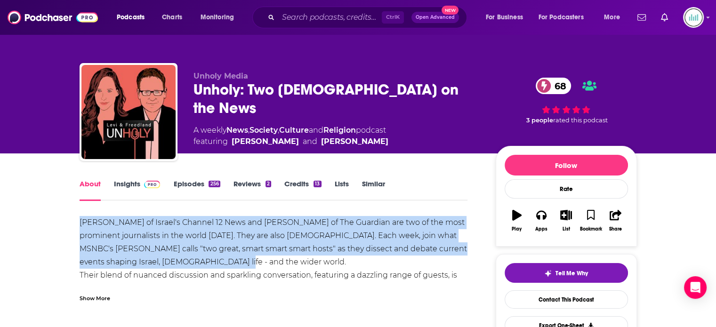
drag, startPoint x: 77, startPoint y: 220, endPoint x: 277, endPoint y: 261, distance: 204.0
copy div "Yonit Levi of Israel's Channel 12 News and Jonathan Freedland of The Guardian a…"
click at [303, 19] on input "Search podcasts, credits, & more..." at bounding box center [330, 17] width 104 height 15
click at [308, 17] on input "Search podcasts, credits, & more..." at bounding box center [330, 17] width 104 height 15
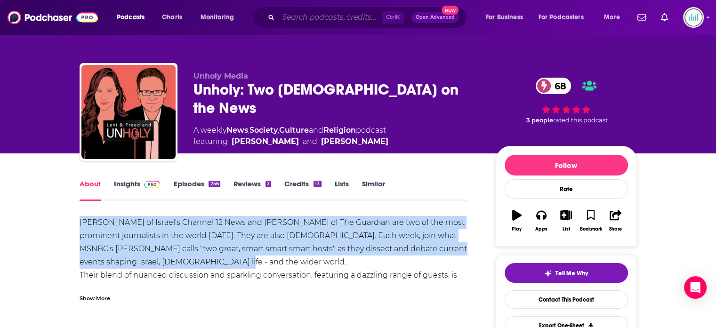
click at [288, 16] on input "Search podcasts, credits, & more..." at bounding box center [330, 17] width 104 height 15
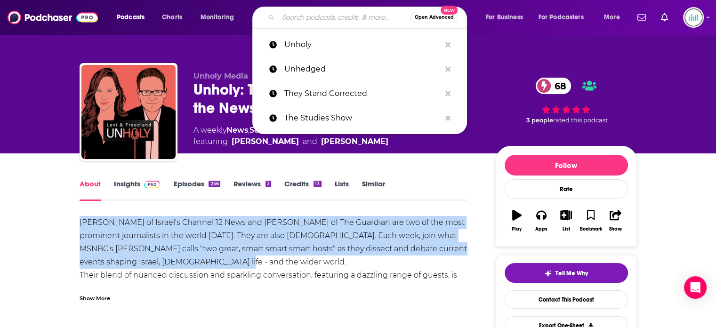
paste input "We Live Here Now"
type input "We Live Here Now"
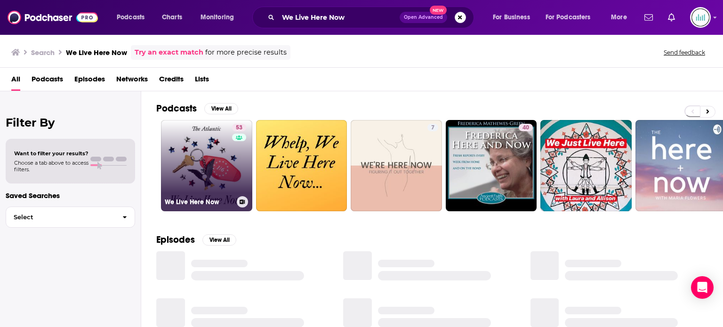
click at [202, 167] on link "53 We Live Here Now" at bounding box center [206, 165] width 91 height 91
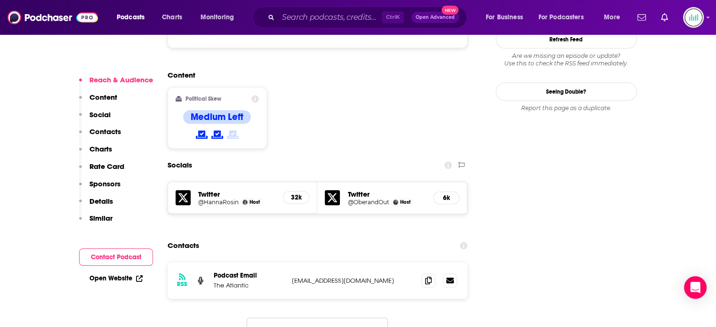
scroll to position [801, 0]
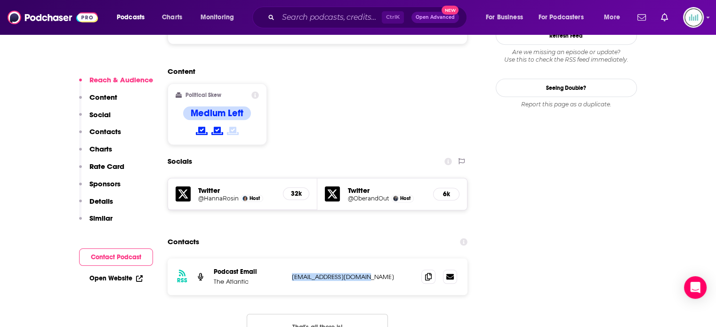
drag, startPoint x: 362, startPoint y: 235, endPoint x: 290, endPoint y: 240, distance: 71.7
click at [290, 259] on div "RSS Podcast Email The Atlantic cebeid@theatlantic.com cebeid@theatlantic.com" at bounding box center [318, 277] width 300 height 37
copy p "cebeid@theatlantic.com"
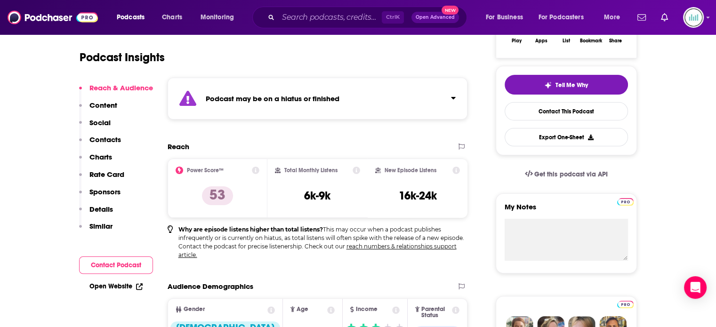
scroll to position [0, 0]
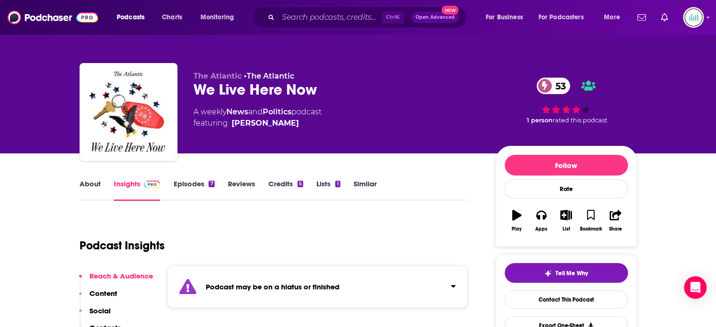
click at [84, 186] on link "About" at bounding box center [90, 190] width 21 height 22
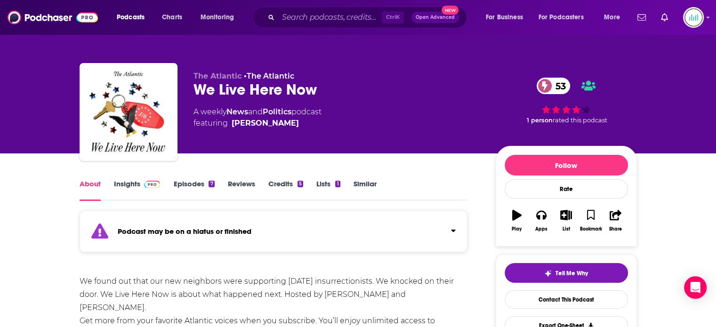
scroll to position [141, 0]
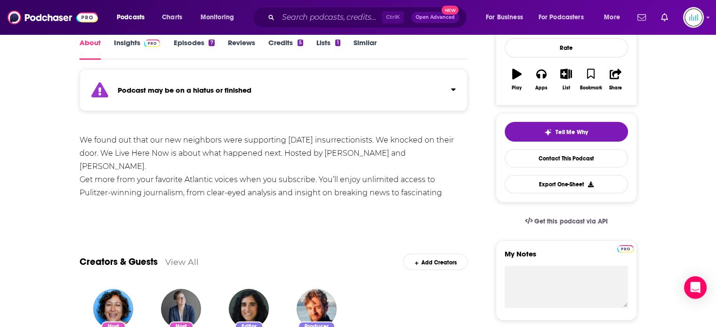
drag, startPoint x: 78, startPoint y: 139, endPoint x: 290, endPoint y: 199, distance: 220.1
copy div "We found out that our new neighbors were supporting January 6 insurrectionists.…"
click at [438, 150] on div "We found out that our new neighbors were supporting January 6 insurrectionists.…" at bounding box center [274, 173] width 389 height 79
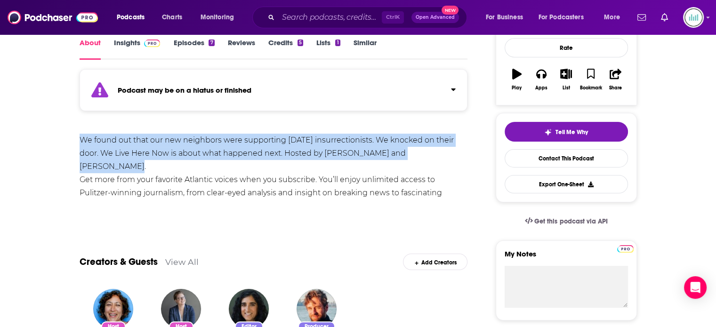
drag, startPoint x: 394, startPoint y: 156, endPoint x: 62, endPoint y: 138, distance: 332.5
copy div "We found out that our new neighbors were supporting January 6 insurrectionists.…"
click at [296, 20] on input "Search podcasts, credits, & more..." at bounding box center [330, 17] width 104 height 15
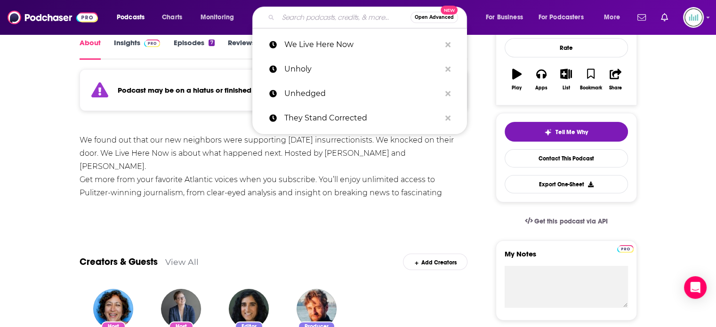
paste input "What Matters Now"
type input "What Matters Now"
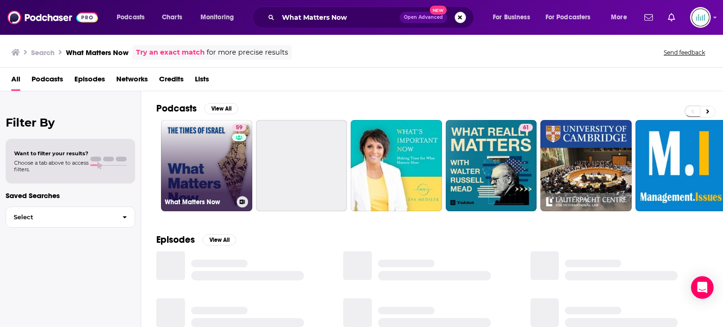
click at [202, 155] on link "59 What Matters Now" at bounding box center [206, 165] width 91 height 91
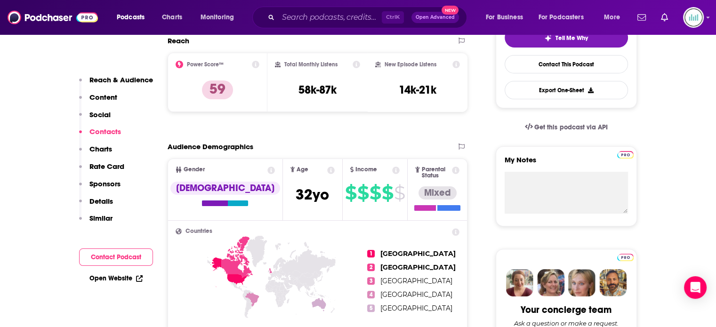
scroll to position [754, 0]
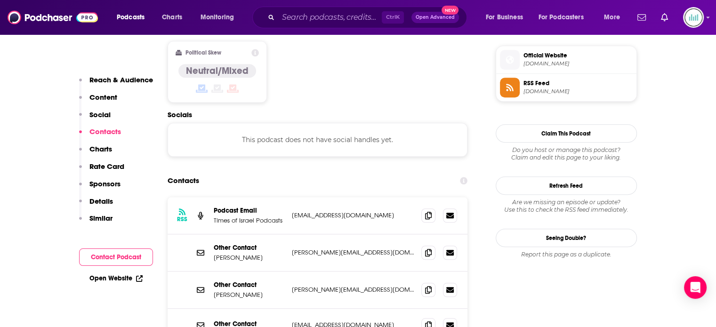
drag, startPoint x: 373, startPoint y: 218, endPoint x: 708, endPoint y: 186, distance: 337.3
click at [0, 0] on div "Other Contact David Horovitz david@timesofisrael.com david@timesofisrael.com" at bounding box center [0, 0] width 0 height 0
copy div "david@timesofisrael.com"
click at [428, 249] on icon at bounding box center [428, 253] width 7 height 8
drag, startPoint x: 373, startPoint y: 254, endPoint x: 291, endPoint y: 256, distance: 82.0
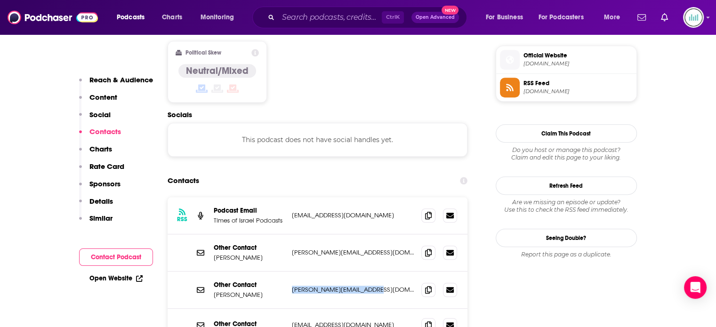
click at [291, 272] on div "Other Contact Jessica Steinberg jessica@timesofisrael.com jessica@timesofisrael…" at bounding box center [318, 290] width 300 height 37
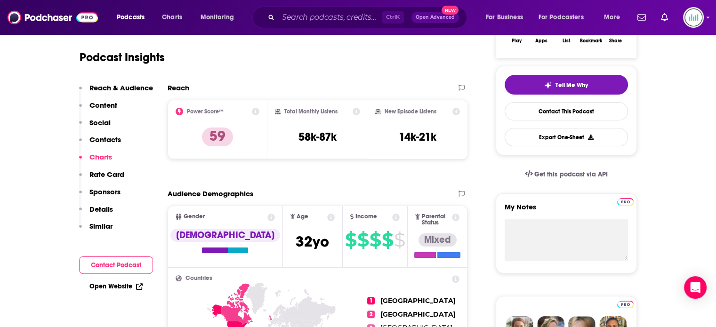
scroll to position [0, 0]
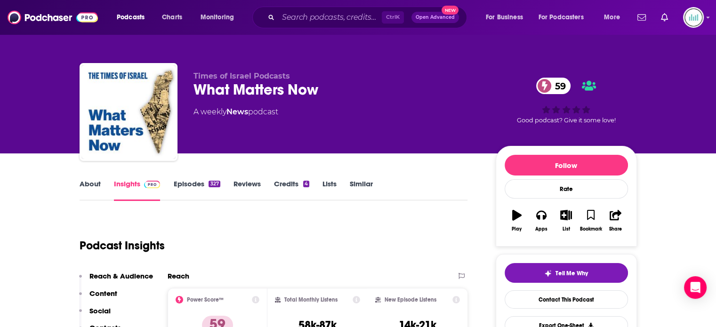
click at [92, 184] on link "About" at bounding box center [90, 190] width 21 height 22
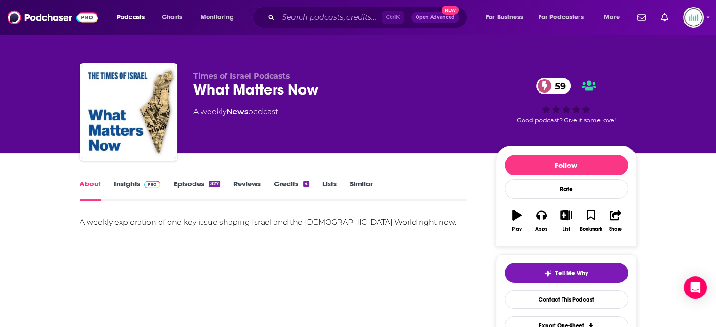
drag, startPoint x: 331, startPoint y: 222, endPoint x: 451, endPoint y: 230, distance: 120.8
click at [86, 224] on div "A weekly exploration of one key issue shaping Israel and the Jewish World right…" at bounding box center [274, 222] width 389 height 13
click at [451, 230] on div "A weekly exploration of one key issue shaping Israel and the Jewish World right…" at bounding box center [274, 249] width 389 height 66
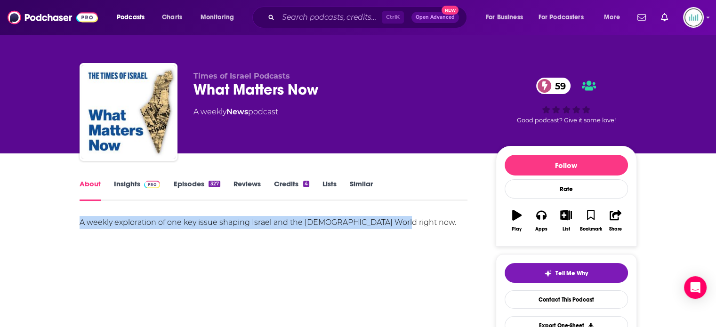
drag, startPoint x: 405, startPoint y: 226, endPoint x: 65, endPoint y: 224, distance: 339.1
click at [307, 16] on input "Search podcasts, credits, & more..." at bounding box center [330, 17] width 104 height 15
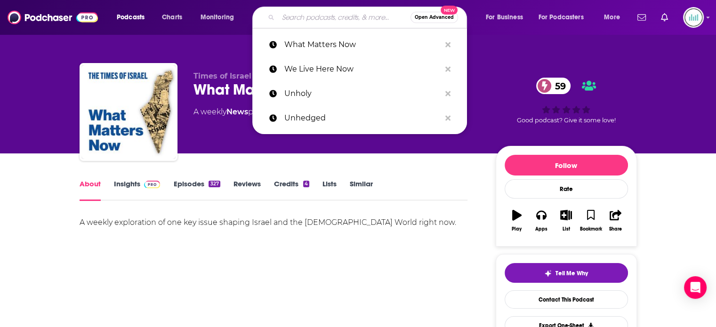
paste input "The Intelligence"
type input "The Intelligence"
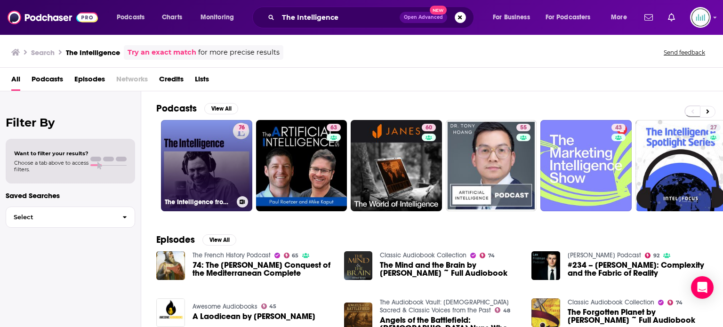
click at [164, 182] on link "76 The Intelligence from The Economist" at bounding box center [206, 165] width 91 height 91
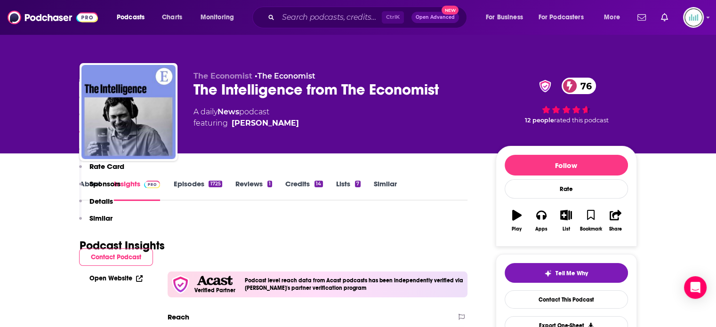
scroll to position [1743, 0]
